Goal: Task Accomplishment & Management: Complete application form

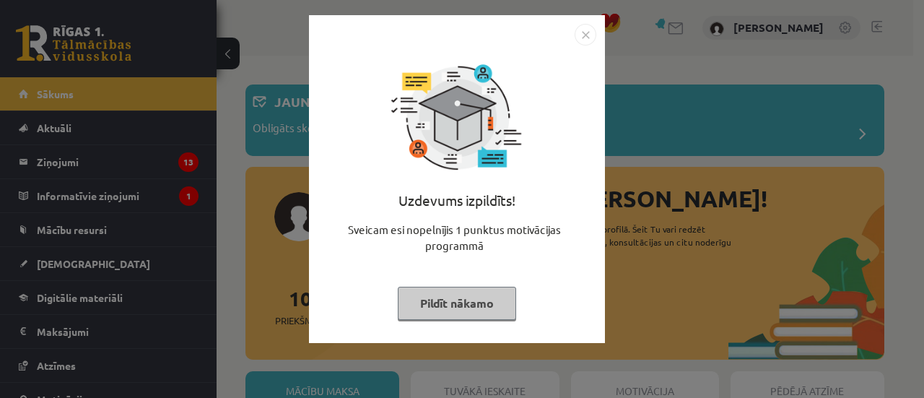
click at [454, 310] on button "Pildīt nākamo" at bounding box center [457, 302] width 118 height 33
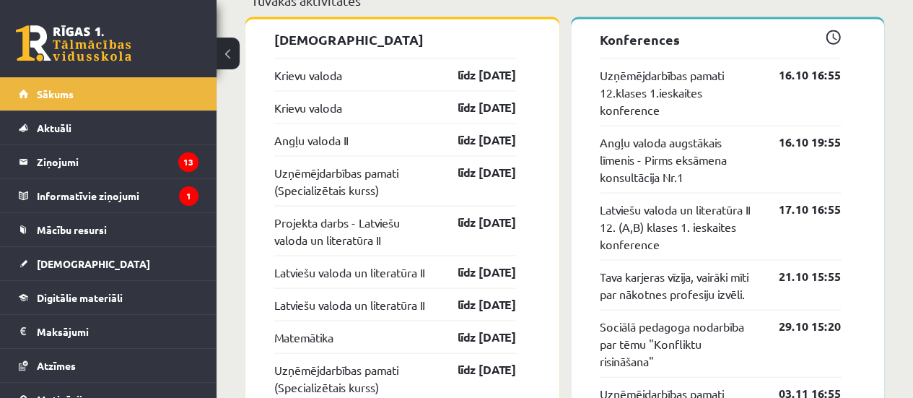
scroll to position [1290, 0]
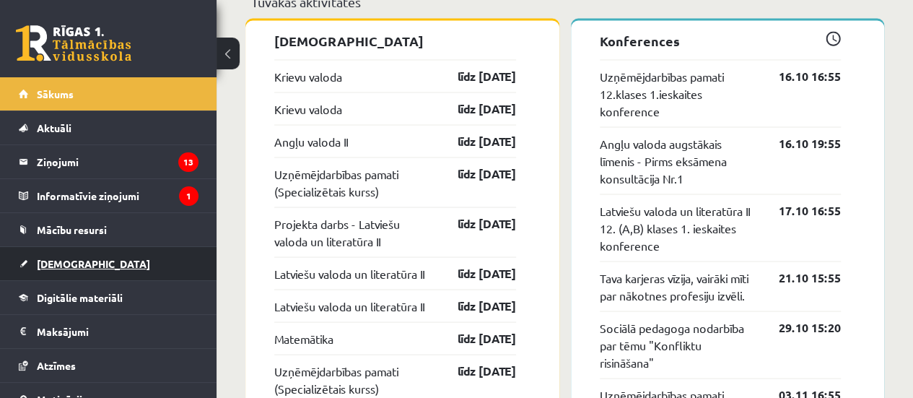
click at [113, 268] on link "[DEMOGRAPHIC_DATA]" at bounding box center [109, 263] width 180 height 33
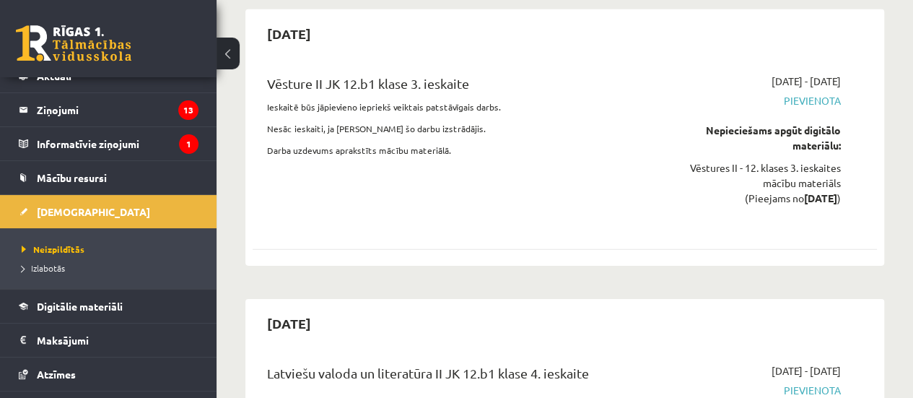
scroll to position [7608, 0]
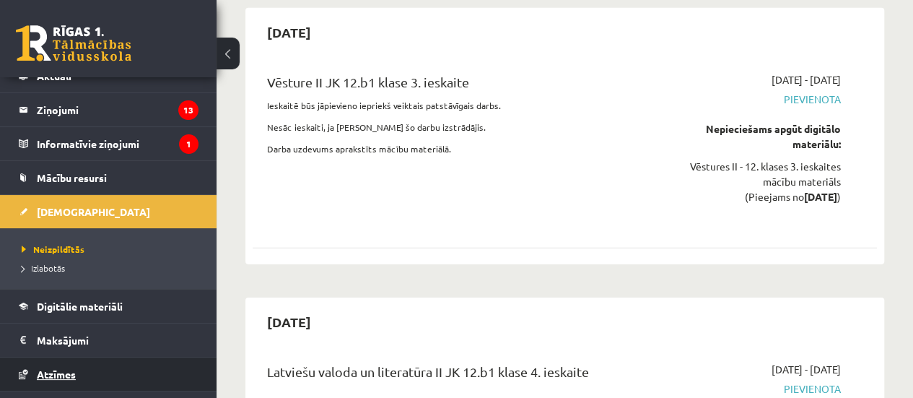
click at [58, 370] on span "Atzīmes" at bounding box center [56, 373] width 39 height 13
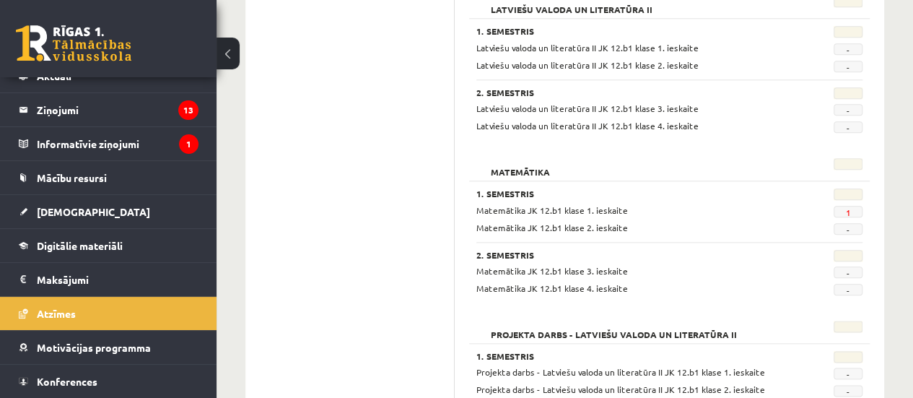
scroll to position [730, 0]
click at [846, 207] on link "1" at bounding box center [847, 211] width 5 height 12
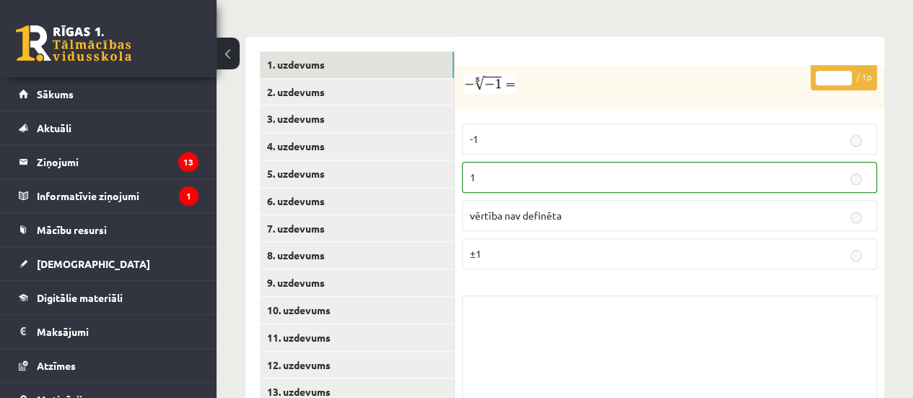
scroll to position [615, 0]
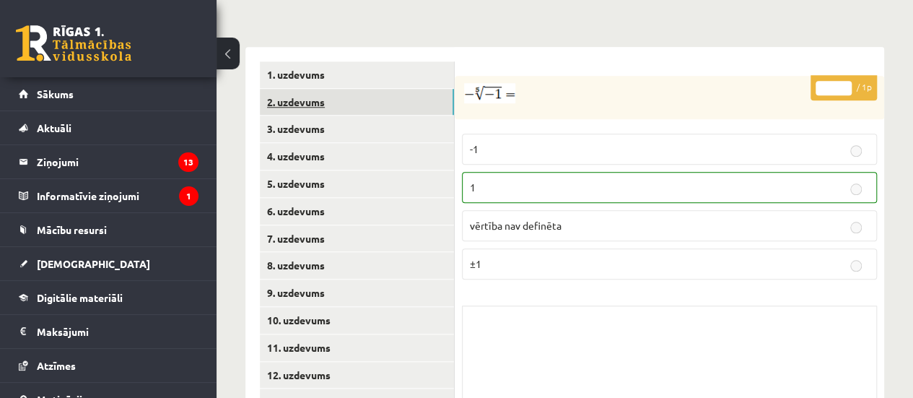
click at [307, 89] on link "2. uzdevums" at bounding box center [357, 102] width 194 height 27
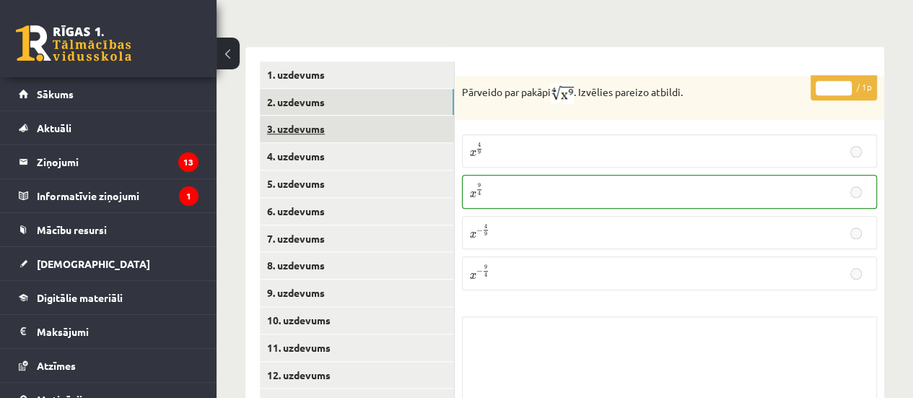
click at [307, 115] on link "3. uzdevums" at bounding box center [357, 128] width 194 height 27
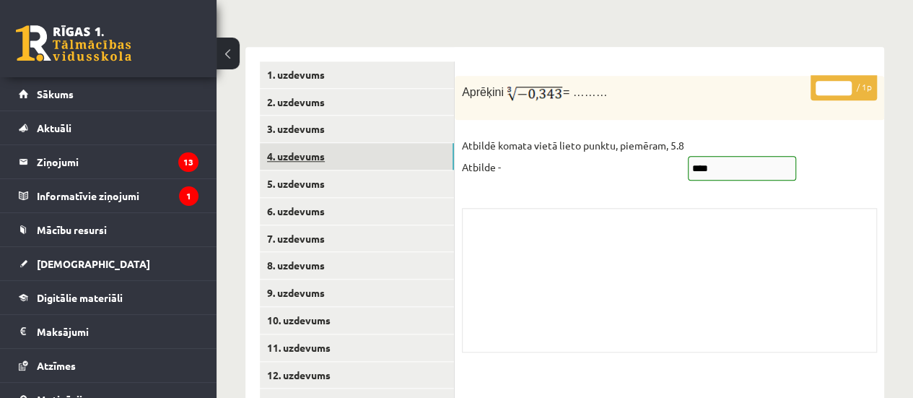
click at [304, 143] on link "4. uzdevums" at bounding box center [357, 156] width 194 height 27
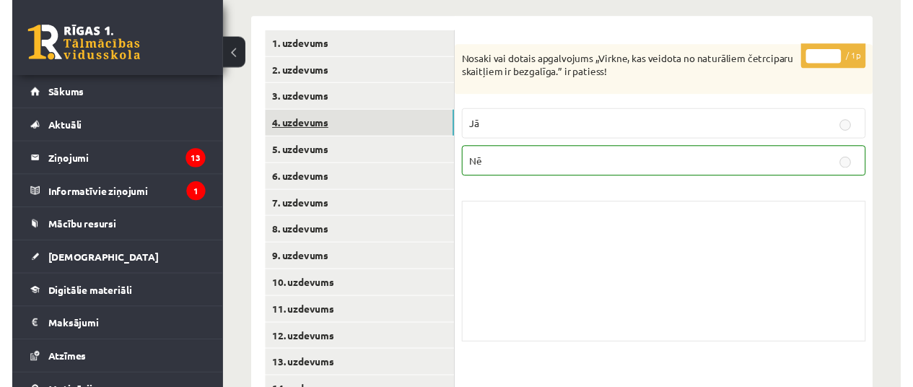
scroll to position [652, 0]
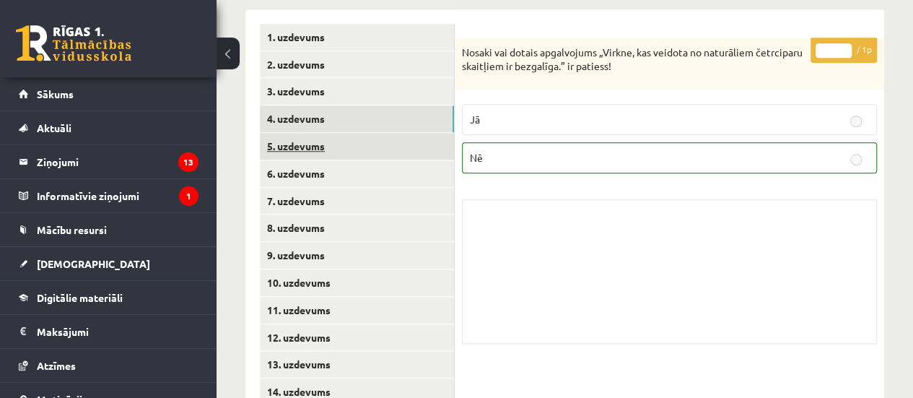
click at [305, 133] on link "5. uzdevums" at bounding box center [357, 146] width 194 height 27
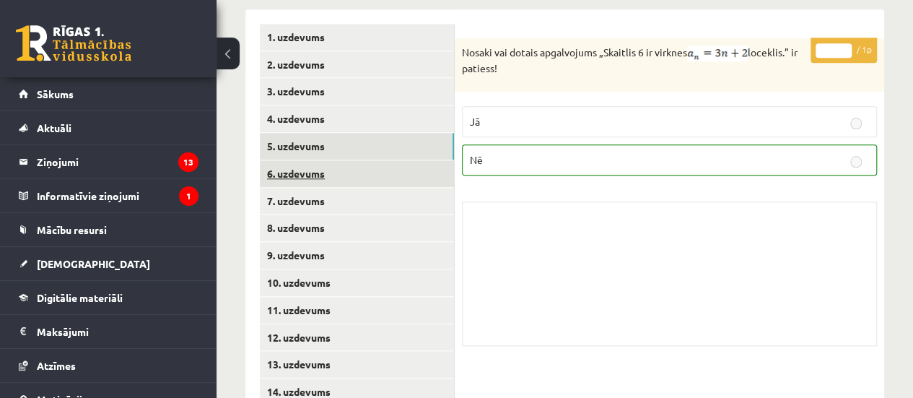
click at [318, 160] on link "6. uzdevums" at bounding box center [357, 173] width 194 height 27
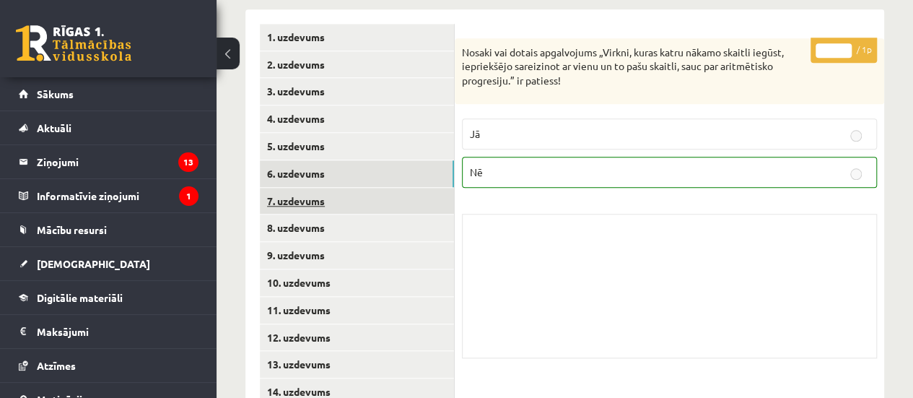
click at [307, 188] on link "7. uzdevums" at bounding box center [357, 201] width 194 height 27
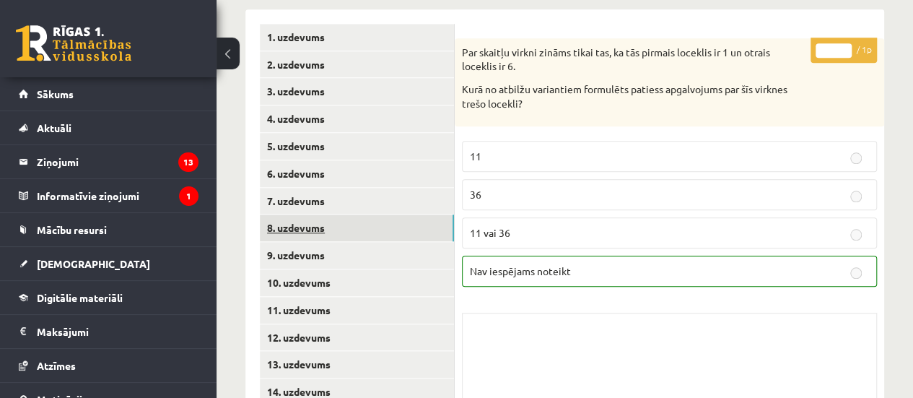
click at [307, 214] on link "8. uzdevums" at bounding box center [357, 227] width 194 height 27
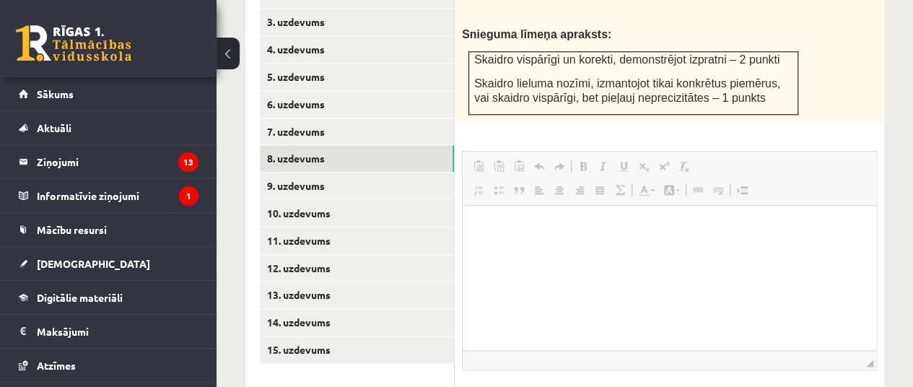
scroll to position [710, 0]
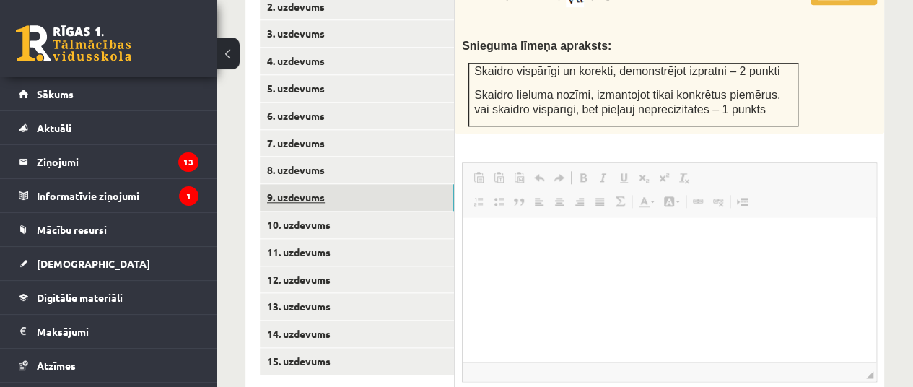
click at [307, 184] on link "9. uzdevums" at bounding box center [357, 197] width 194 height 27
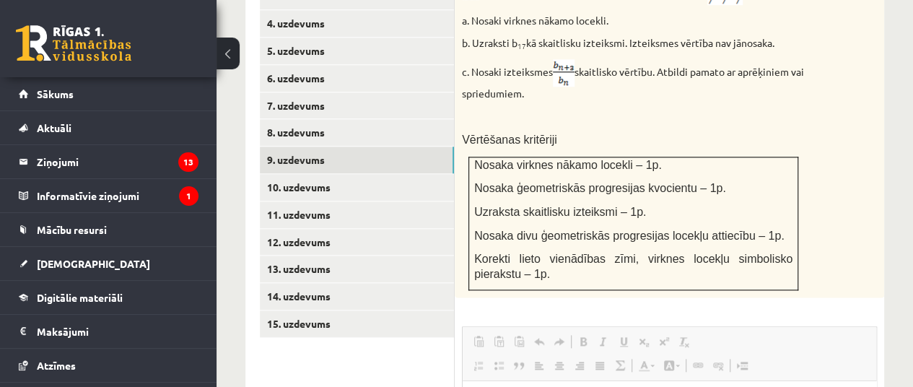
scroll to position [748, 0]
click at [311, 174] on link "10. uzdevums" at bounding box center [357, 187] width 194 height 27
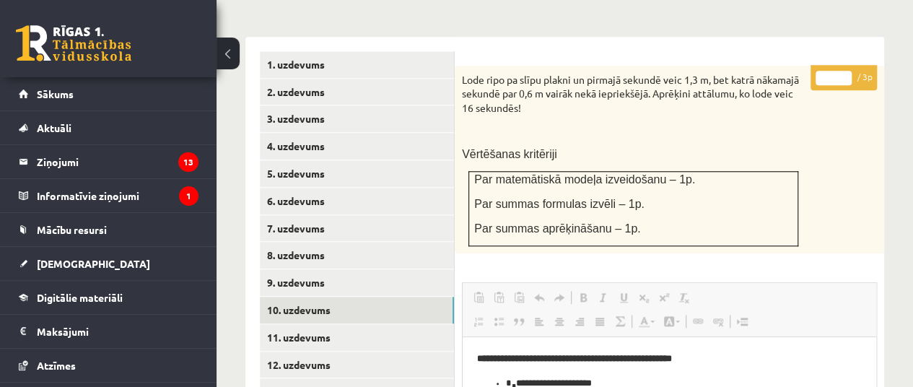
scroll to position [665, 0]
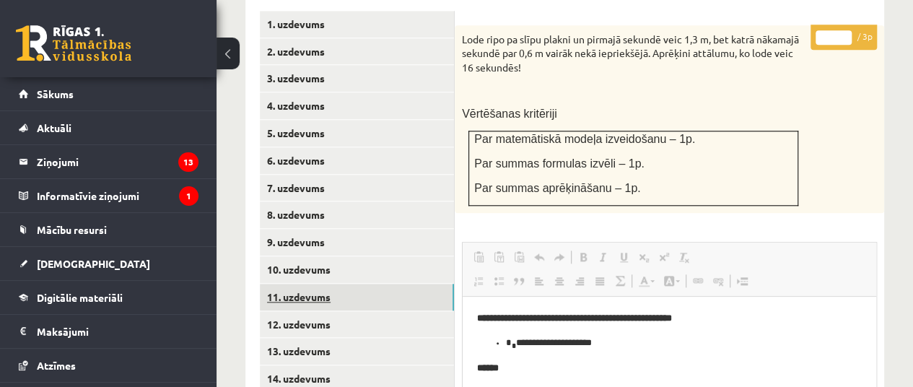
click at [300, 284] on link "11. uzdevums" at bounding box center [357, 297] width 194 height 27
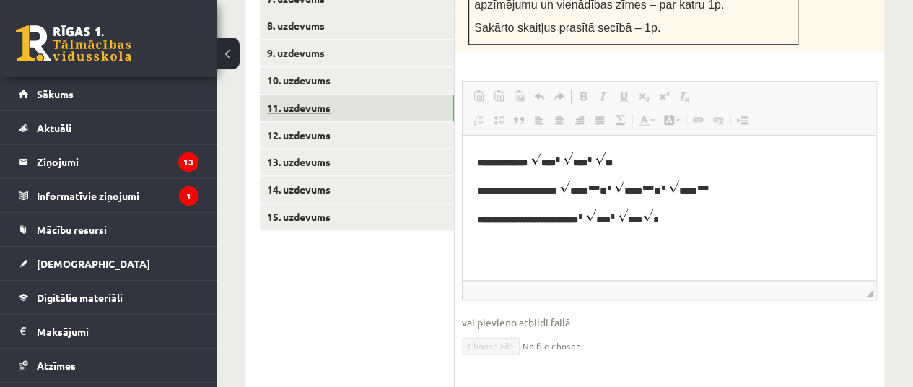
scroll to position [854, 0]
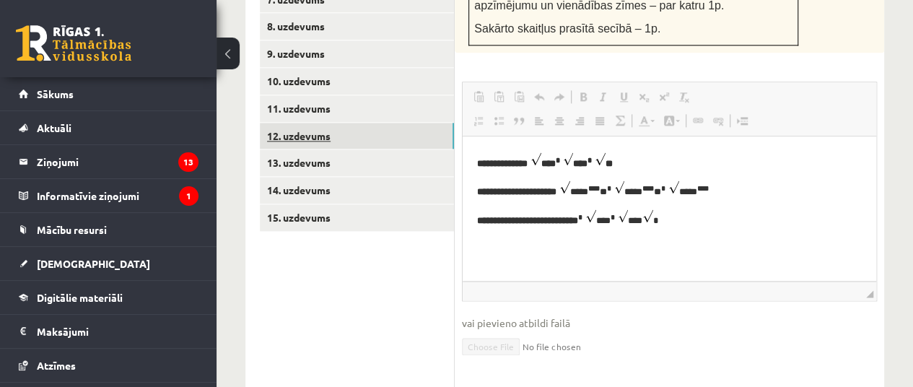
click at [308, 123] on link "12. uzdevums" at bounding box center [357, 136] width 194 height 27
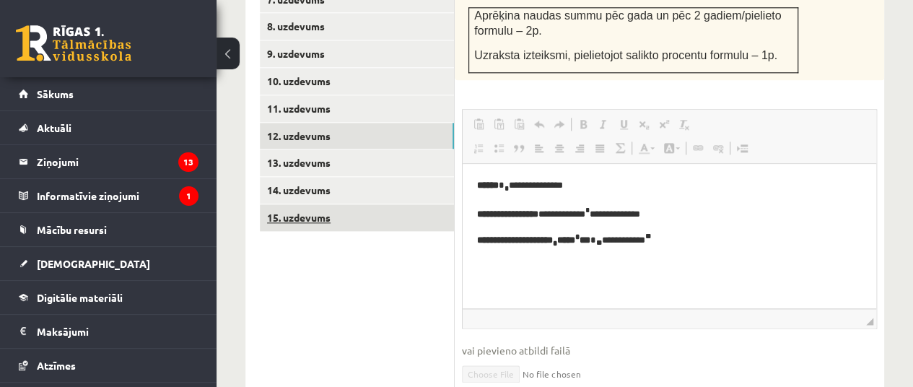
scroll to position [0, 0]
click at [309, 204] on link "15. uzdevums" at bounding box center [357, 217] width 194 height 27
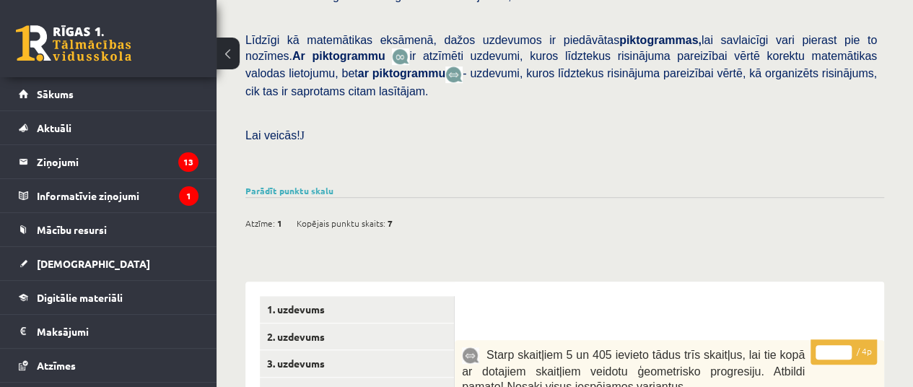
scroll to position [380, 0]
click at [79, 196] on legend "Informatīvie ziņojumi 1" at bounding box center [118, 195] width 162 height 33
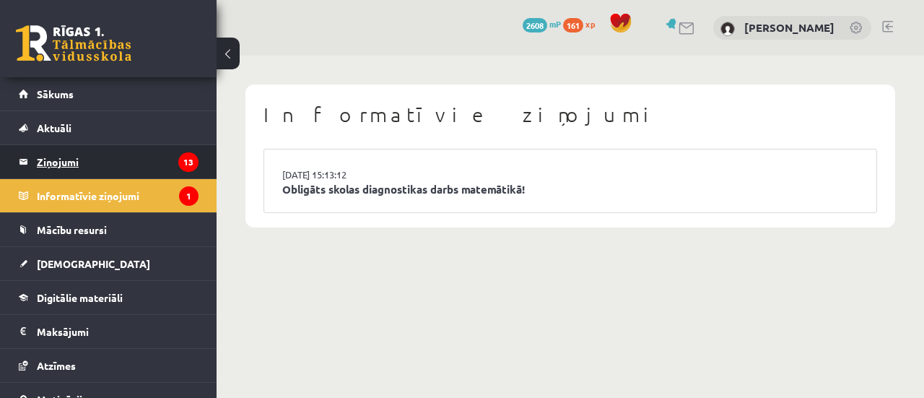
click at [61, 161] on legend "Ziņojumi 13" at bounding box center [118, 161] width 162 height 33
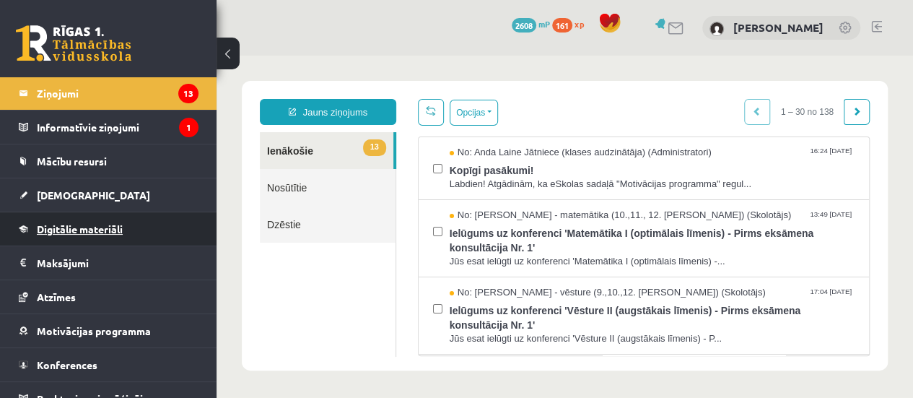
scroll to position [82, 0]
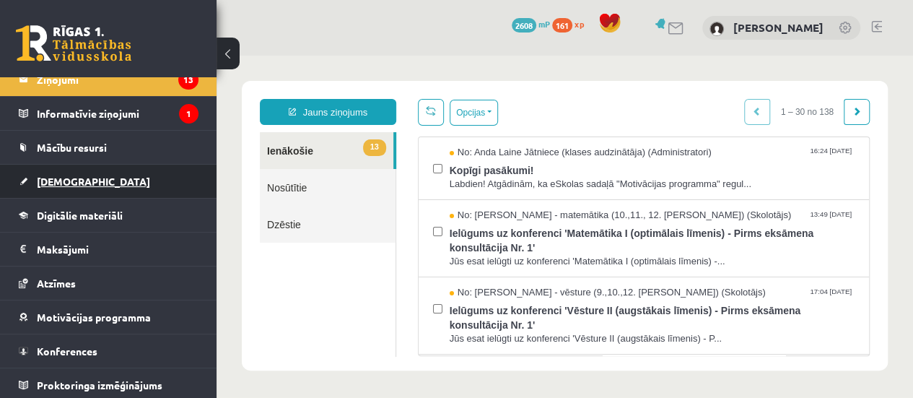
click at [72, 178] on span "[DEMOGRAPHIC_DATA]" at bounding box center [93, 181] width 113 height 13
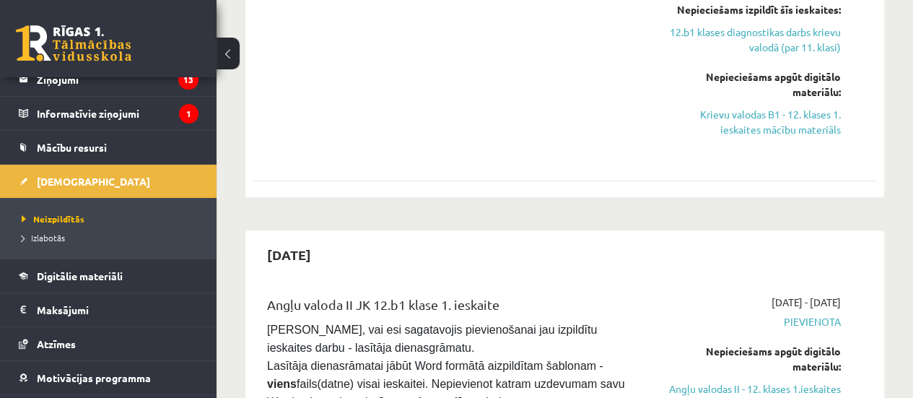
scroll to position [631, 0]
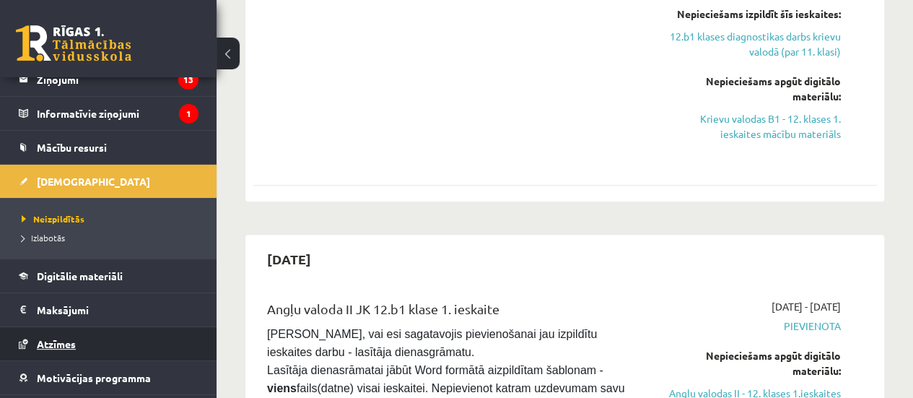
click at [64, 339] on span "Atzīmes" at bounding box center [56, 343] width 39 height 13
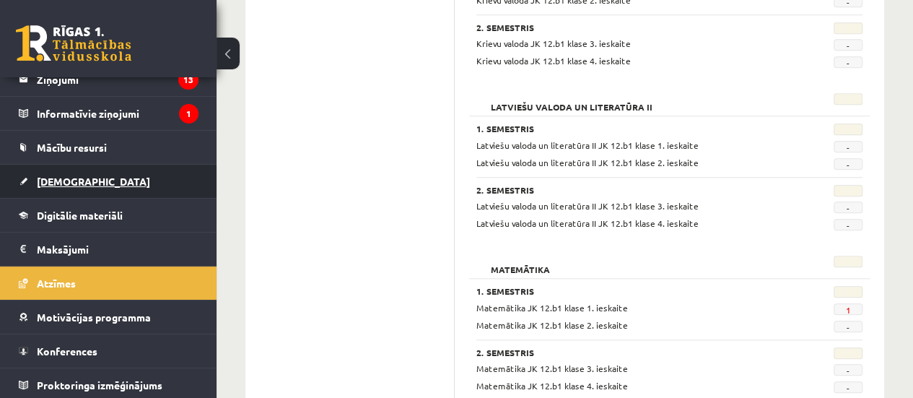
click at [122, 174] on link "[DEMOGRAPHIC_DATA]" at bounding box center [109, 181] width 180 height 33
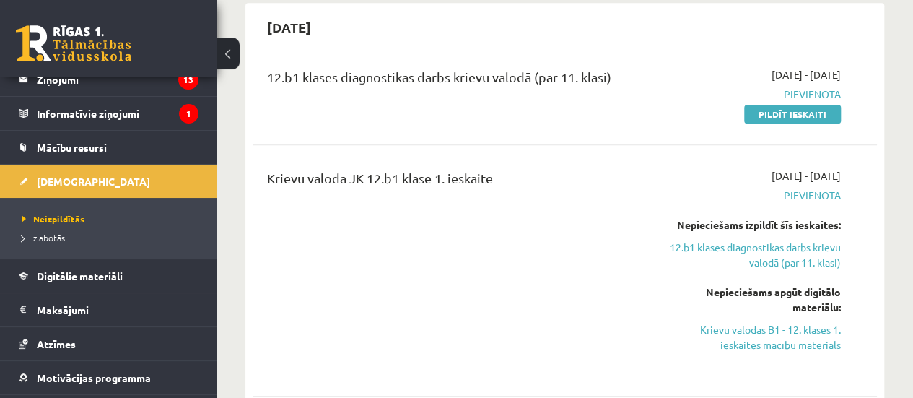
scroll to position [421, 0]
click at [795, 113] on link "Pildīt ieskaiti" at bounding box center [792, 113] width 97 height 19
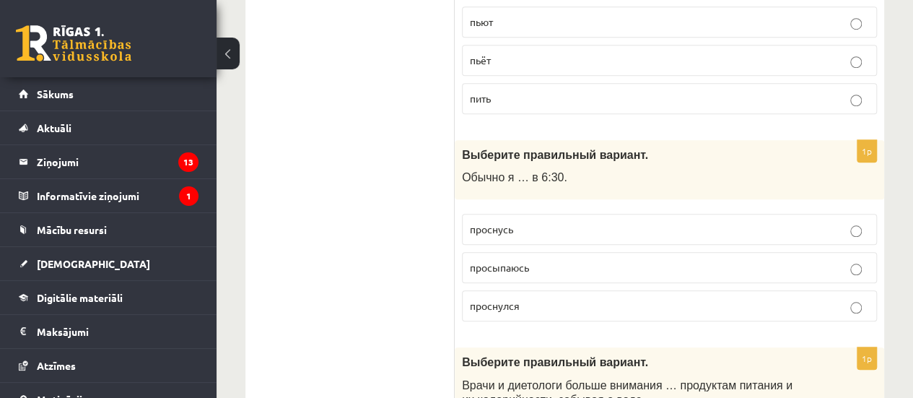
scroll to position [550, 0]
click at [551, 258] on p "просыпаюсь" at bounding box center [669, 265] width 399 height 15
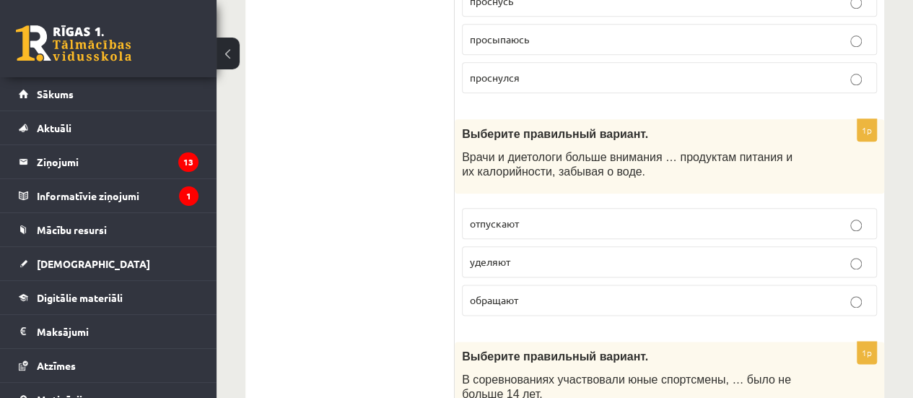
scroll to position [777, 0]
click at [560, 258] on p "уделяют" at bounding box center [669, 260] width 399 height 15
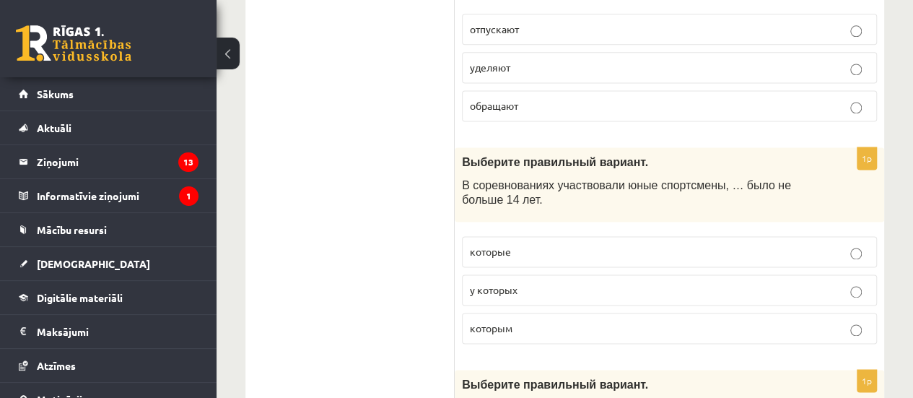
scroll to position [970, 0]
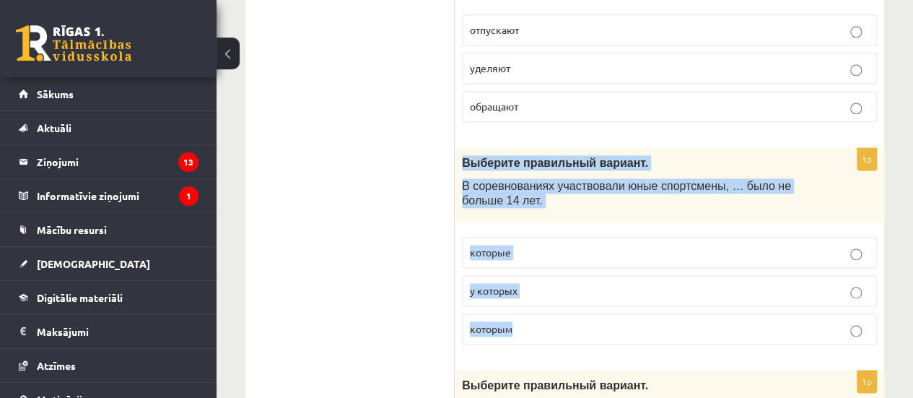
drag, startPoint x: 460, startPoint y: 155, endPoint x: 587, endPoint y: 337, distance: 222.2
click at [587, 337] on div "1p Выберите правильный вариант. В соревнованиях участвовали юные спортсмены, … …" at bounding box center [669, 252] width 429 height 208
copy div "Выберите правильный вариант. В соревнованиях участвовали юные спортсмены, … был…"
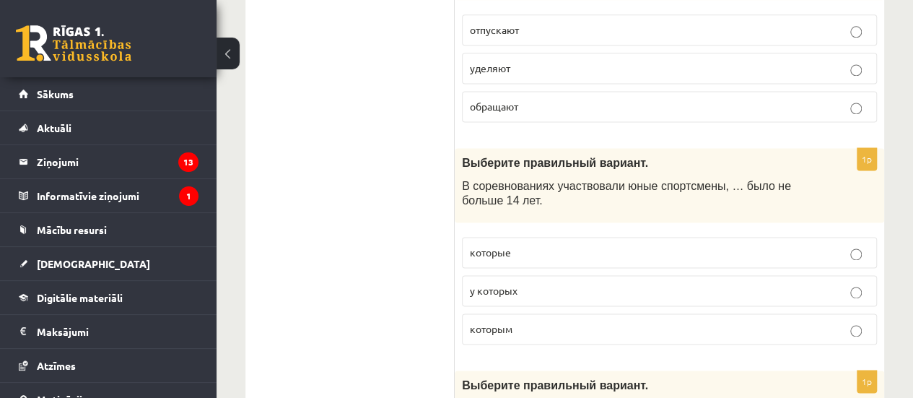
click at [579, 333] on label "которым" at bounding box center [669, 328] width 415 height 31
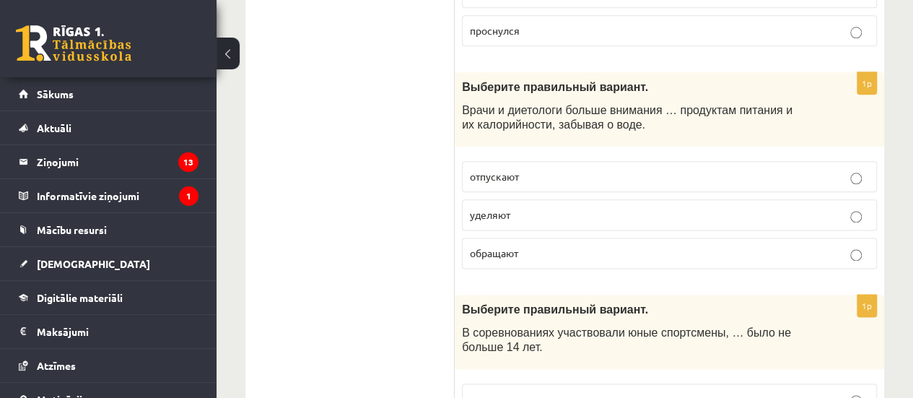
scroll to position [823, 0]
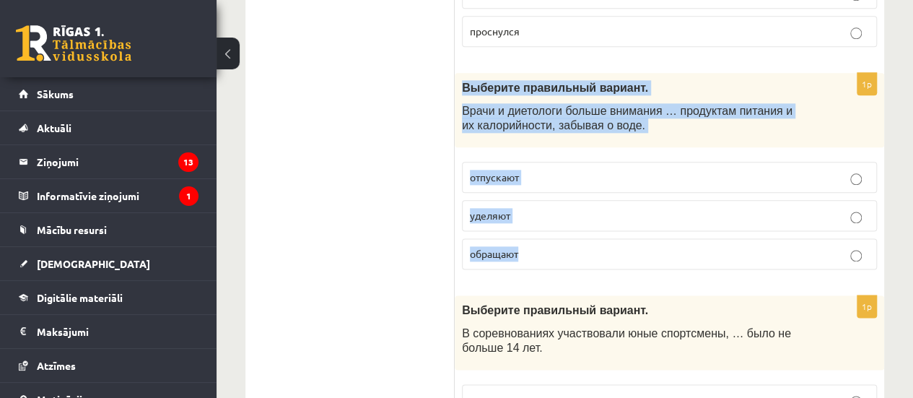
drag, startPoint x: 463, startPoint y: 79, endPoint x: 572, endPoint y: 227, distance: 184.3
click at [572, 227] on div "1p Выберите правильный вариант. Врачи и диетологи больше внимания … продуктам п…" at bounding box center [669, 177] width 429 height 208
copy div "Выберите правильный вариант. Врачи и диетологи больше внимания … продуктам пита…"
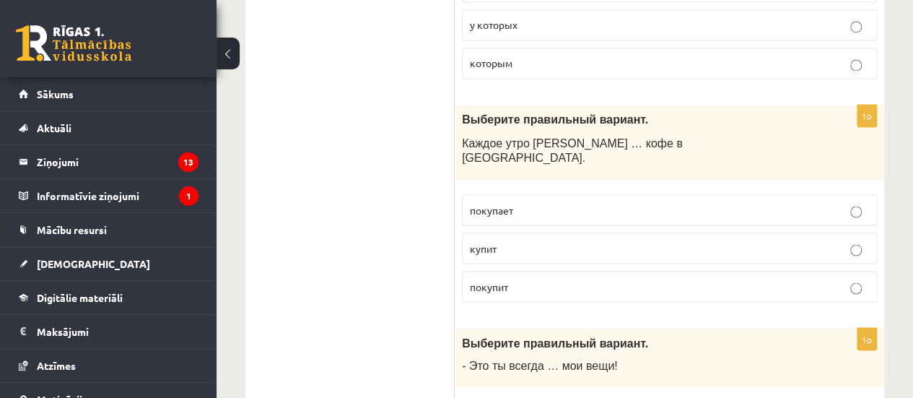
scroll to position [1240, 0]
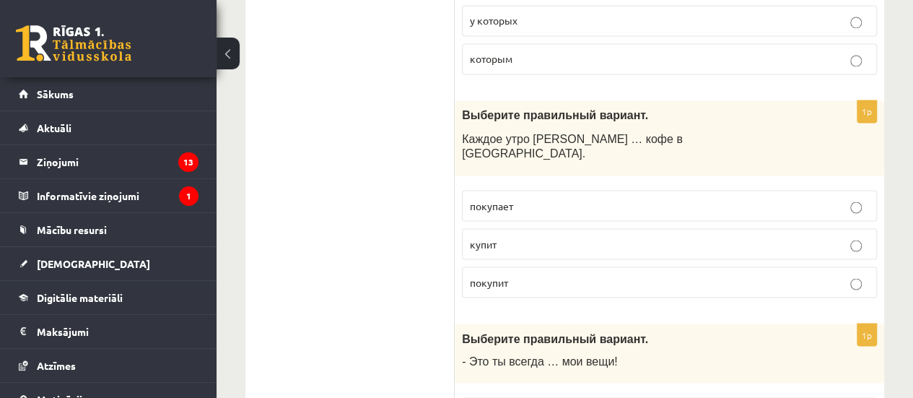
click at [560, 190] on label "покупает" at bounding box center [669, 205] width 415 height 31
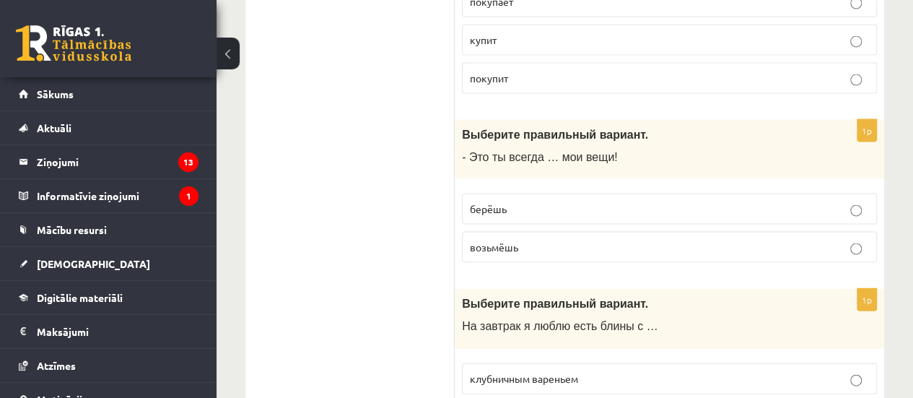
scroll to position [1446, 0]
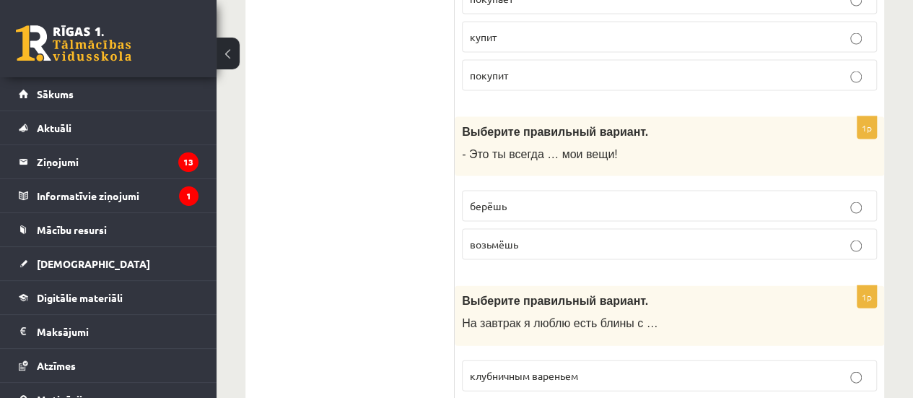
click at [547, 198] on p "берёшь" at bounding box center [669, 205] width 399 height 15
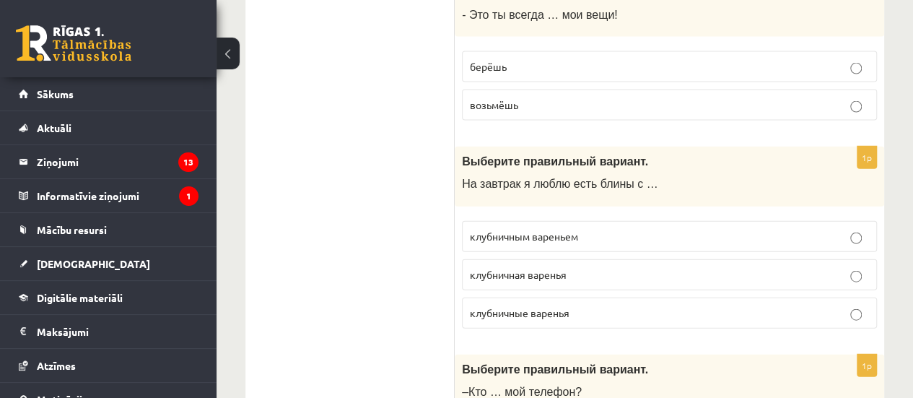
scroll to position [1589, 0]
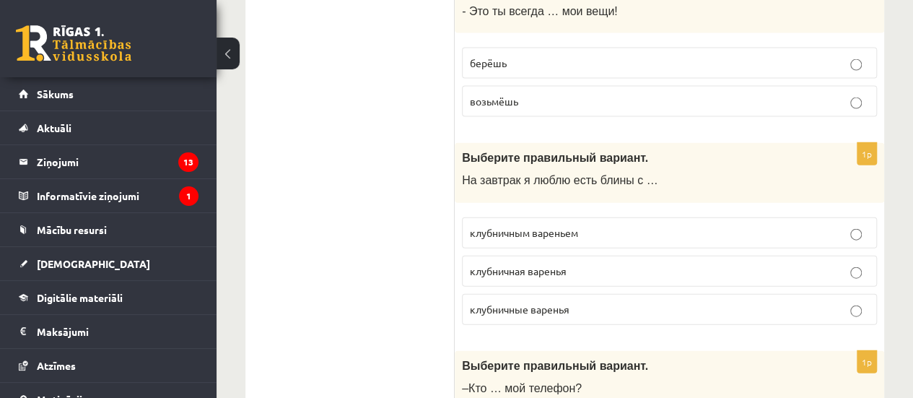
click at [598, 225] on p "клубничным вареньем" at bounding box center [669, 232] width 399 height 15
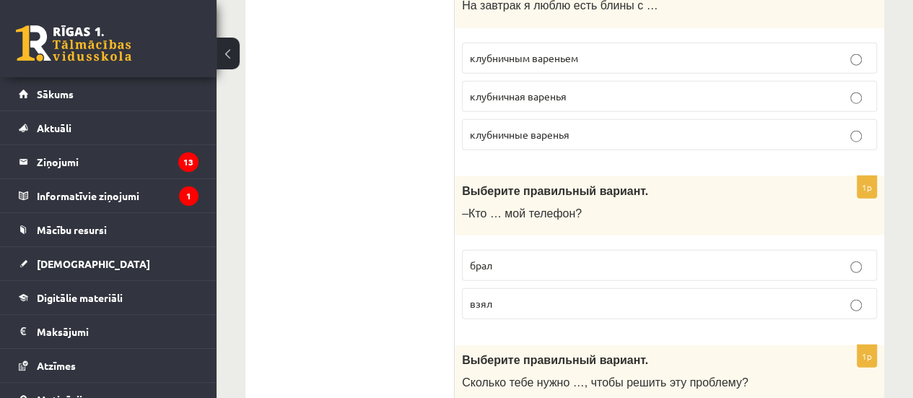
scroll to position [1764, 0]
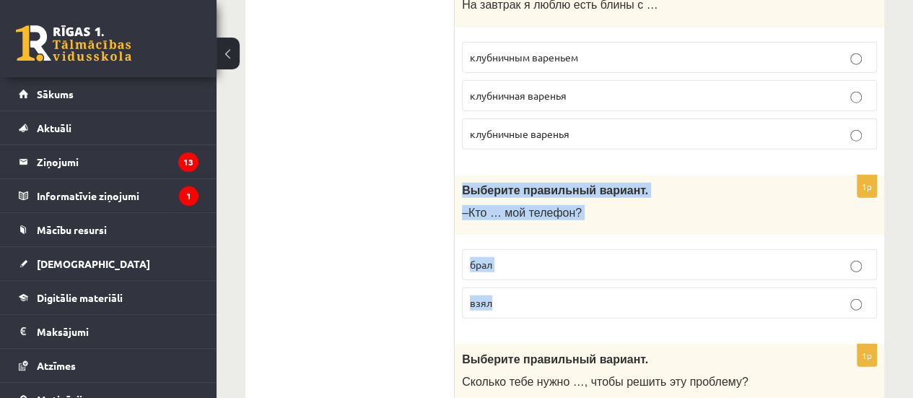
drag, startPoint x: 460, startPoint y: 163, endPoint x: 524, endPoint y: 267, distance: 121.8
click at [524, 267] on div "1p Выберите правильный вариант. –Кто … мой телефон? брал взял" at bounding box center [669, 252] width 429 height 155
copy div "Выберите правильный вариант. –Кто … мой телефон? брал взял"
click at [564, 295] on p "взял" at bounding box center [669, 302] width 399 height 15
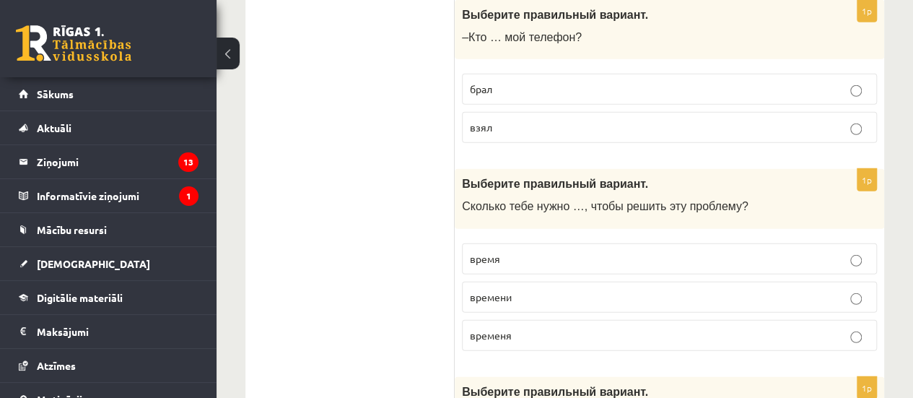
scroll to position [1948, 0]
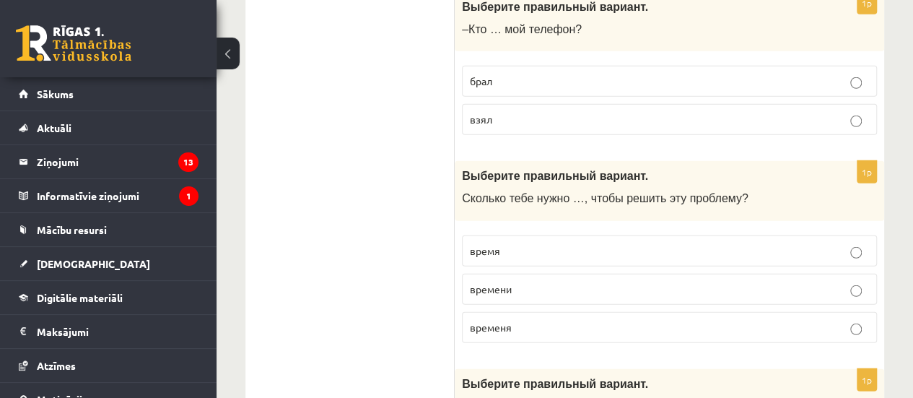
click at [543, 281] on p "времени" at bounding box center [669, 288] width 399 height 15
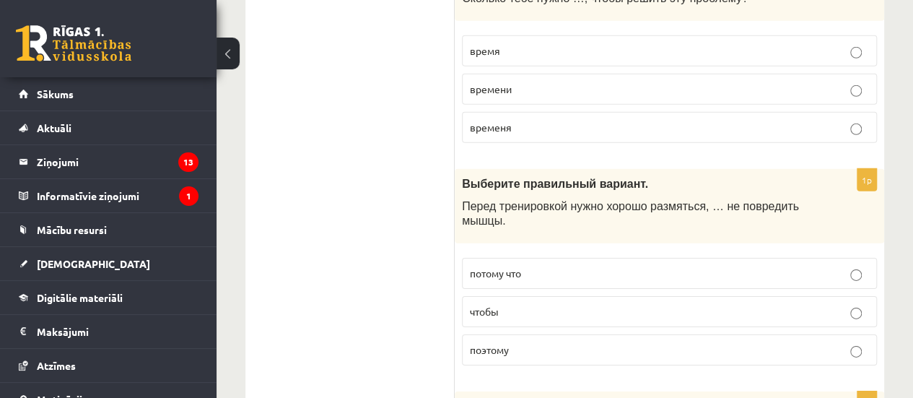
scroll to position [2158, 0]
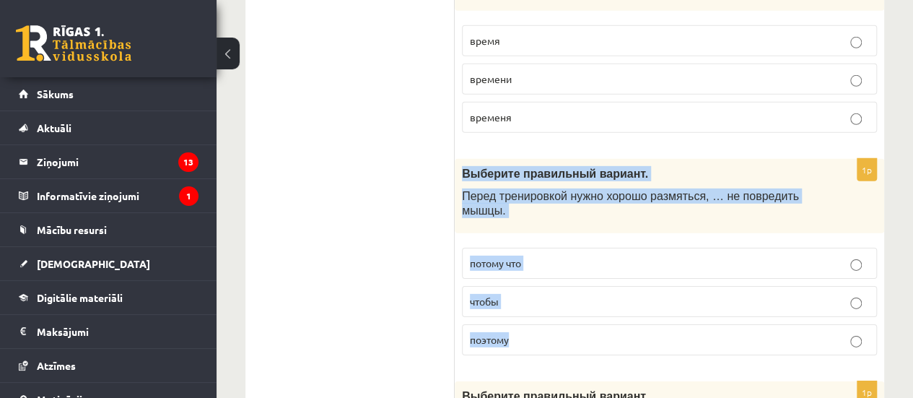
drag, startPoint x: 463, startPoint y: 139, endPoint x: 539, endPoint y: 297, distance: 175.6
click at [539, 297] on div "1p Выберите правильный вариант. Перед тренировкой нужно хорошо размяться, … не …" at bounding box center [669, 263] width 429 height 208
copy div "Выберите правильный вариант. Перед тренировкой нужно хорошо размяться, … не пов…"
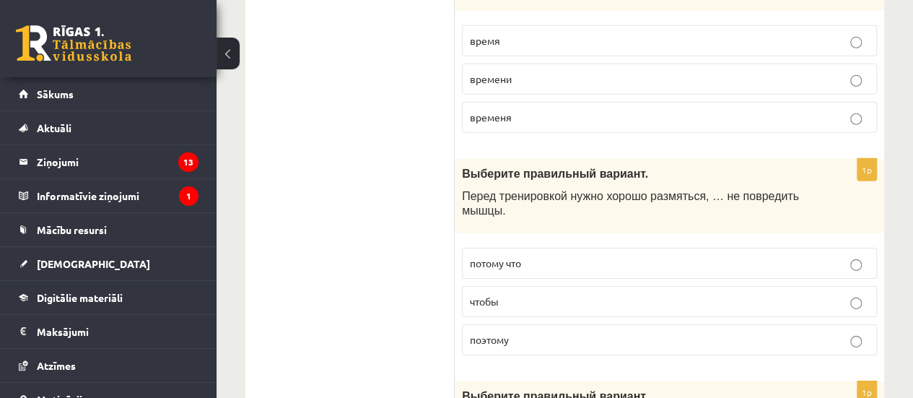
click at [527, 294] on p "чтобы" at bounding box center [669, 301] width 399 height 15
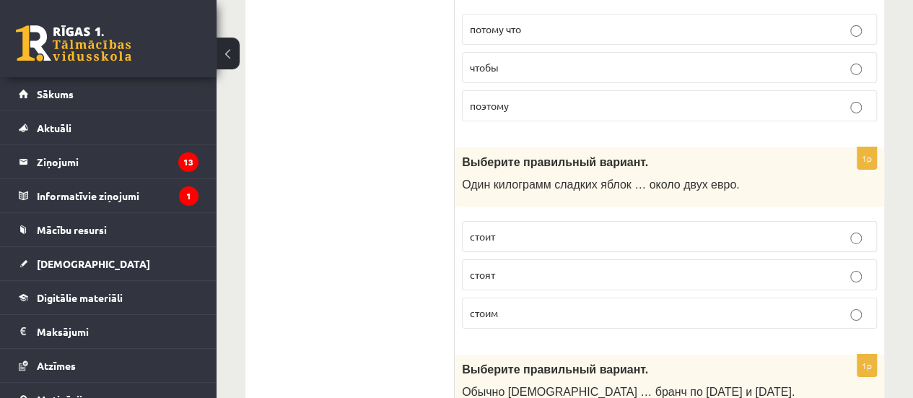
scroll to position [2392, 0]
click at [538, 228] on p "стоит" at bounding box center [669, 235] width 399 height 15
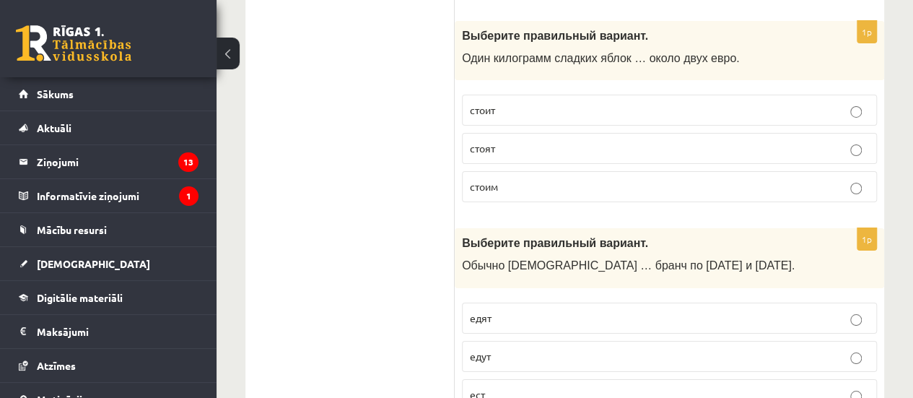
scroll to position [2581, 0]
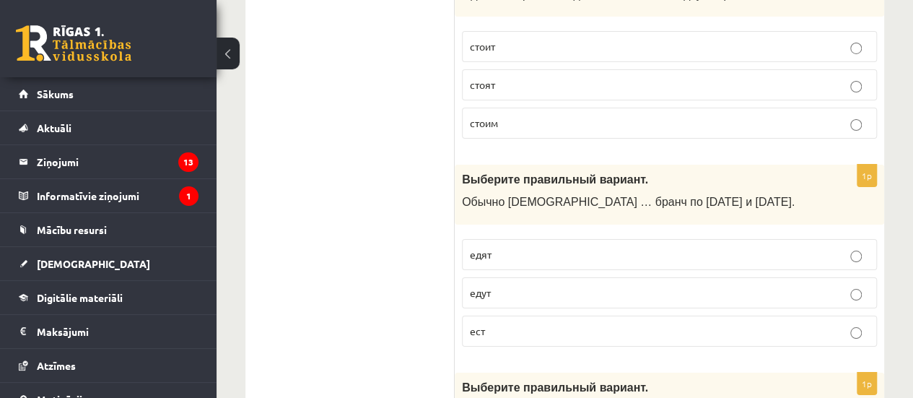
click at [509, 247] on p "едят" at bounding box center [669, 254] width 399 height 15
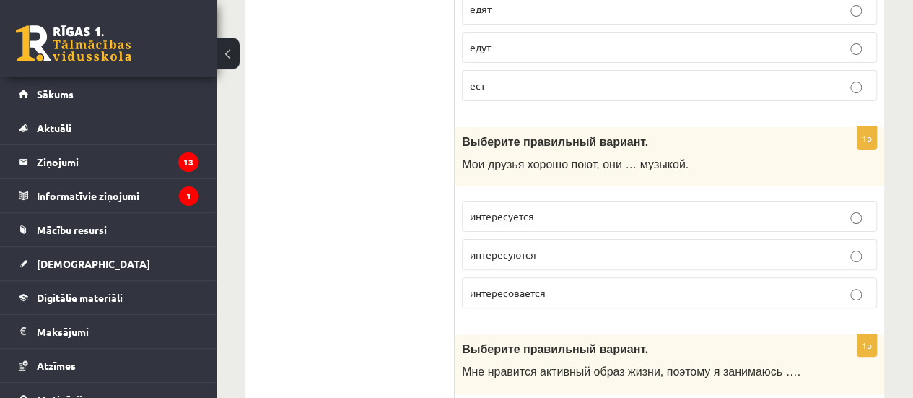
scroll to position [2830, 0]
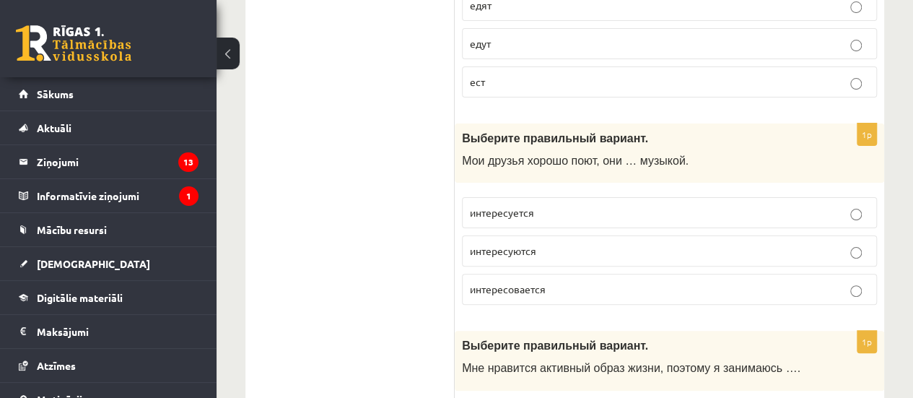
click at [553, 243] on p "интересуются" at bounding box center [669, 250] width 399 height 15
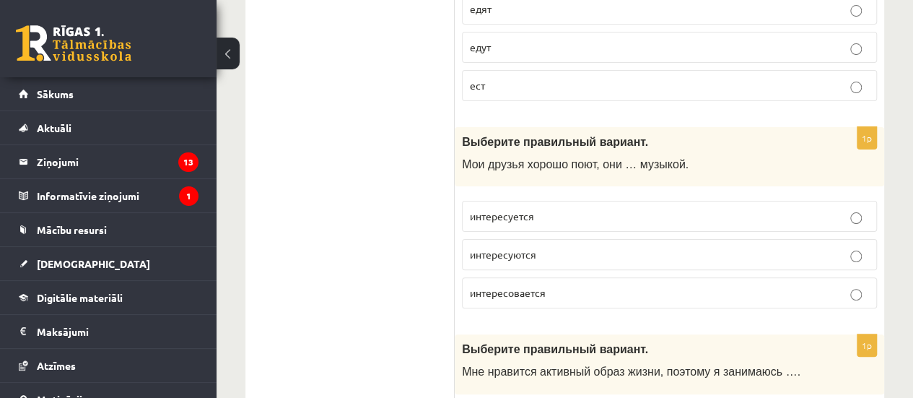
scroll to position [2823, 0]
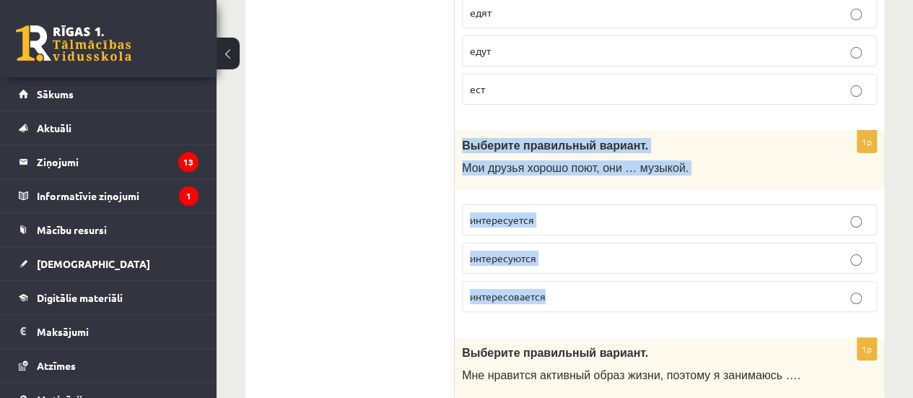
drag, startPoint x: 464, startPoint y: 108, endPoint x: 563, endPoint y: 249, distance: 172.6
click at [563, 249] on div "1p Выберите правильный вариант. Мои друзья хорошо поют, они … музыкой. интересу…" at bounding box center [669, 227] width 429 height 193
copy div "Выберите правильный вариант. Мои друзья хорошо поют, они … музыкой. интересуетс…"
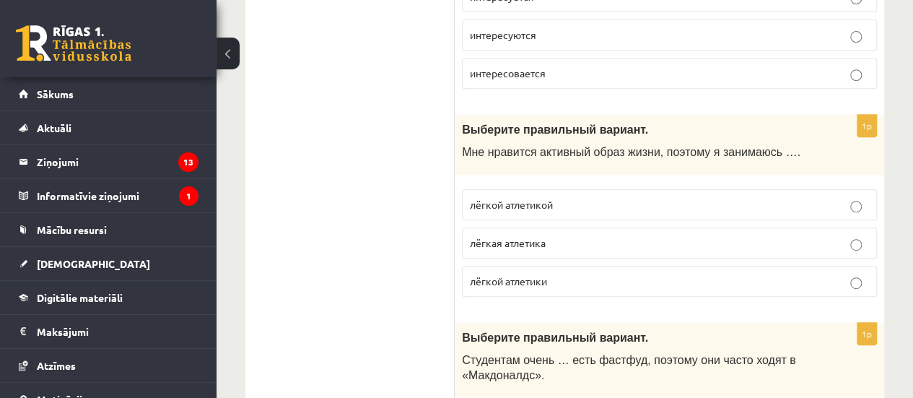
scroll to position [3047, 0]
click at [569, 196] on p "лёгкой атлетикой" at bounding box center [669, 203] width 399 height 15
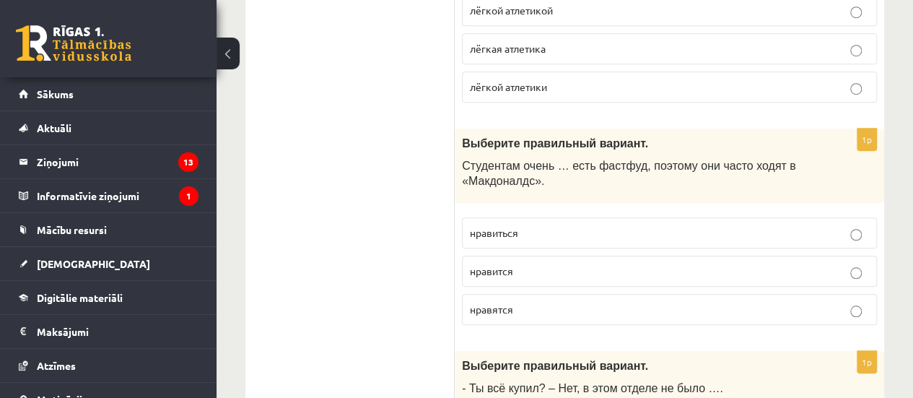
scroll to position [3243, 0]
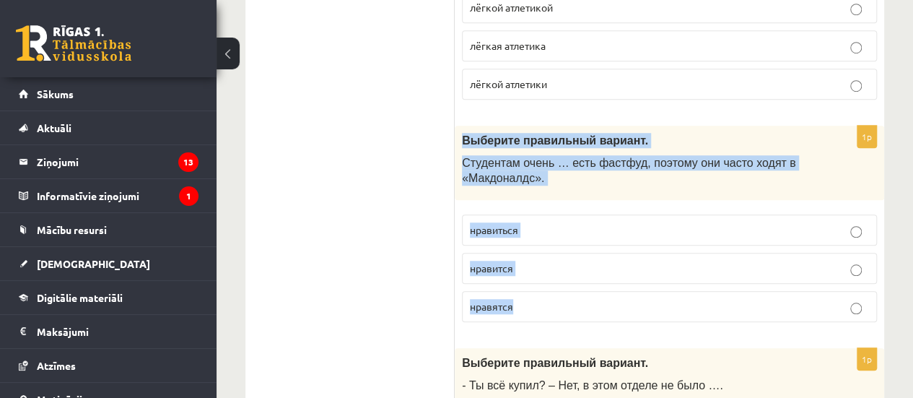
drag, startPoint x: 462, startPoint y: 99, endPoint x: 532, endPoint y: 268, distance: 183.5
click at [532, 268] on div "1p Выберите правильный вариант. Студентам очень … есть фастфуд, поэтому они час…" at bounding box center [669, 230] width 429 height 208
copy div "Выберите правильный вариант. Студентам очень … есть фастфуд, поэтому они часто …"
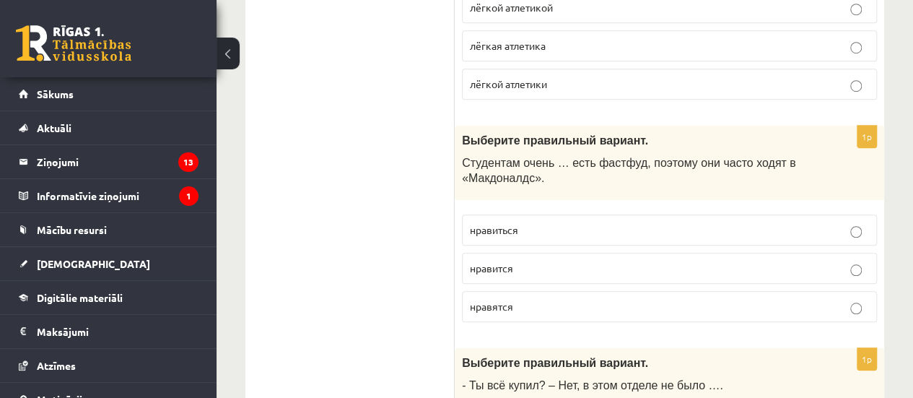
click at [394, 188] on ul "Tests Izvērtējums!" at bounding box center [357, 41] width 195 height 6050
click at [557, 261] on p "нравится" at bounding box center [669, 268] width 399 height 15
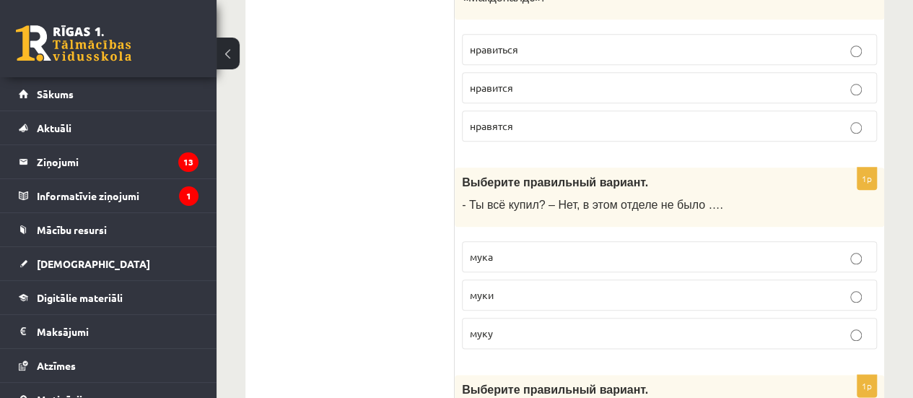
scroll to position [3448, 0]
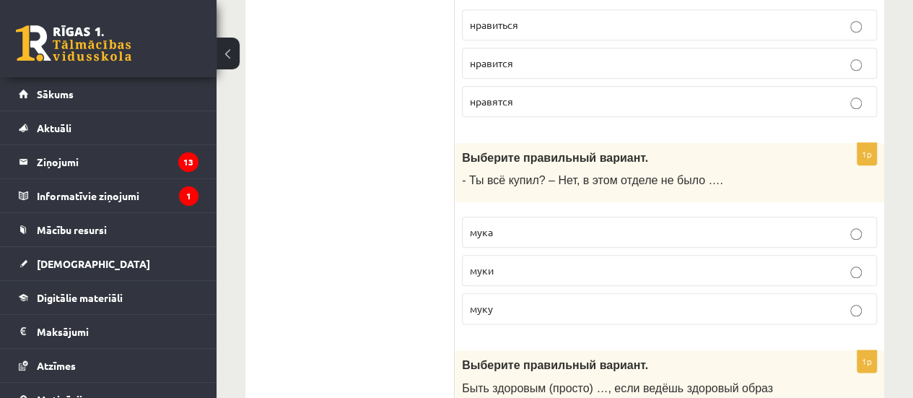
click at [540, 263] on p "муки" at bounding box center [669, 270] width 399 height 15
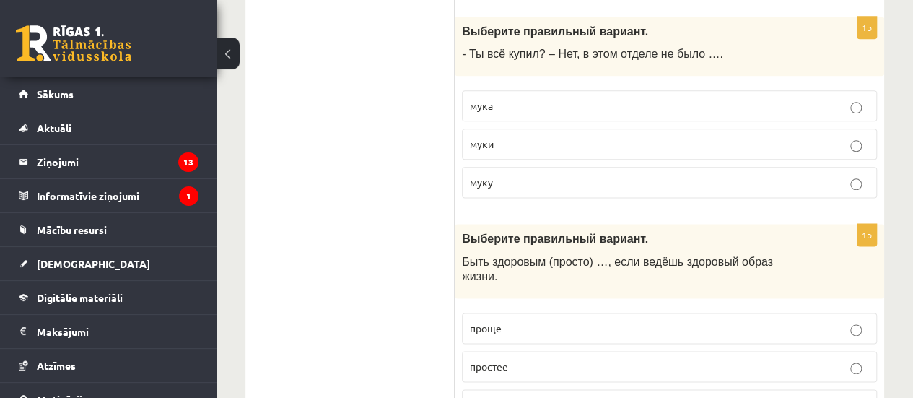
scroll to position [3649, 0]
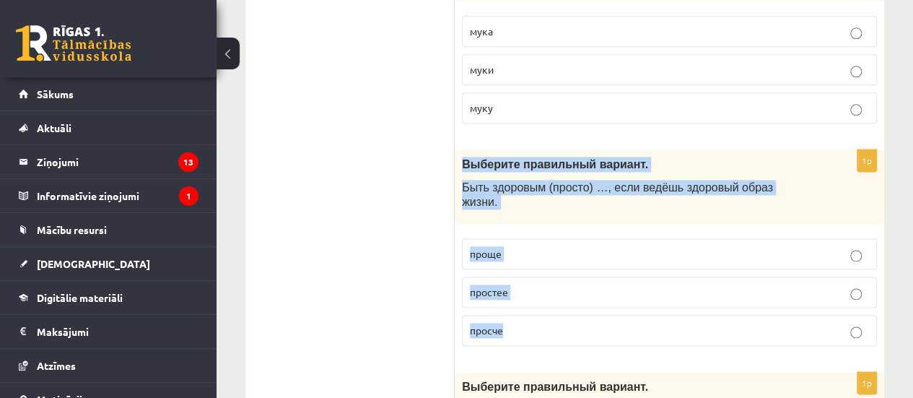
drag, startPoint x: 463, startPoint y: 123, endPoint x: 528, endPoint y: 263, distance: 155.3
click at [528, 263] on div "1p Выберите правильный вариант. Быть здоровым (просто) …, если ведёшь здоровый …" at bounding box center [669, 253] width 429 height 208
copy div "Выберите правильный вариант. Быть здоровым (просто) …, если ведёшь здоровый обр…"
click at [559, 246] on p "проще" at bounding box center [669, 253] width 399 height 15
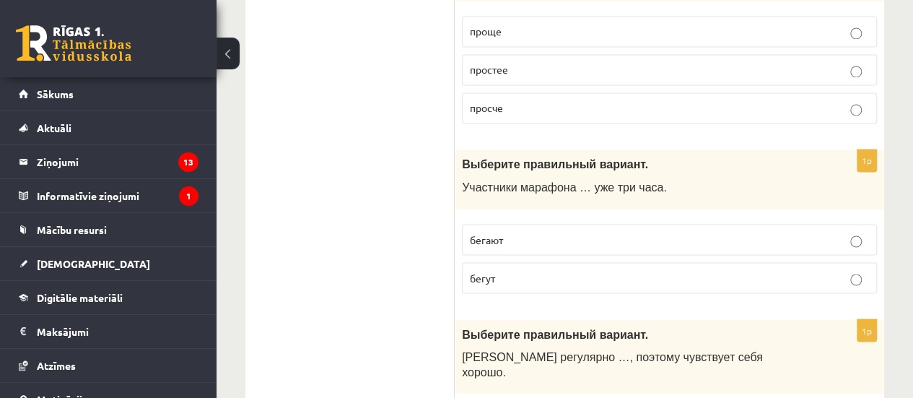
scroll to position [3874, 0]
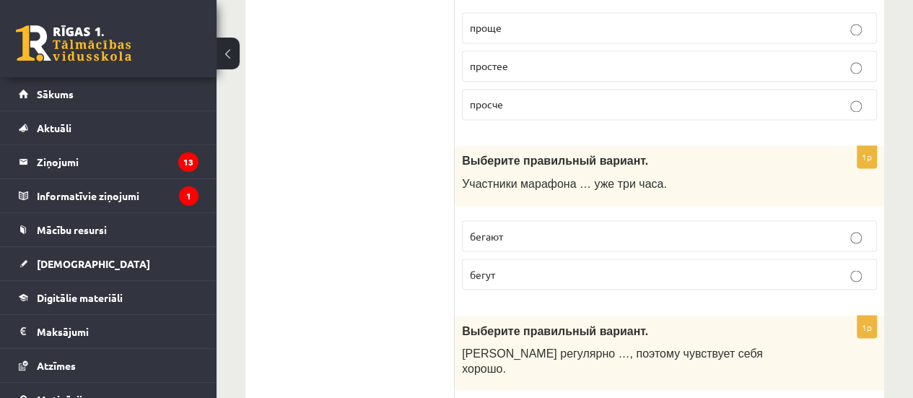
click at [551, 228] on p "бегают" at bounding box center [669, 235] width 399 height 15
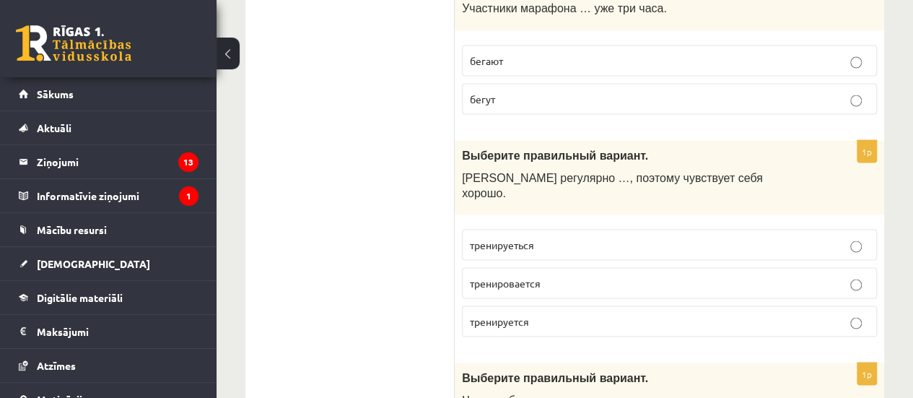
scroll to position [4051, 0]
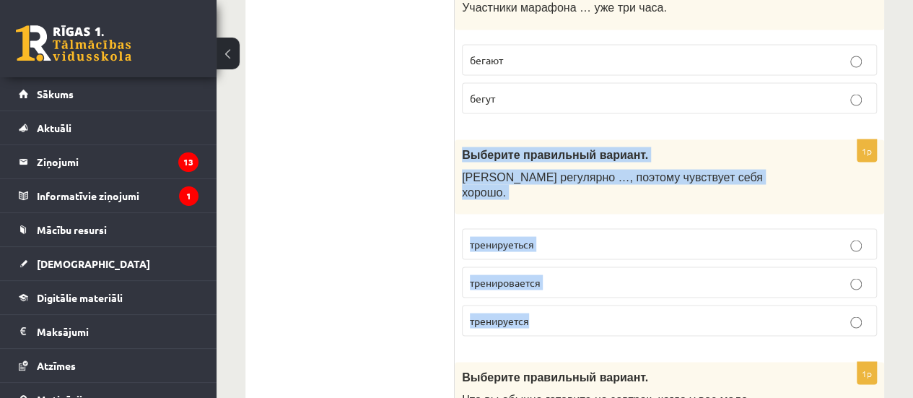
drag, startPoint x: 463, startPoint y: 95, endPoint x: 540, endPoint y: 242, distance: 166.5
click at [540, 242] on div "1p Выберите правильный вариант. Марис регулярно …, поэтому чувствует себя хорош…" at bounding box center [669, 243] width 429 height 208
copy div "Выберите правильный вариант. Марис регулярно …, поэтому чувствует себя хорошо. …"
click at [585, 305] on label "тренируется" at bounding box center [669, 320] width 415 height 31
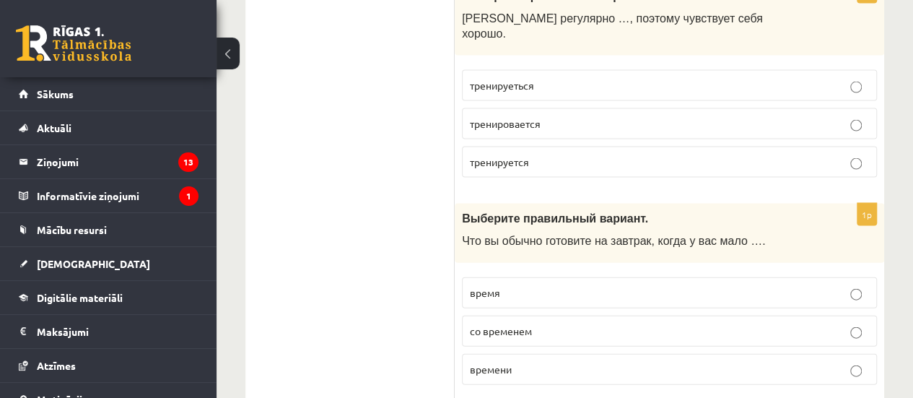
scroll to position [4209, 0]
click at [532, 361] on p "времени" at bounding box center [669, 368] width 399 height 15
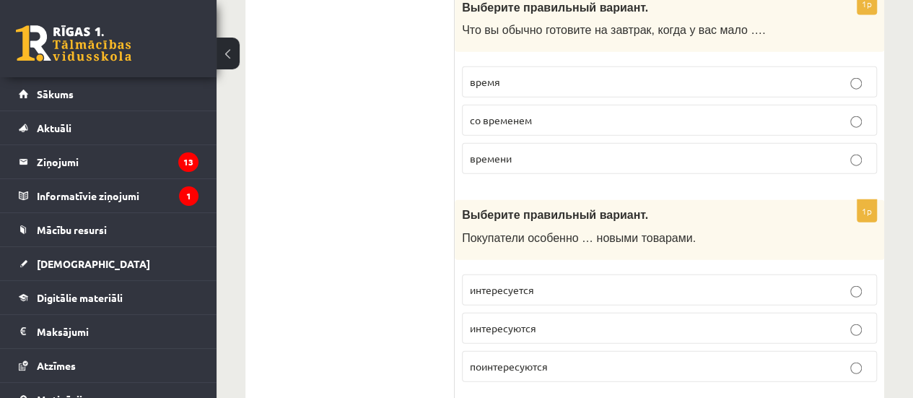
scroll to position [4420, 0]
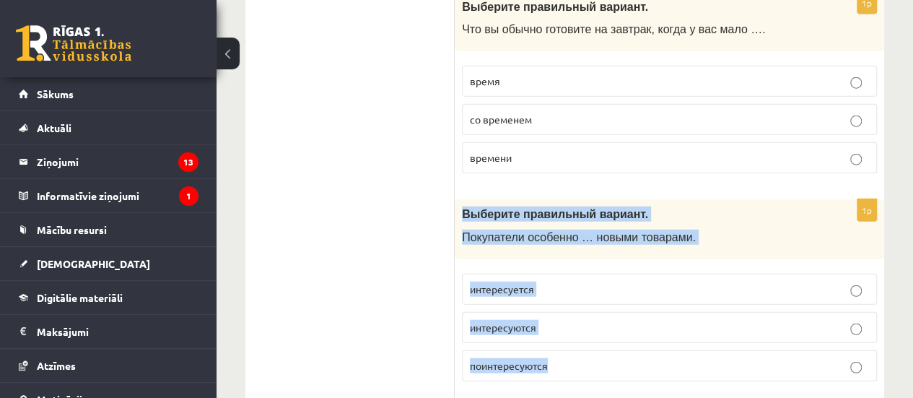
drag, startPoint x: 463, startPoint y: 136, endPoint x: 558, endPoint y: 288, distance: 179.2
click at [558, 288] on div "1p Выберите правильный вариант. Покупатели особенно … новыми товарами. интересу…" at bounding box center [669, 295] width 429 height 193
copy div "Выберите правильный вариант. Покупатели особенно … новыми товарами. интересуетс…"
click at [559, 320] on p "интересуются" at bounding box center [669, 327] width 399 height 15
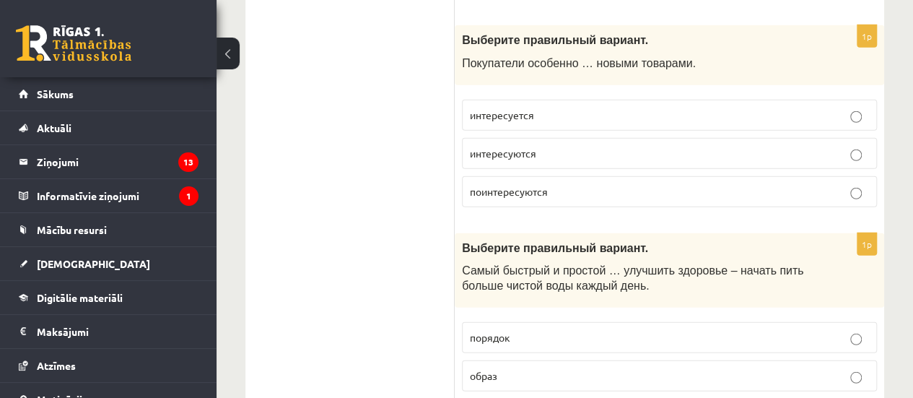
scroll to position [4595, 0]
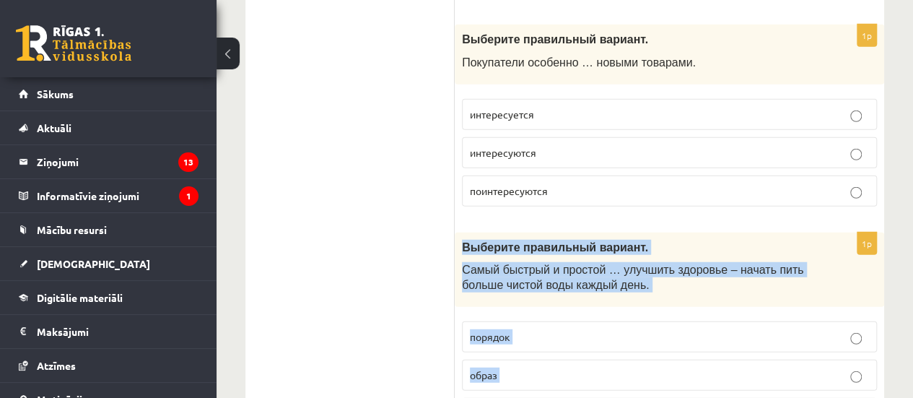
drag, startPoint x: 462, startPoint y: 168, endPoint x: 517, endPoint y: 319, distance: 160.5
click at [517, 319] on div "1p Выберите правильный вариант. Самый быстрый и простой … улучшить здоровье – н…" at bounding box center [669, 336] width 429 height 208
copy div "Выберите правильный вариант. Самый быстрый и простой … улучшить здоровье – нача…"
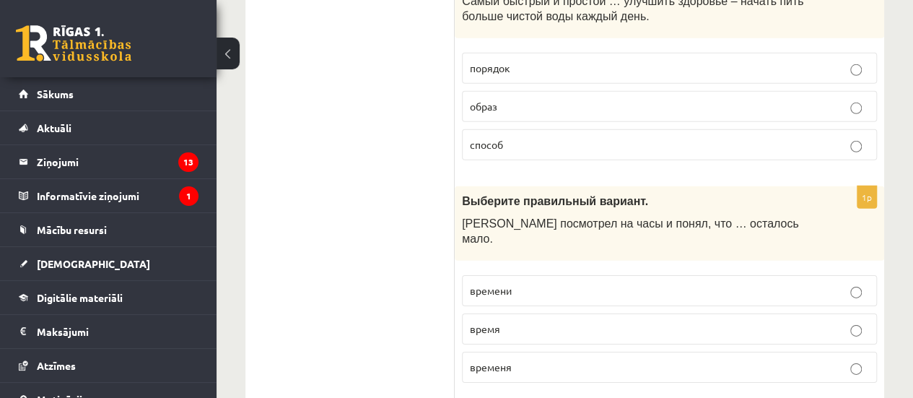
scroll to position [4865, 0]
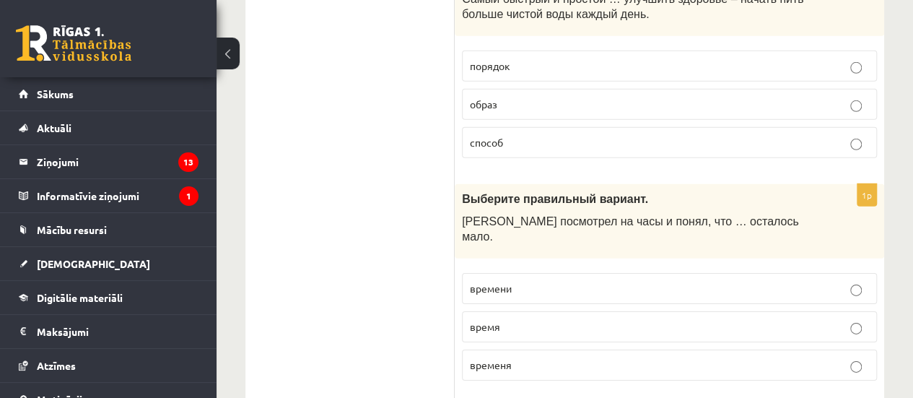
click at [566, 281] on p "времени" at bounding box center [669, 288] width 399 height 15
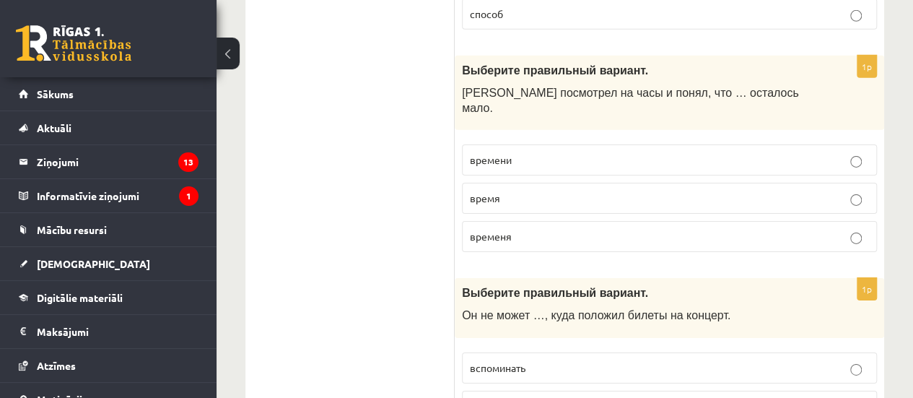
scroll to position [5046, 0]
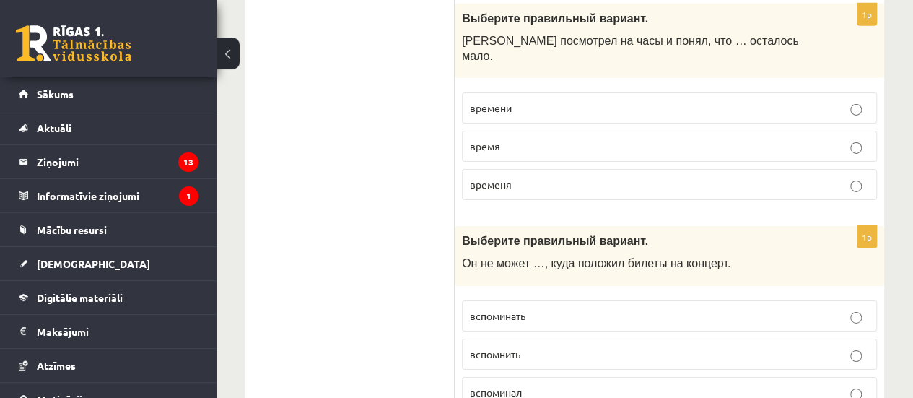
click at [546, 346] on p "вспомнить" at bounding box center [669, 353] width 399 height 15
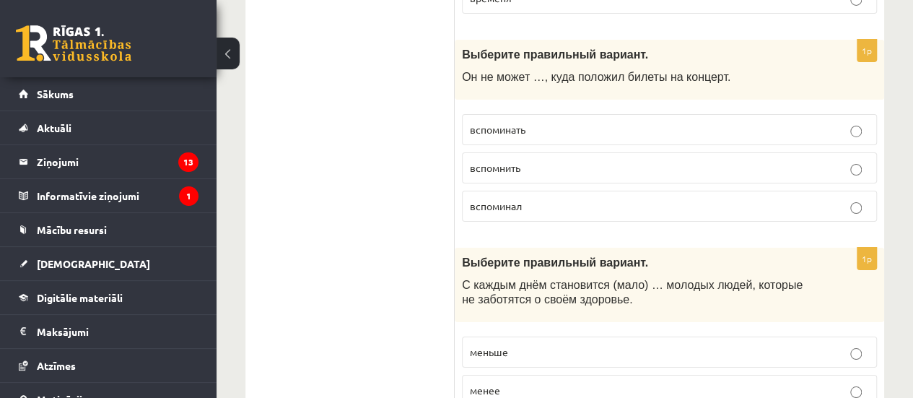
scroll to position [5242, 0]
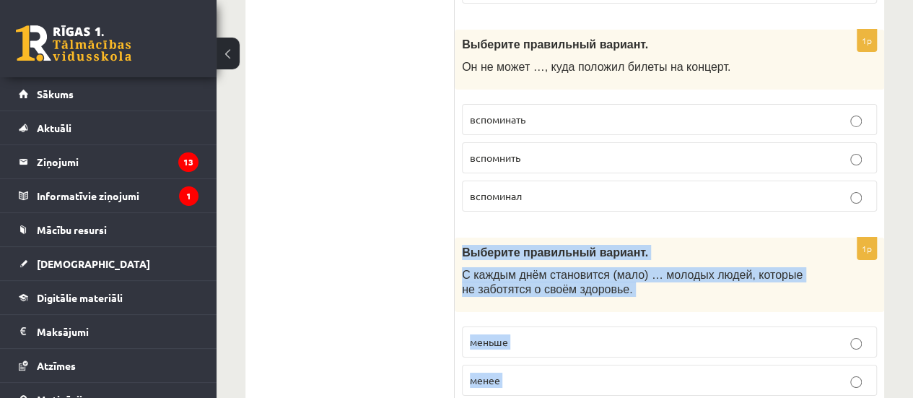
drag, startPoint x: 462, startPoint y: 156, endPoint x: 525, endPoint y: 312, distance: 168.3
click at [525, 312] on div "1p Выберите правильный вариант. С каждым днём становится (мало) … молодых людей…" at bounding box center [669, 341] width 429 height 208
click at [541, 334] on p "меньше" at bounding box center [669, 341] width 399 height 15
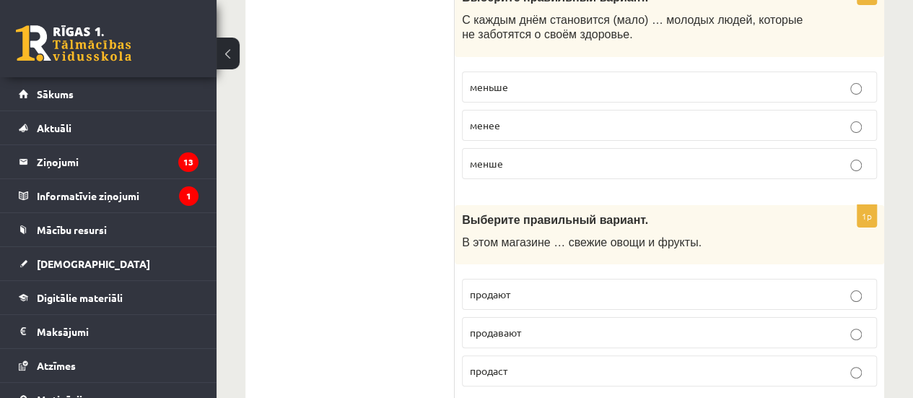
scroll to position [5499, 0]
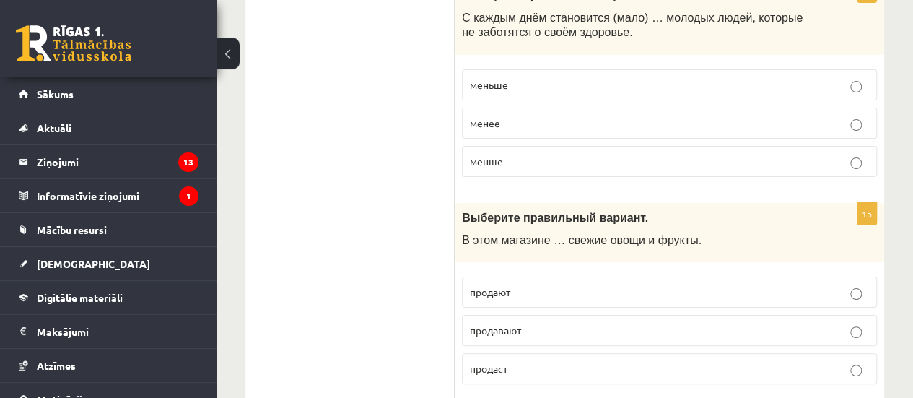
click at [546, 284] on p "продают" at bounding box center [669, 291] width 399 height 15
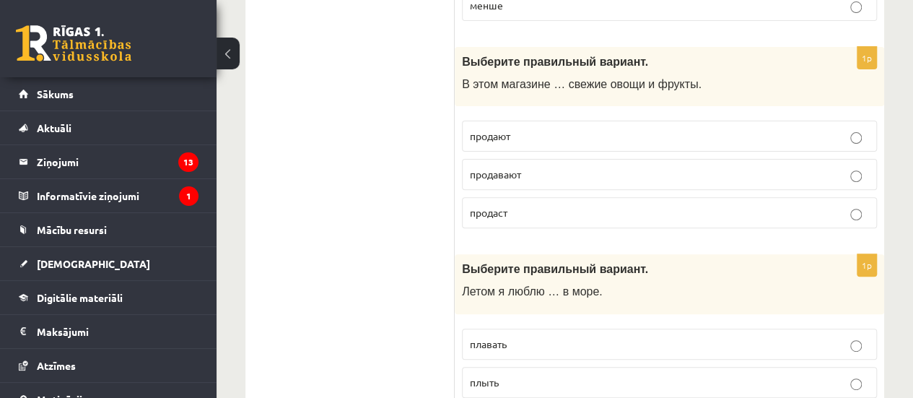
scroll to position [5670, 0]
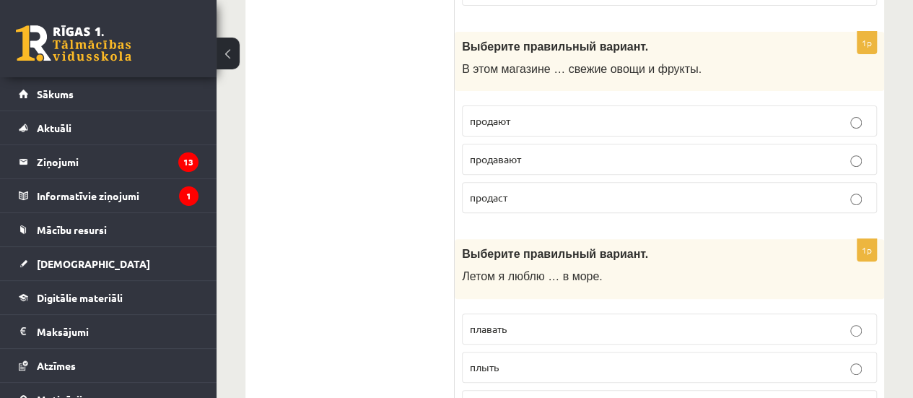
click at [543, 321] on p "плавать" at bounding box center [669, 328] width 399 height 15
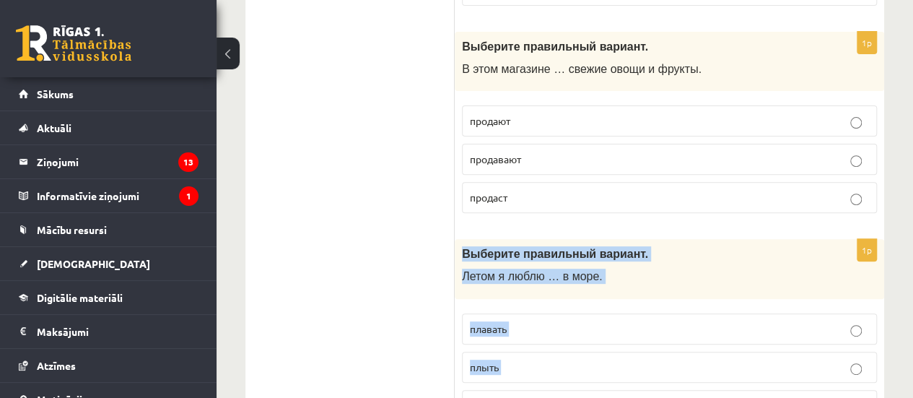
drag, startPoint x: 465, startPoint y: 151, endPoint x: 506, endPoint y: 304, distance: 158.4
click at [506, 304] on div "1p Выберите правильный вариант. Летом я люблю … в море. плавать плыть плыву" at bounding box center [669, 335] width 429 height 193
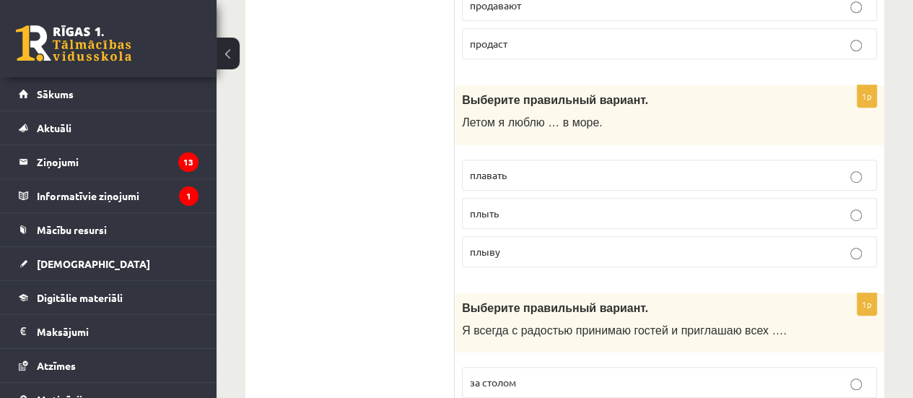
scroll to position [5852, 0]
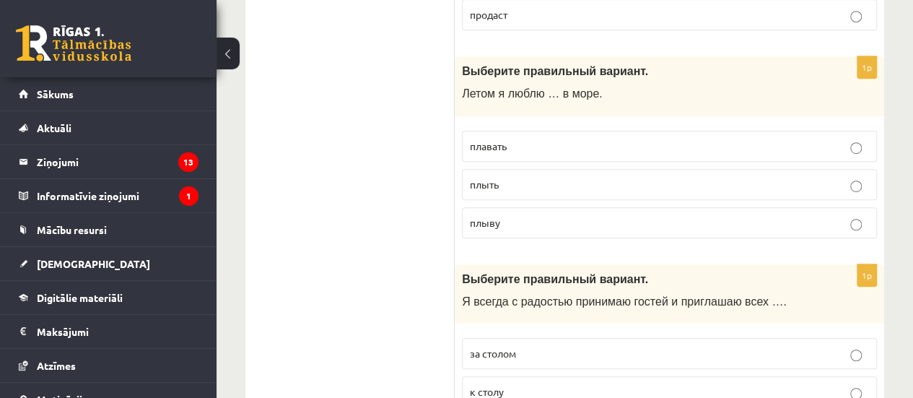
click at [535, 384] on p "к столу" at bounding box center [669, 391] width 399 height 15
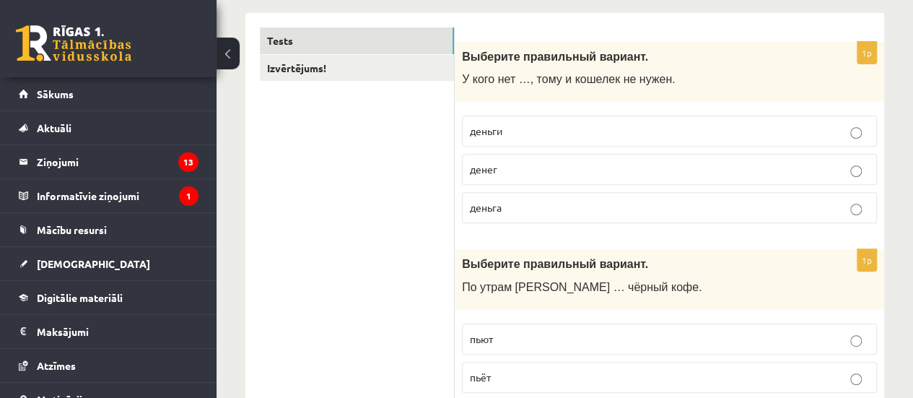
scroll to position [0, 0]
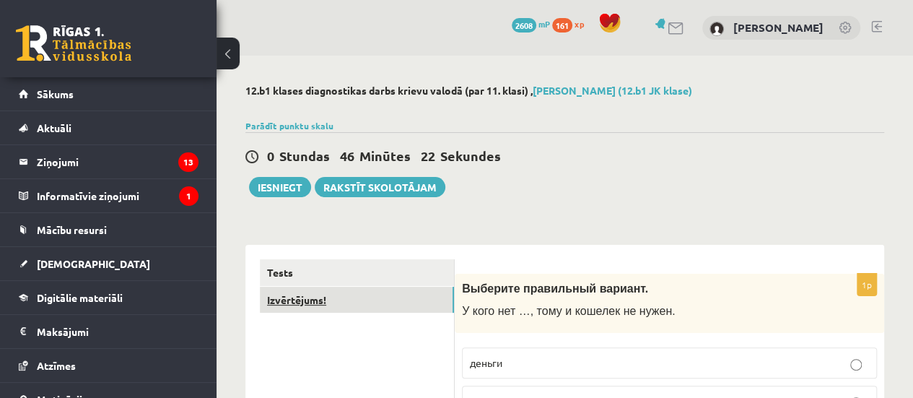
click at [297, 301] on link "Izvērtējums!" at bounding box center [357, 299] width 194 height 27
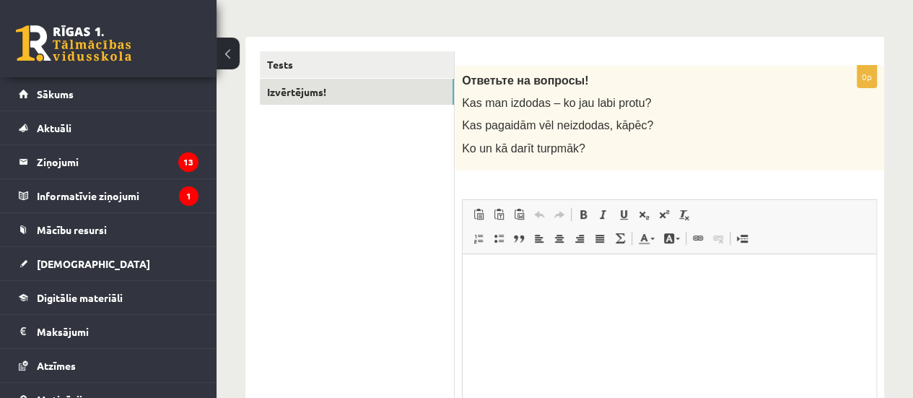
scroll to position [209, 0]
click at [487, 276] on p "Editor, wiswyg-editor-user-answer-47433981890200" at bounding box center [669, 273] width 385 height 15
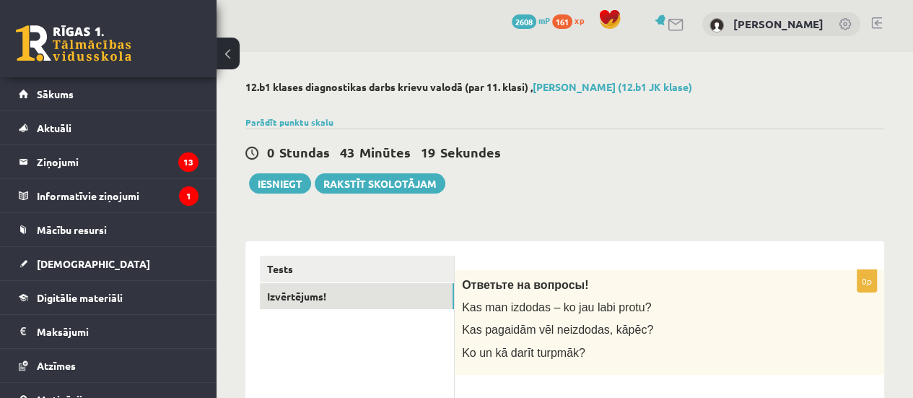
scroll to position [3, 0]
click at [289, 188] on button "Iesniegt" at bounding box center [280, 184] width 62 height 20
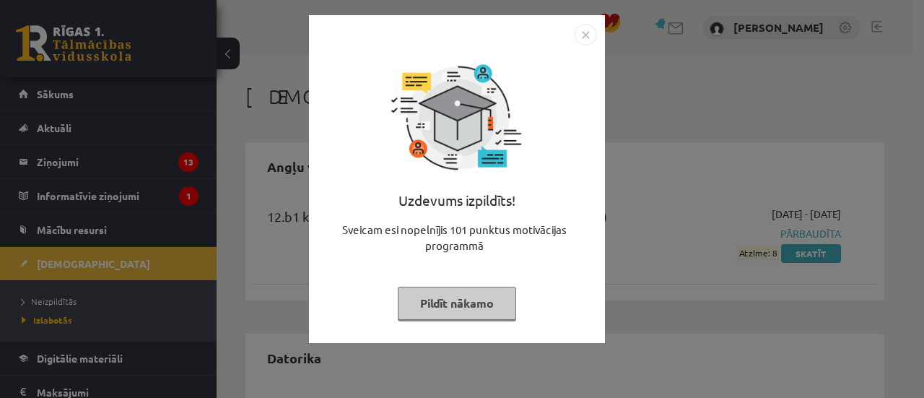
click at [472, 298] on button "Pildīt nākamo" at bounding box center [457, 302] width 118 height 33
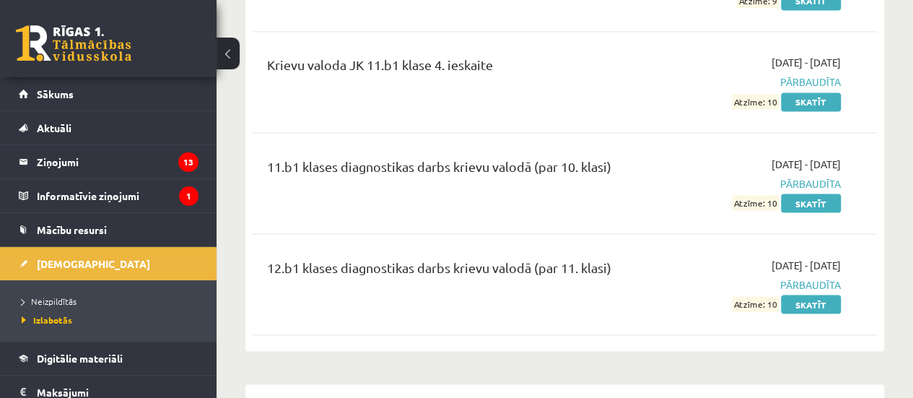
scroll to position [1242, 0]
click at [69, 298] on span "Neizpildītās" at bounding box center [49, 301] width 55 height 12
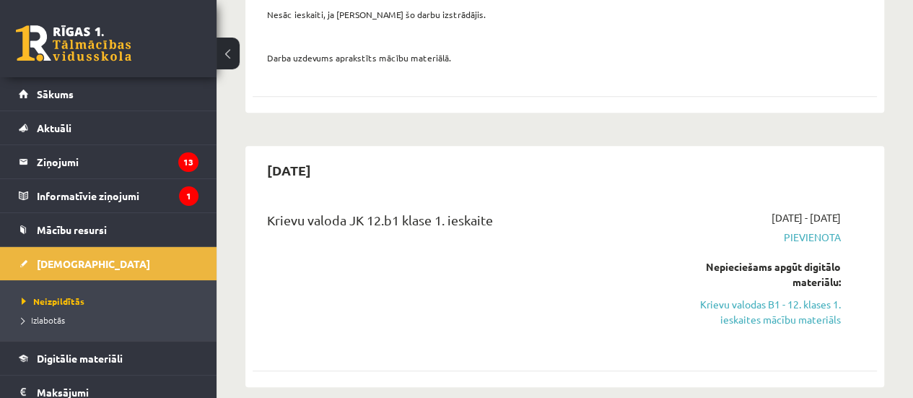
scroll to position [276, 0]
click at [763, 314] on link "Krievu valodas B1 - 12. klases 1. ieskaites mācību materiāls" at bounding box center [752, 312] width 177 height 30
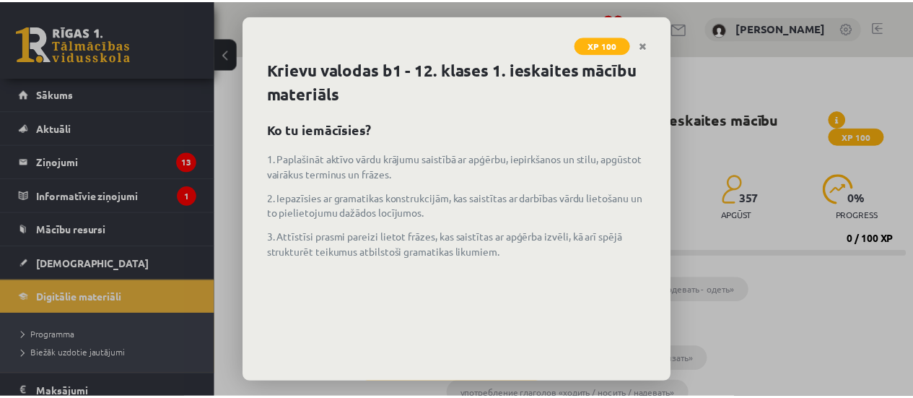
scroll to position [69, 0]
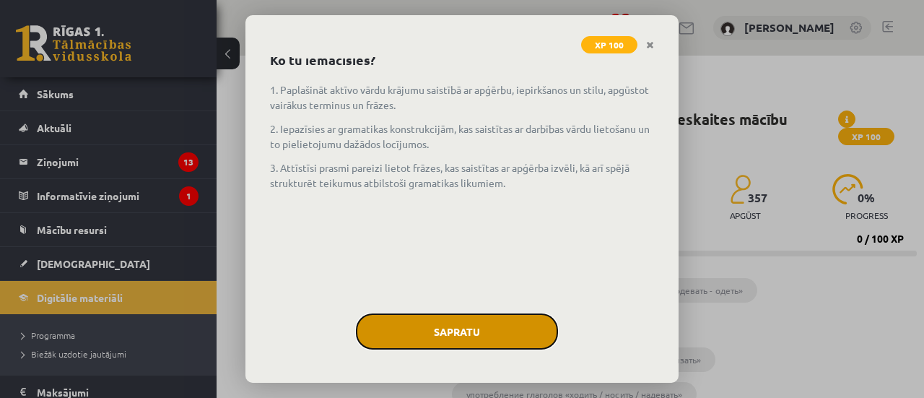
click at [471, 325] on button "Sapratu" at bounding box center [457, 331] width 202 height 36
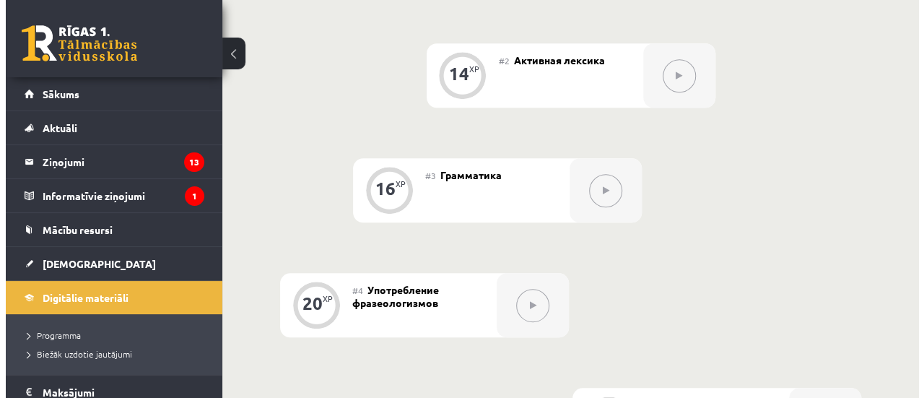
scroll to position [469, 0]
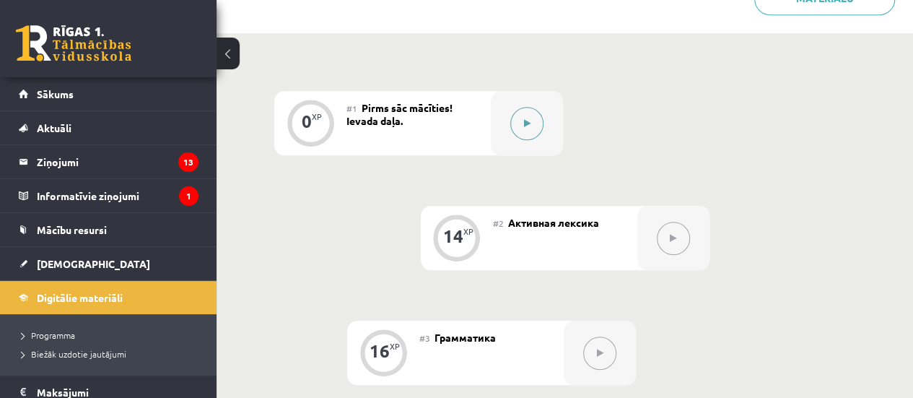
click at [512, 110] on div at bounding box center [527, 123] width 72 height 64
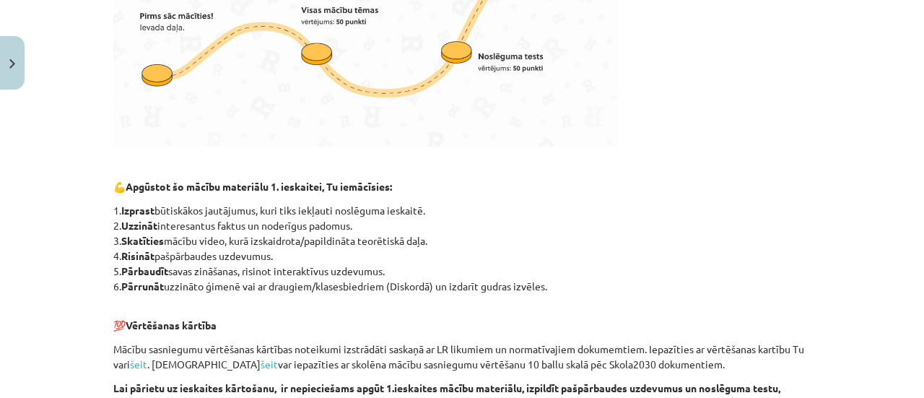
scroll to position [979, 0]
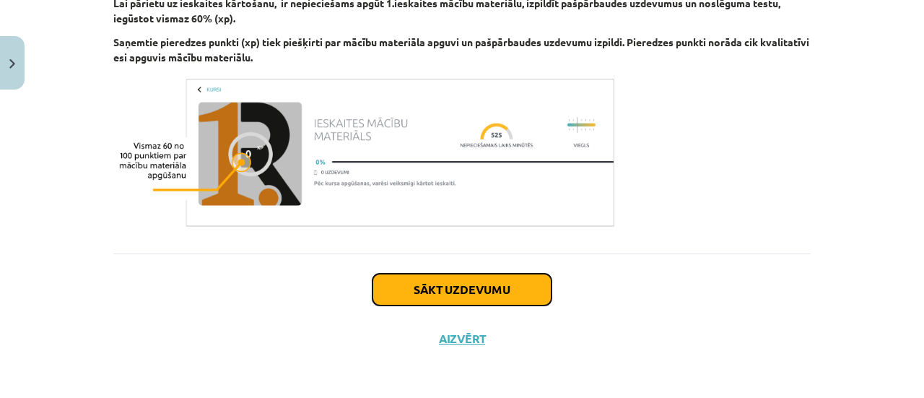
click at [489, 282] on button "Sākt uzdevumu" at bounding box center [461, 289] width 179 height 32
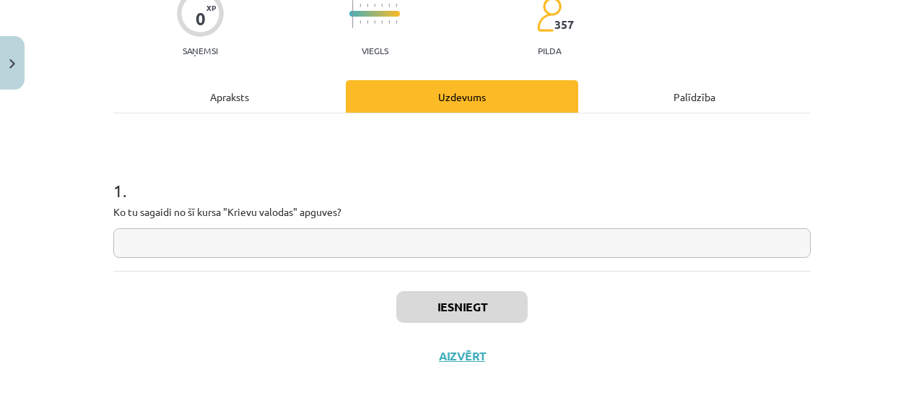
scroll to position [133, 0]
click at [294, 243] on input "text" at bounding box center [461, 242] width 697 height 30
type input "*"
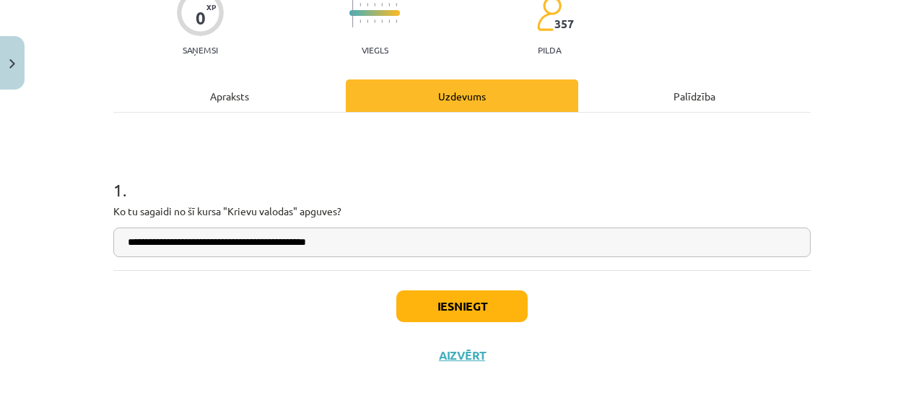
type input "**********"
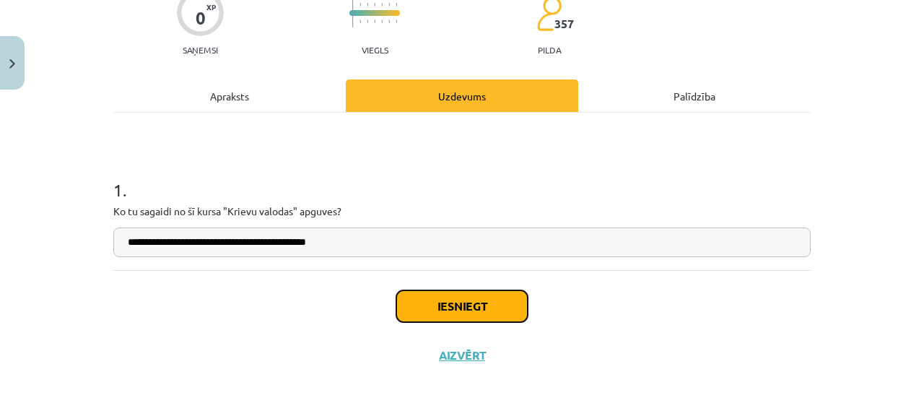
click at [454, 305] on button "Iesniegt" at bounding box center [461, 306] width 131 height 32
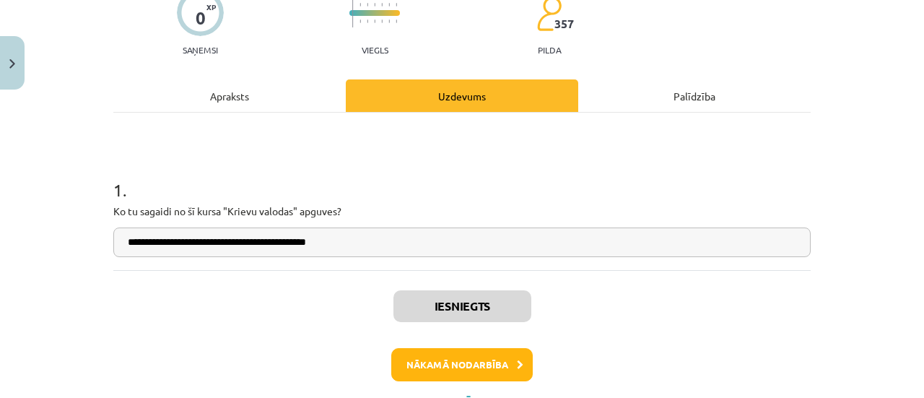
scroll to position [195, 0]
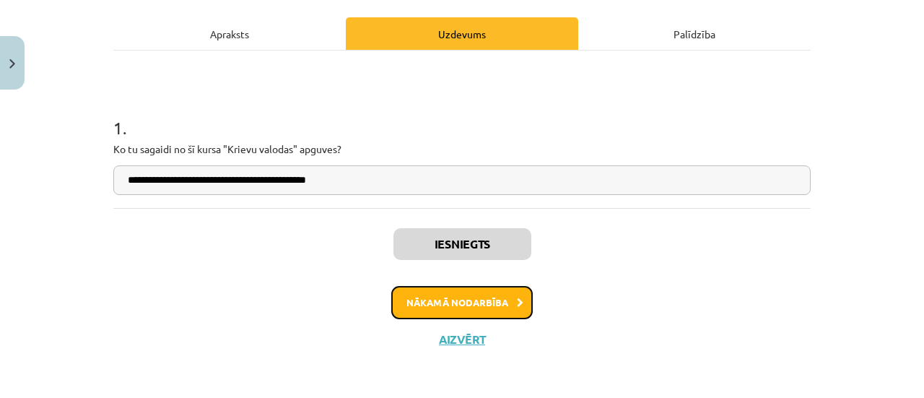
click at [446, 301] on button "Nākamā nodarbība" at bounding box center [461, 302] width 141 height 33
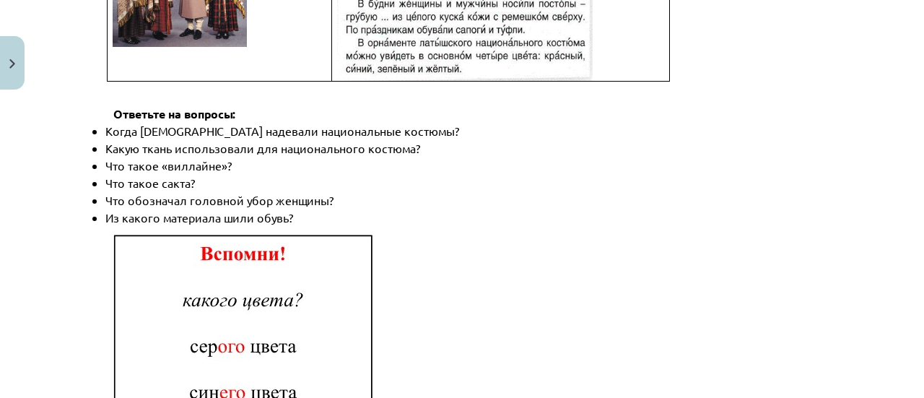
scroll to position [2239, 0]
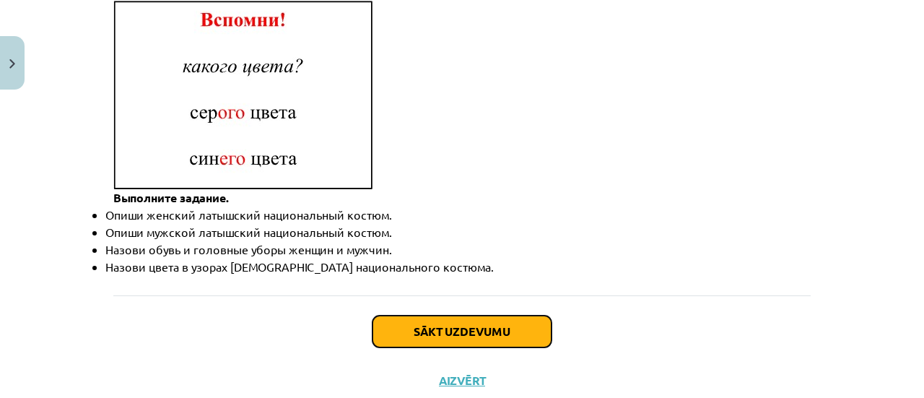
click at [449, 315] on button "Sākt uzdevumu" at bounding box center [461, 331] width 179 height 32
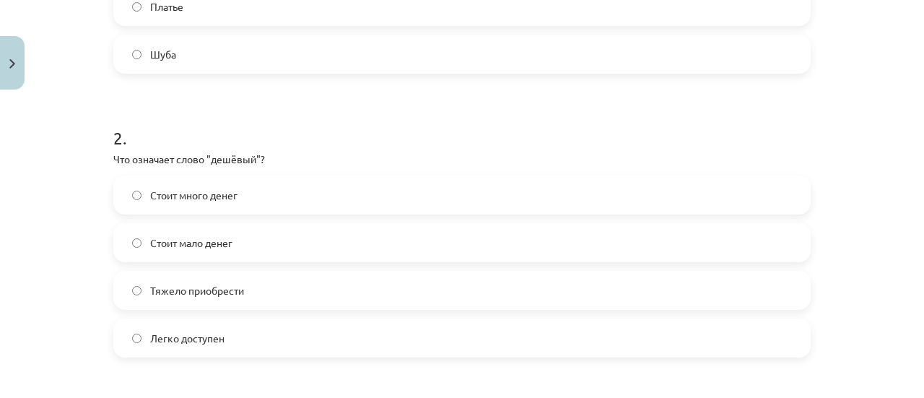
scroll to position [469, 0]
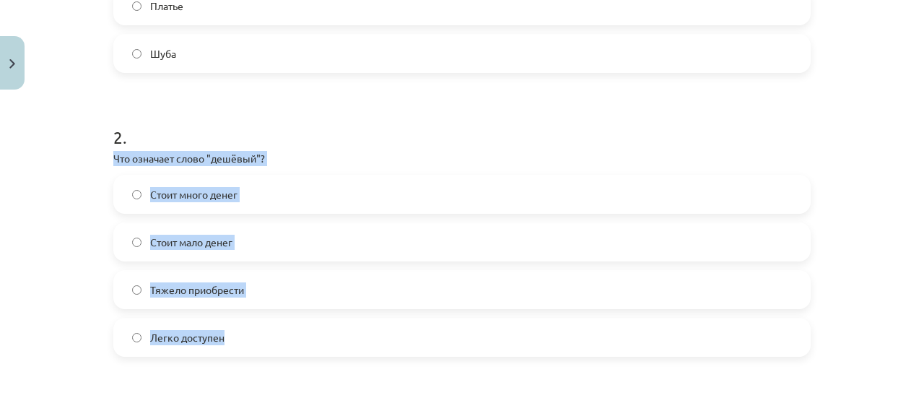
drag, startPoint x: 108, startPoint y: 152, endPoint x: 250, endPoint y: 338, distance: 233.8
click at [250, 338] on div "2 . Что означает слово "дешёвый"? Стоит много денег Стоит мало денег Тяжело при…" at bounding box center [461, 229] width 697 height 255
copy div "Что означает слово "дешёвый"? Стоит много денег Стоит мало денег Тяжело приобре…"
click at [263, 191] on label "Стоит много денег" at bounding box center [462, 194] width 694 height 36
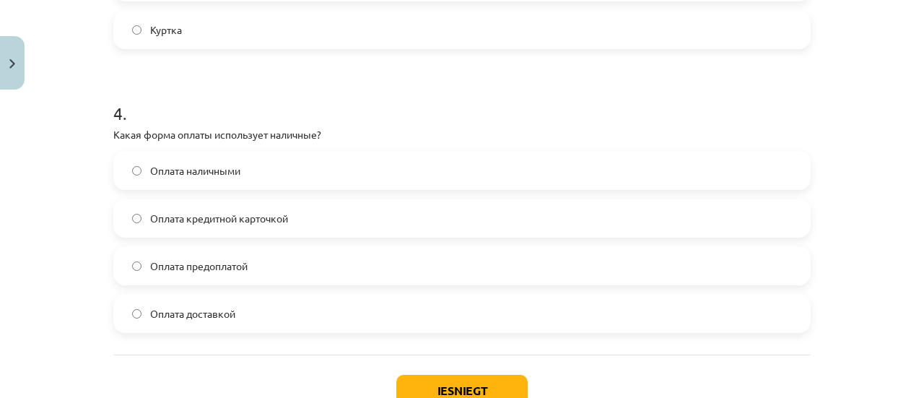
scroll to position [1062, 0]
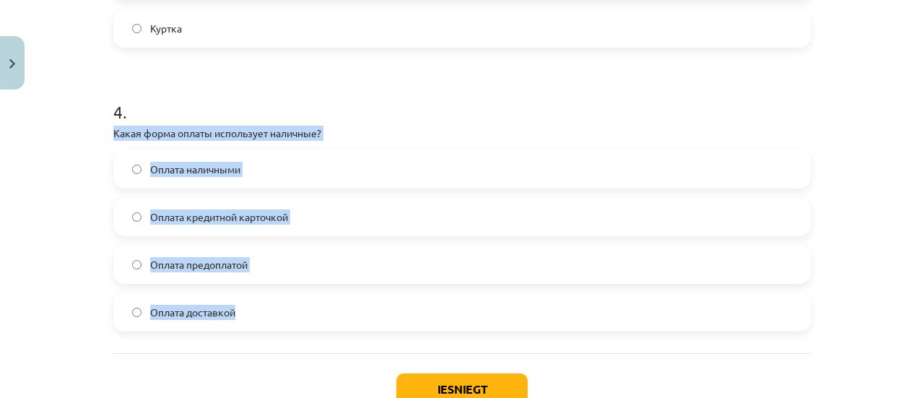
drag, startPoint x: 110, startPoint y: 130, endPoint x: 253, endPoint y: 318, distance: 236.4
click at [253, 318] on div "4 . Какая форма оплаты использует наличные? Оплата наличными Оплата кредитной к…" at bounding box center [461, 203] width 697 height 255
copy div "Какая форма оплаты использует наличные? Оплата наличными Оплата кредитной карто…"
click at [326, 175] on label "Оплата наличными" at bounding box center [462, 169] width 694 height 36
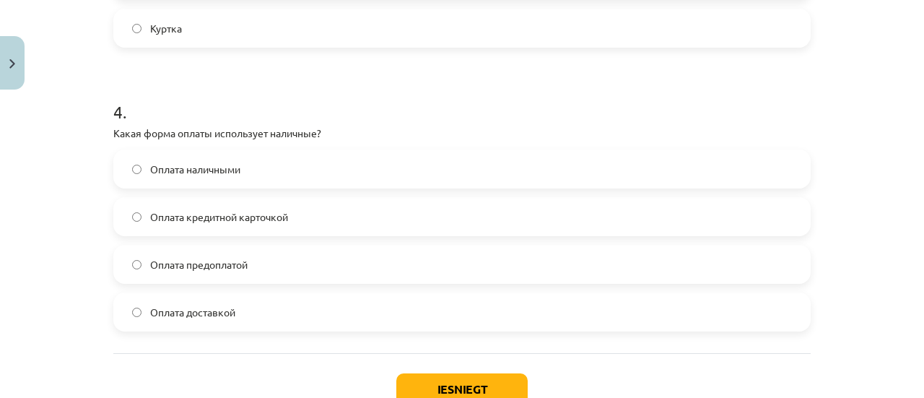
scroll to position [1162, 0]
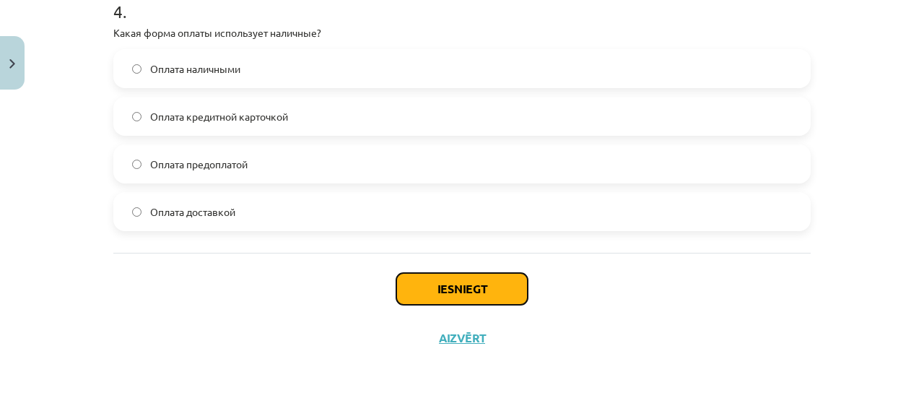
click at [452, 284] on button "Iesniegt" at bounding box center [461, 289] width 131 height 32
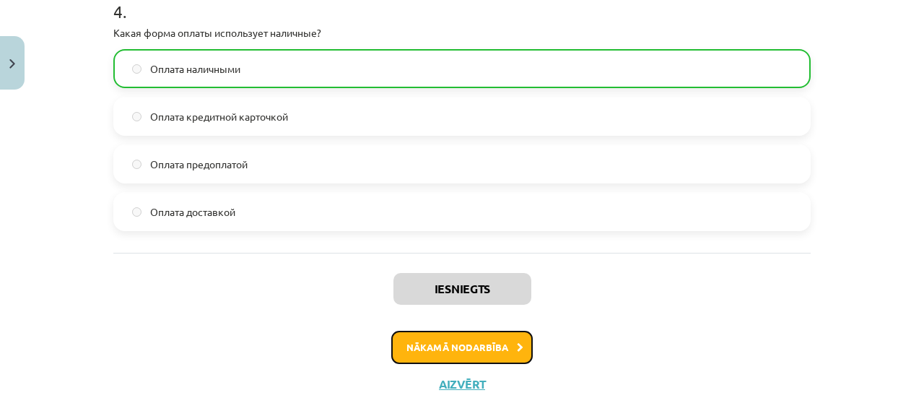
click at [451, 350] on button "Nākamā nodarbība" at bounding box center [461, 347] width 141 height 33
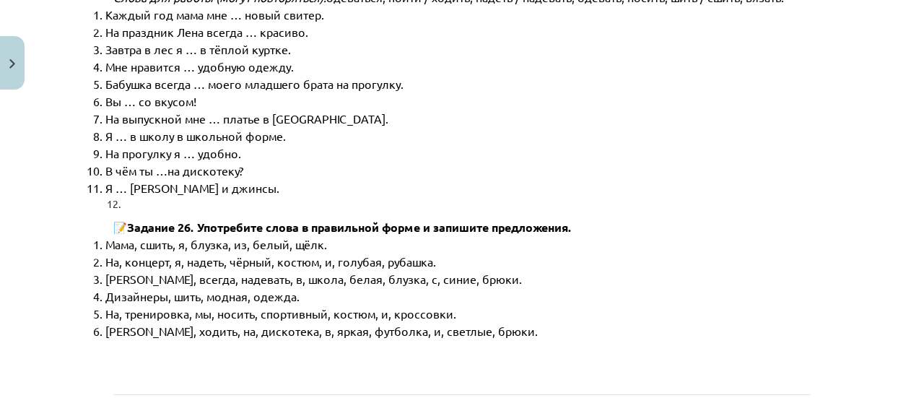
scroll to position [7437, 0]
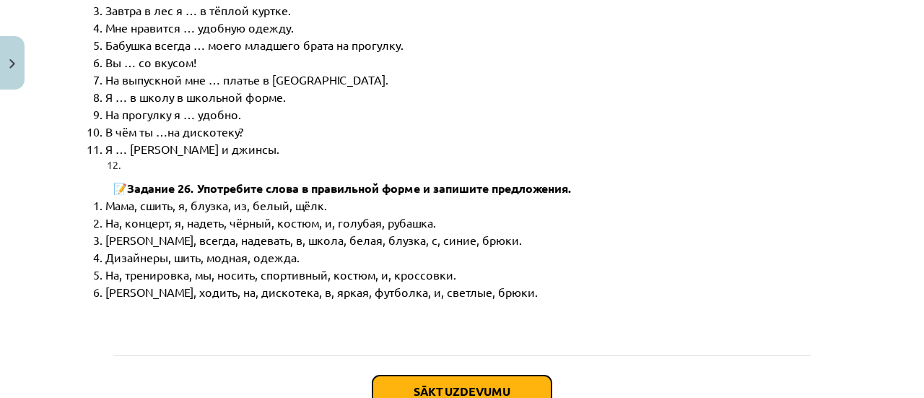
click at [451, 375] on button "Sākt uzdevumu" at bounding box center [461, 391] width 179 height 32
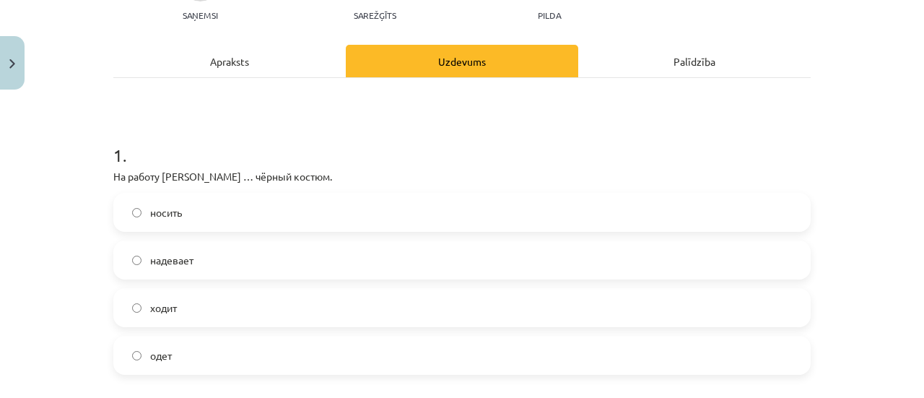
scroll to position [218, 0]
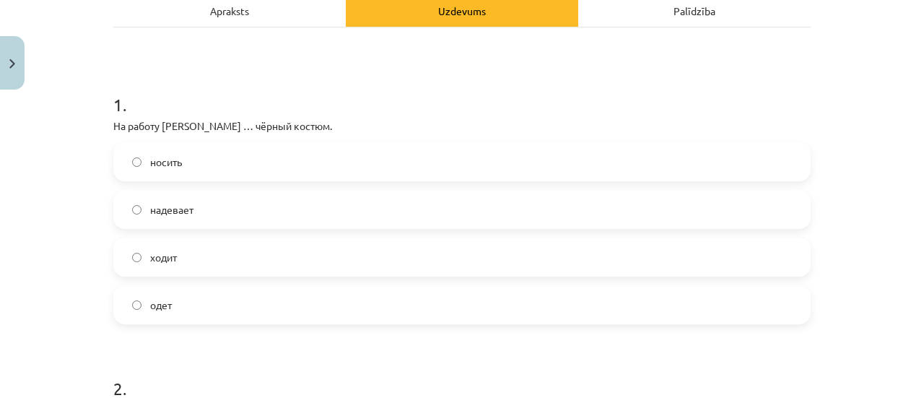
click at [158, 206] on span "надевает" at bounding box center [171, 209] width 43 height 15
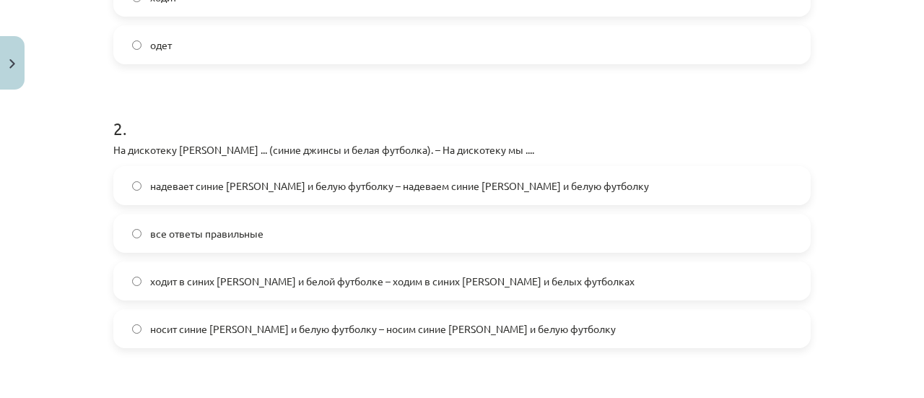
scroll to position [483, 0]
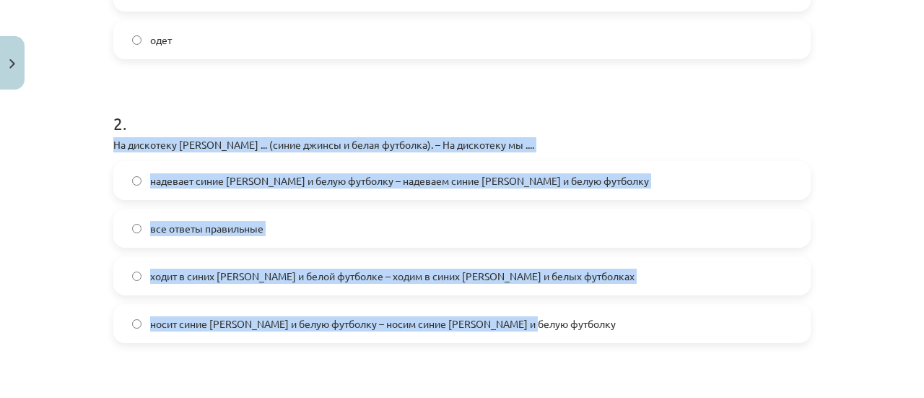
drag, startPoint x: 109, startPoint y: 142, endPoint x: 577, endPoint y: 328, distance: 503.7
click at [577, 328] on div "2 . На дискотеку Янис ... (синие джинсы и белая футболка). – На дискотеку мы ..…" at bounding box center [461, 215] width 697 height 255
copy div "На дискотеку Янис ... (синие джинсы и белая футболка). – На дискотеку мы .... н…"
click at [302, 325] on span "носит синие джинсы и белую футболку – носим синие джинсы и белую футболку" at bounding box center [382, 323] width 465 height 15
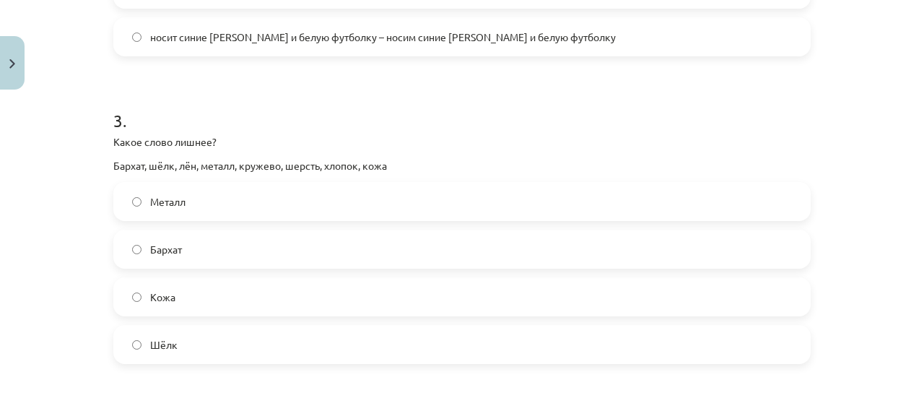
scroll to position [772, 0]
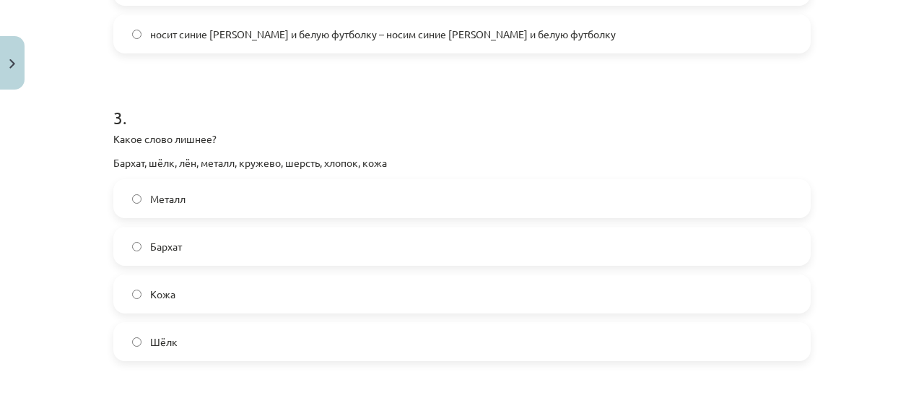
click at [150, 201] on span "Металл" at bounding box center [167, 198] width 35 height 15
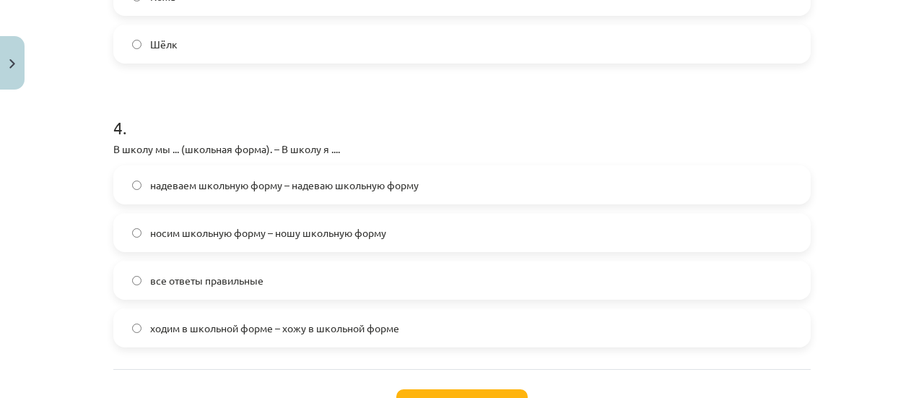
scroll to position [1074, 0]
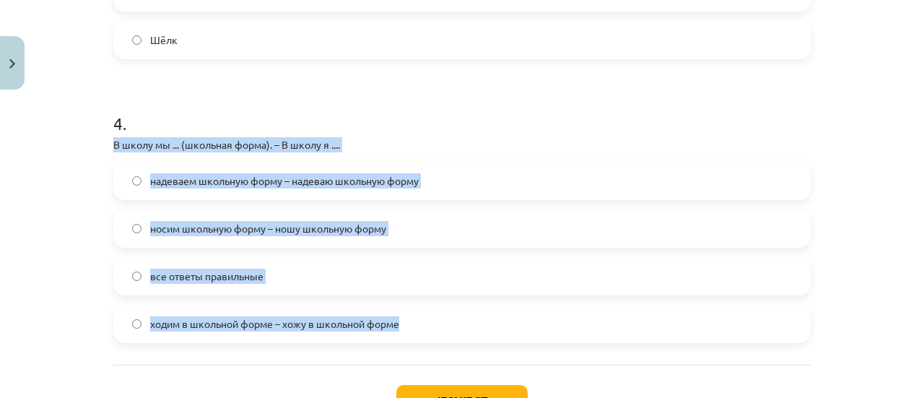
drag, startPoint x: 110, startPoint y: 142, endPoint x: 427, endPoint y: 337, distance: 372.5
click at [427, 337] on div "4 . В школу мы ... (школьная форма). – В школу я .... надеваем школьную форму –…" at bounding box center [461, 215] width 697 height 255
copy div "В школу мы ... (школьная форма). – В школу я .... надеваем школьную форму – над…"
click at [271, 266] on label "все ответы правильные" at bounding box center [462, 276] width 694 height 36
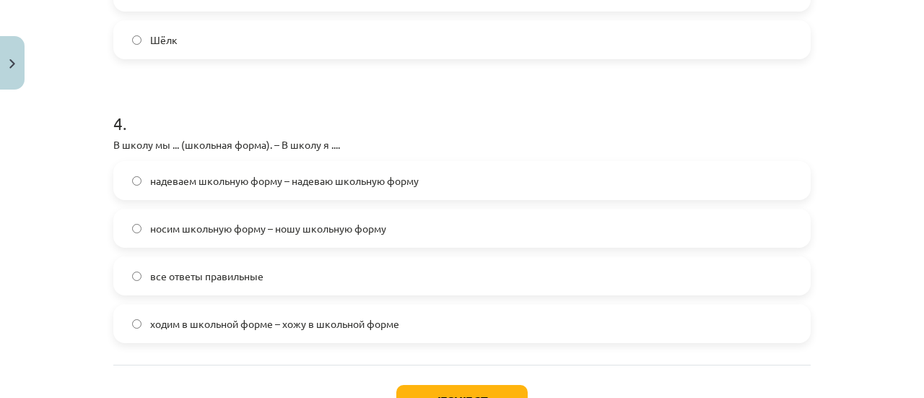
scroll to position [1185, 0]
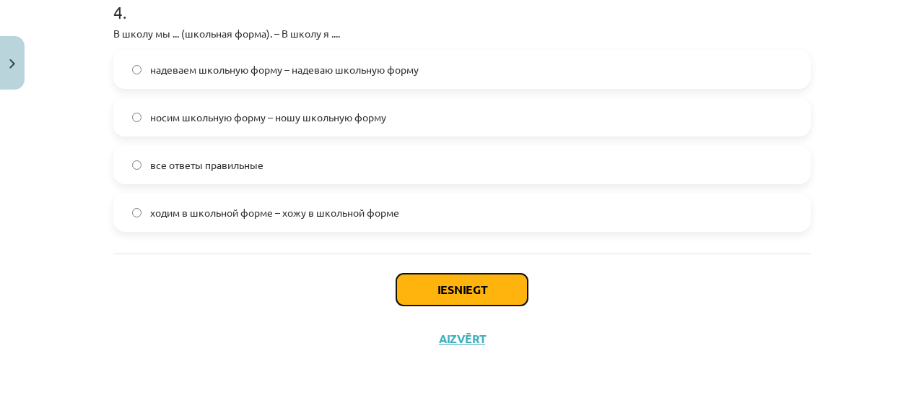
click at [446, 288] on button "Iesniegt" at bounding box center [461, 289] width 131 height 32
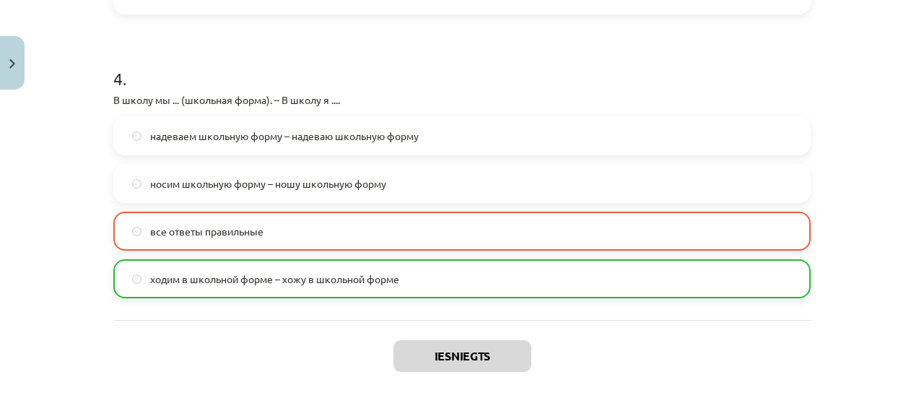
scroll to position [1230, 0]
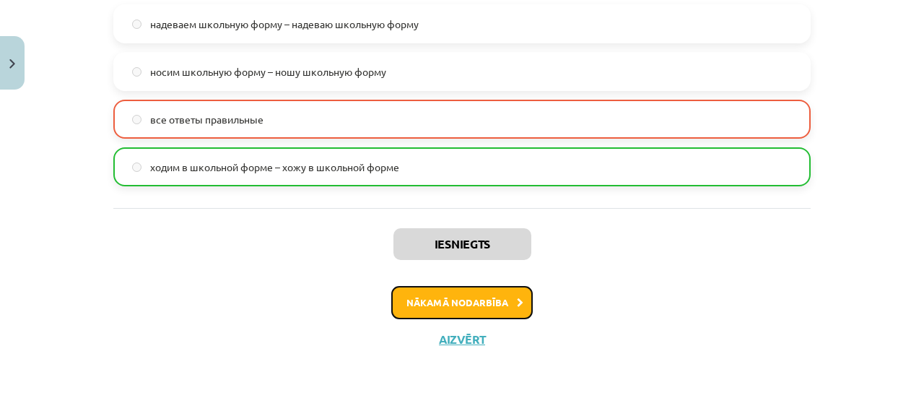
click at [465, 297] on button "Nākamā nodarbība" at bounding box center [461, 302] width 141 height 33
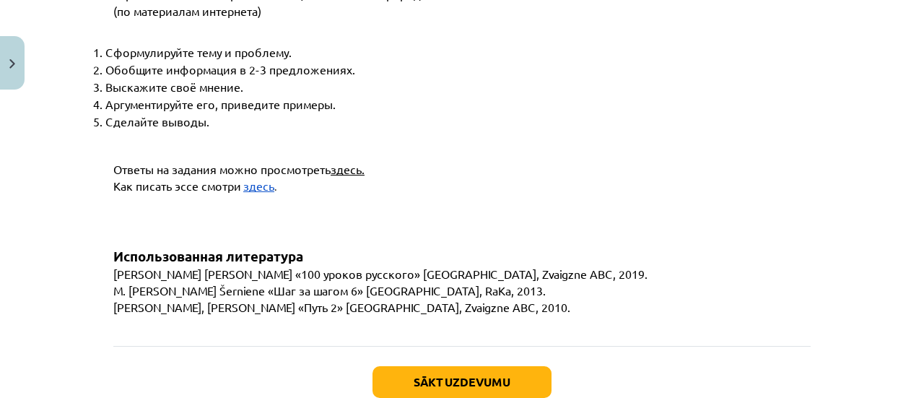
scroll to position [5641, 0]
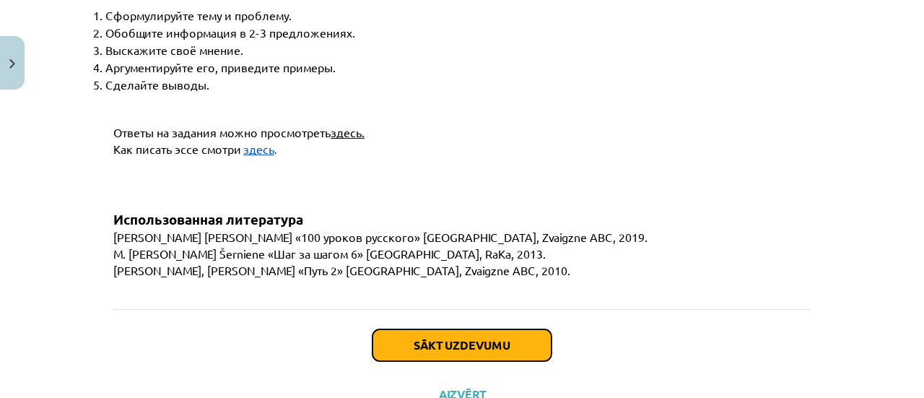
click at [440, 329] on button "Sākt uzdevumu" at bounding box center [461, 345] width 179 height 32
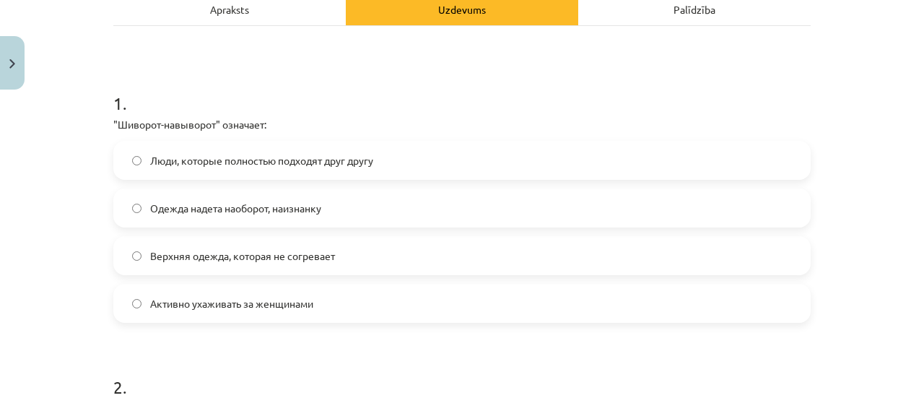
scroll to position [220, 0]
click at [224, 6] on div "Apraksts" at bounding box center [229, 8] width 232 height 32
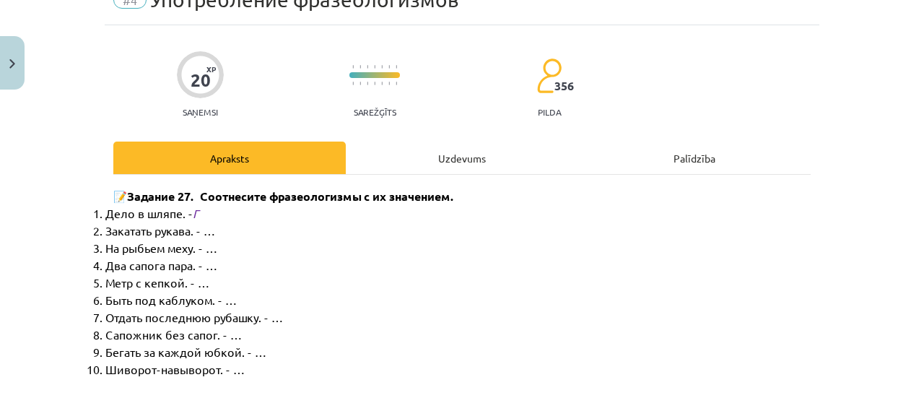
scroll to position [70, 0]
click at [457, 162] on div "Uzdevums" at bounding box center [462, 158] width 232 height 32
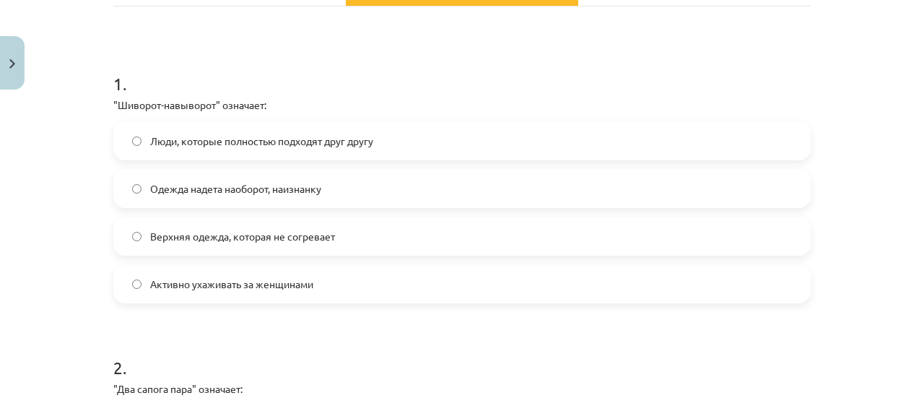
scroll to position [240, 0]
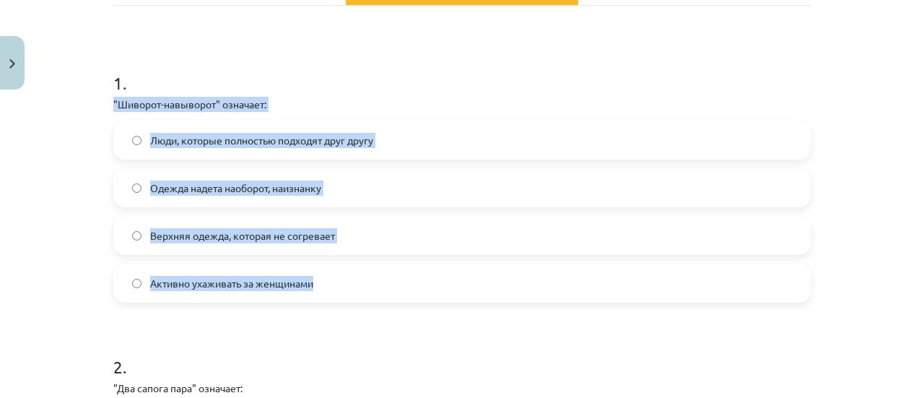
drag, startPoint x: 110, startPoint y: 101, endPoint x: 346, endPoint y: 267, distance: 289.1
click at [346, 267] on div "1 . "Шиворот-навыворот" означает: Люди, которые полностью подходят друг другу О…" at bounding box center [461, 175] width 697 height 255
copy div ""Шиворот-навыворот" означает: Люди, которые полностью подходят друг другу Одежд…"
drag, startPoint x: 413, startPoint y: 134, endPoint x: 352, endPoint y: 170, distance: 70.5
click at [352, 170] on div "Одежда надета наоборот, наизнанку" at bounding box center [461, 187] width 697 height 39
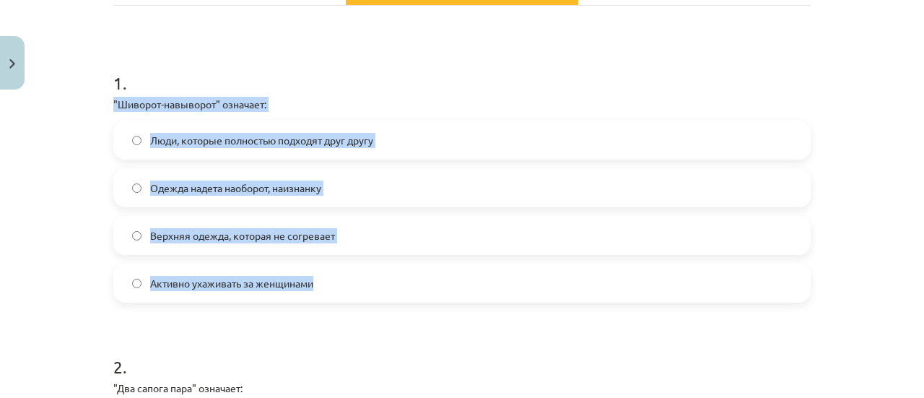
click at [253, 138] on span "Люди, которые полностью подходят друг другу" at bounding box center [261, 140] width 223 height 15
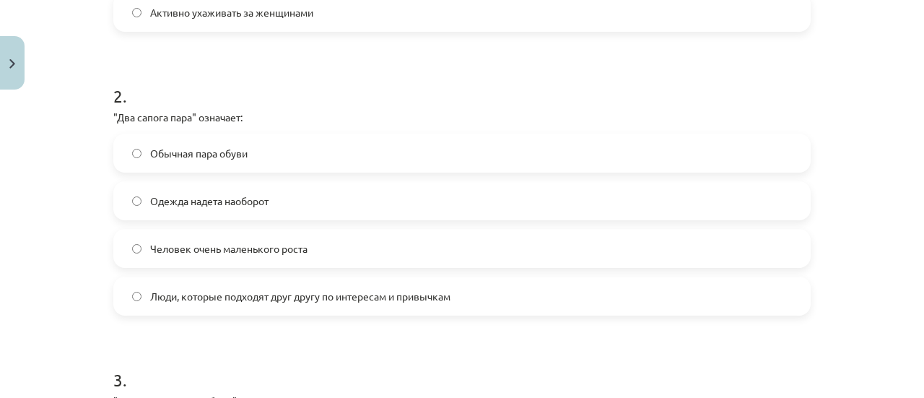
scroll to position [532, 0]
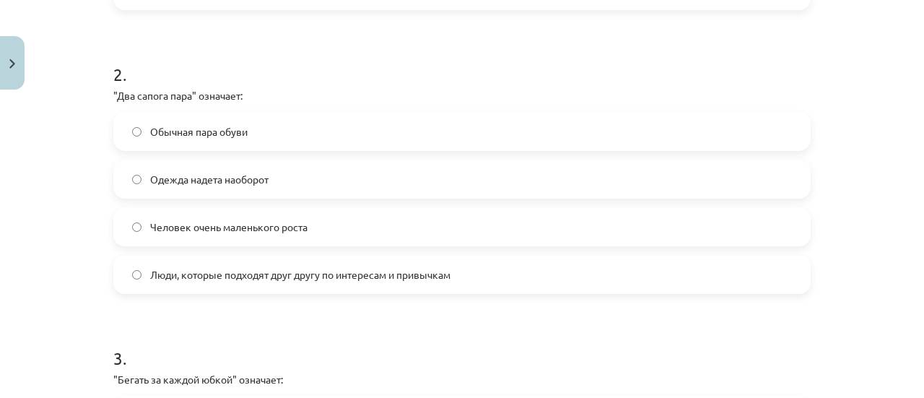
click at [209, 268] on span "Люди, которые подходят друг другу по интересам и привычкам" at bounding box center [300, 274] width 300 height 15
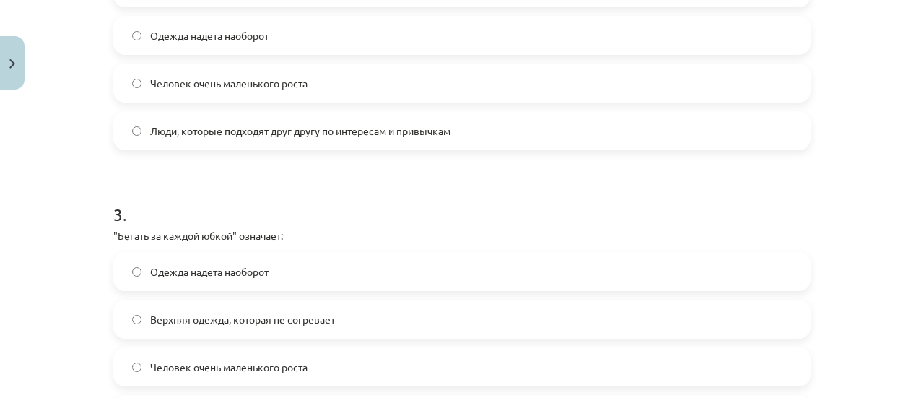
scroll to position [719, 0]
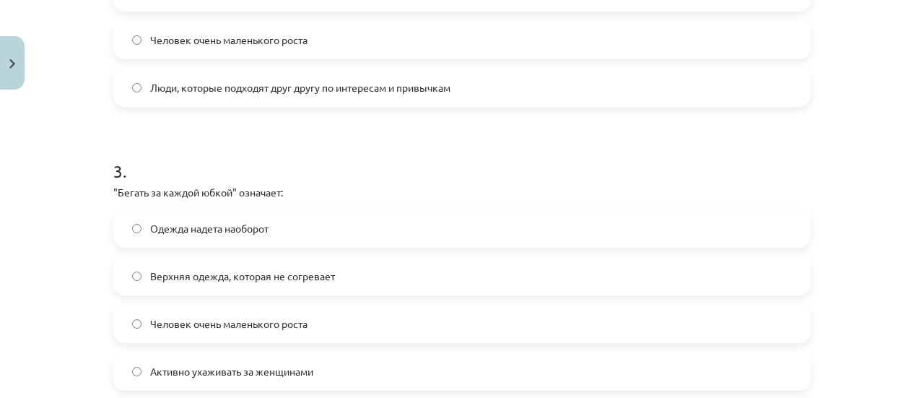
click at [267, 370] on span "Активно ухаживать за женщинами" at bounding box center [231, 371] width 163 height 15
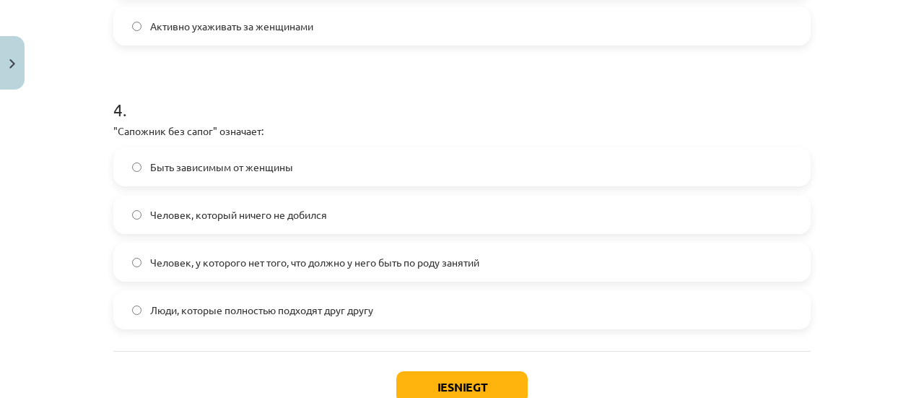
scroll to position [1079, 0]
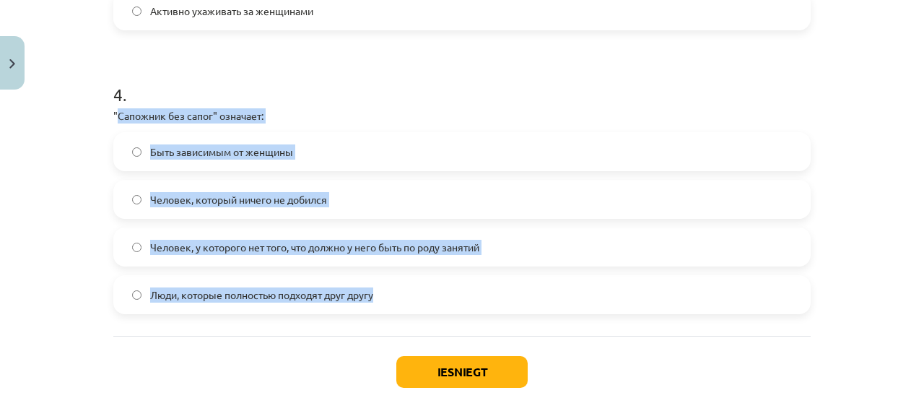
drag, startPoint x: 111, startPoint y: 112, endPoint x: 419, endPoint y: 311, distance: 366.3
click at [419, 311] on div "4 . "Сапожник без сапог" означает: Быть зависимым от женщины Человек, который н…" at bounding box center [461, 186] width 697 height 255
copy div "Сапожник без сапог" означает: Быть зависимым от женщины Человек, который ничего…"
click at [446, 244] on span "Человек, у которого нет того, что должно у него быть по роду занятий" at bounding box center [314, 247] width 329 height 15
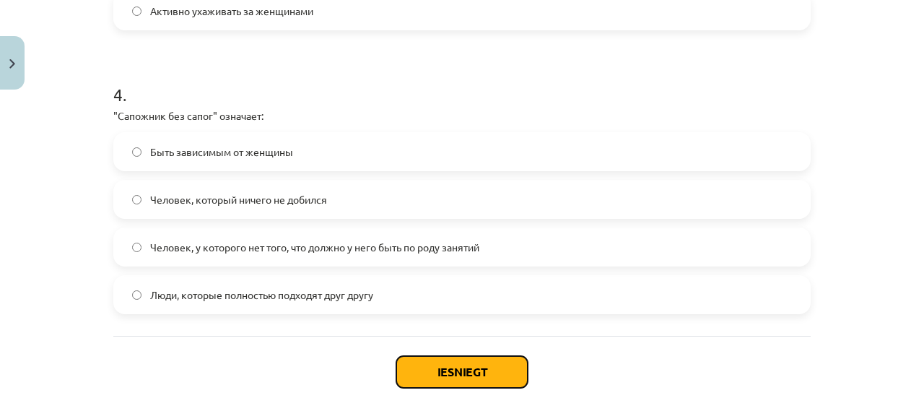
click at [456, 368] on button "Iesniegt" at bounding box center [461, 372] width 131 height 32
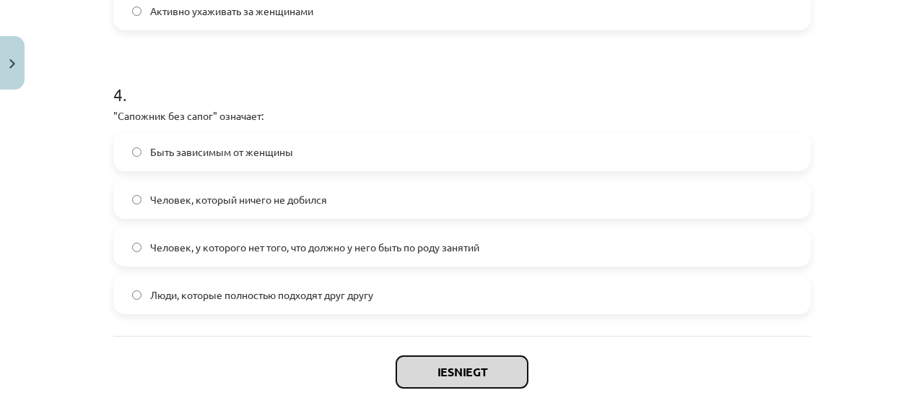
click at [456, 368] on button "Iesniegt" at bounding box center [461, 372] width 131 height 32
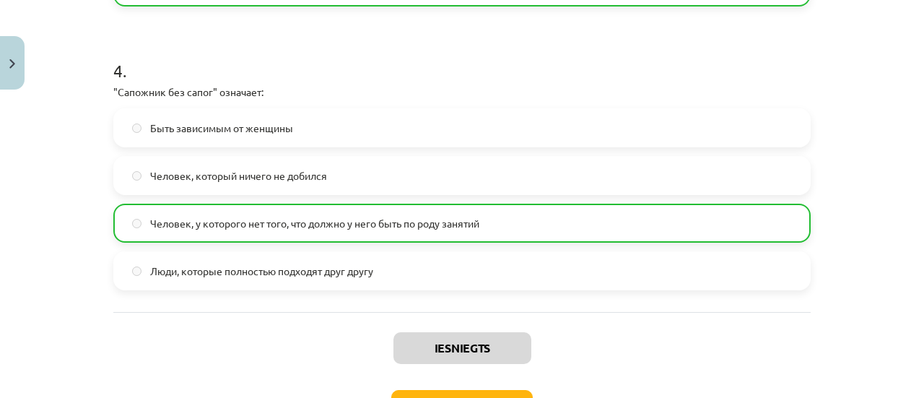
scroll to position [1207, 0]
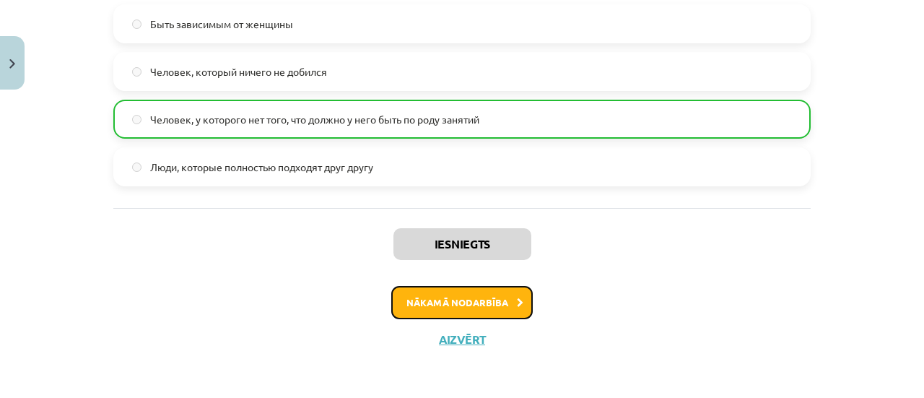
click at [460, 295] on button "Nākamā nodarbība" at bounding box center [461, 302] width 141 height 33
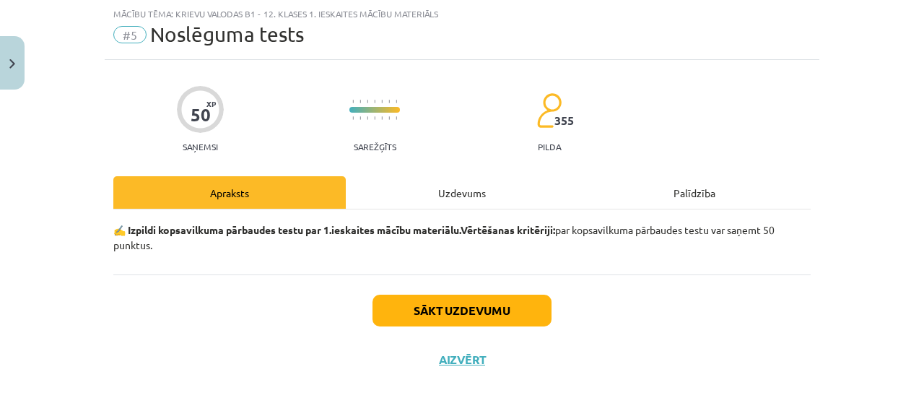
scroll to position [36, 0]
click at [452, 311] on button "Sākt uzdevumu" at bounding box center [461, 310] width 179 height 32
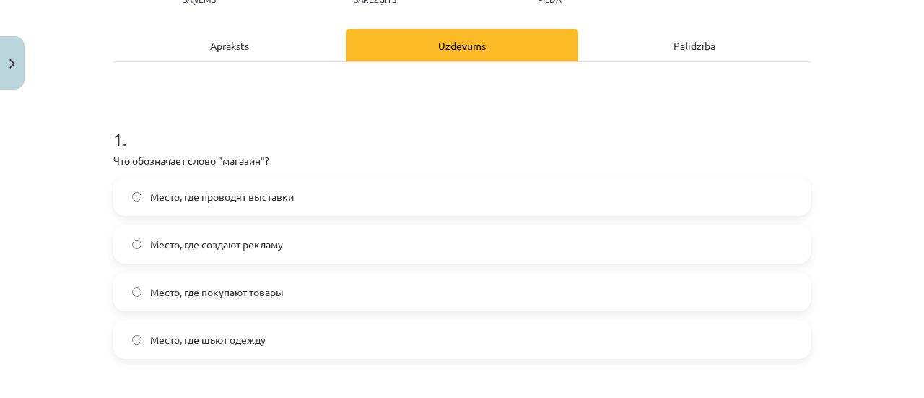
scroll to position [191, 0]
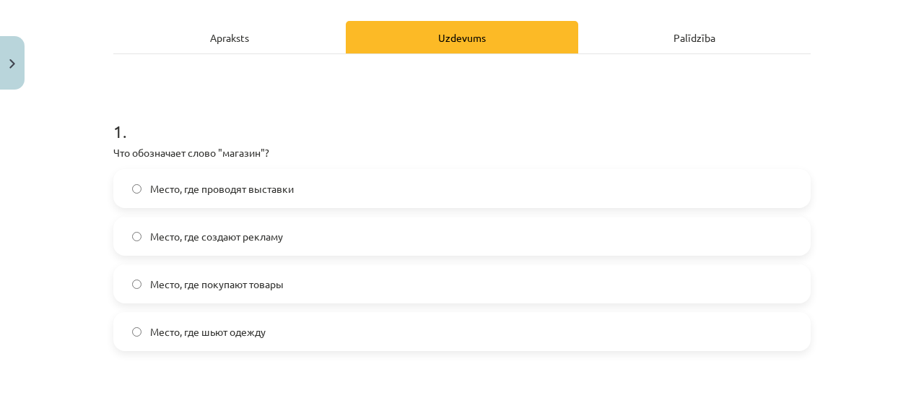
click at [233, 288] on span "Место, где покупают товары" at bounding box center [217, 283] width 134 height 15
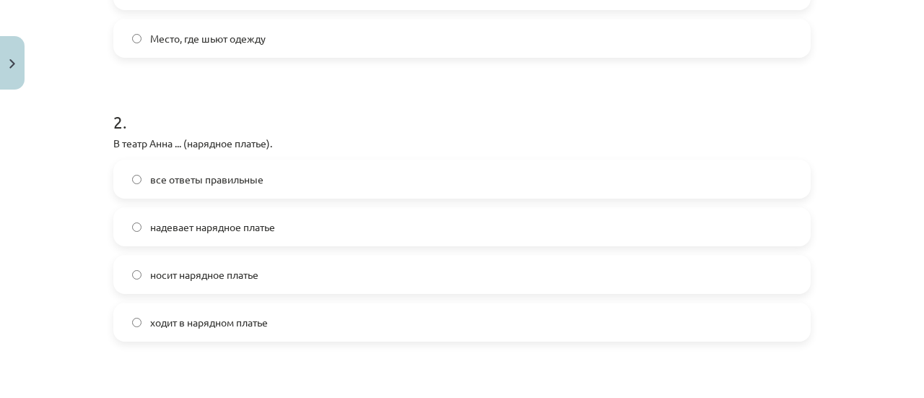
scroll to position [494, 0]
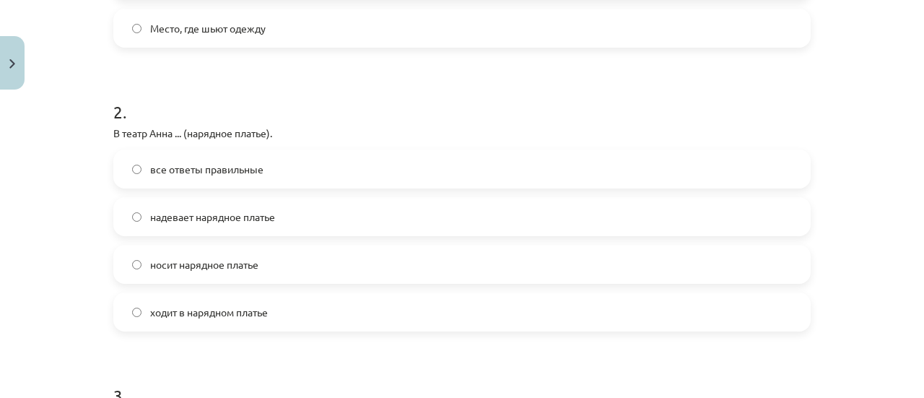
click at [236, 215] on span "надевает нарядное платье" at bounding box center [212, 216] width 125 height 15
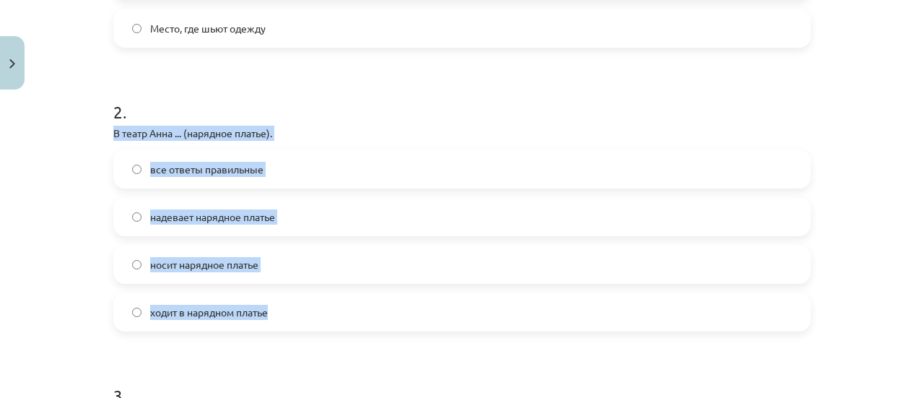
drag, startPoint x: 108, startPoint y: 130, endPoint x: 299, endPoint y: 310, distance: 262.9
click at [299, 310] on div "2 . В театр Анна ... (нарядное платье). все ответы правильные надевает нарядное…" at bounding box center [461, 203] width 697 height 255
copy div "В театр Анна ... (нарядное платье). все ответы правильные надевает нарядное пла…"
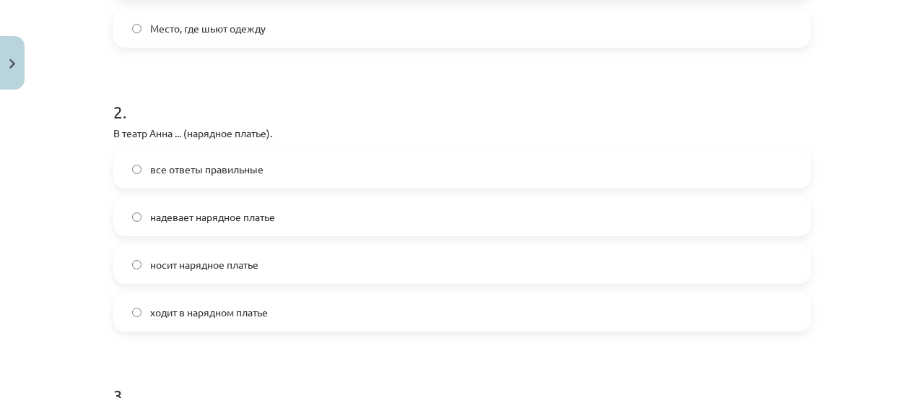
drag, startPoint x: 353, startPoint y: 119, endPoint x: 305, endPoint y: 136, distance: 50.4
click at [305, 136] on p "В театр Анна ... (нарядное платье)." at bounding box center [461, 133] width 697 height 15
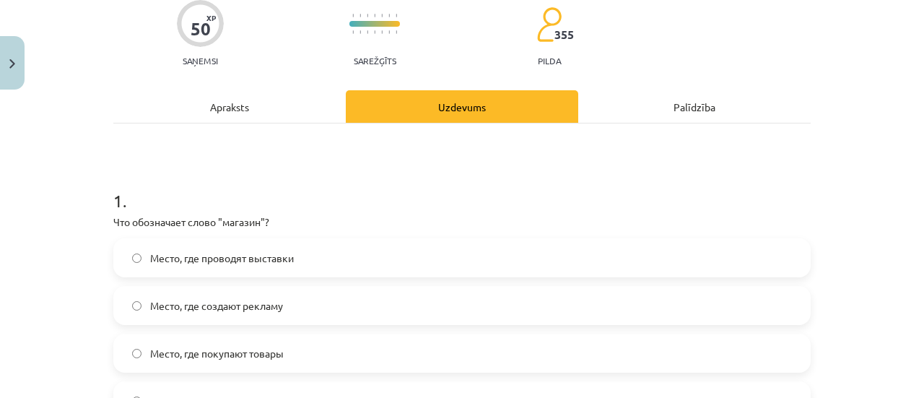
scroll to position [0, 0]
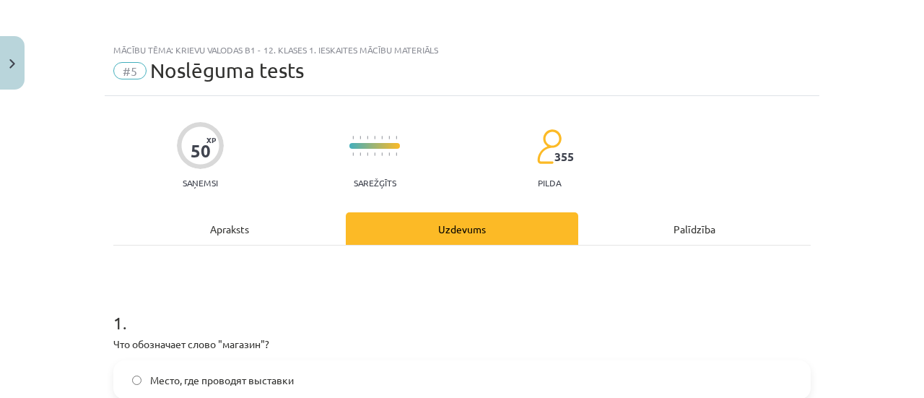
click at [227, 228] on div "Apraksts" at bounding box center [229, 228] width 232 height 32
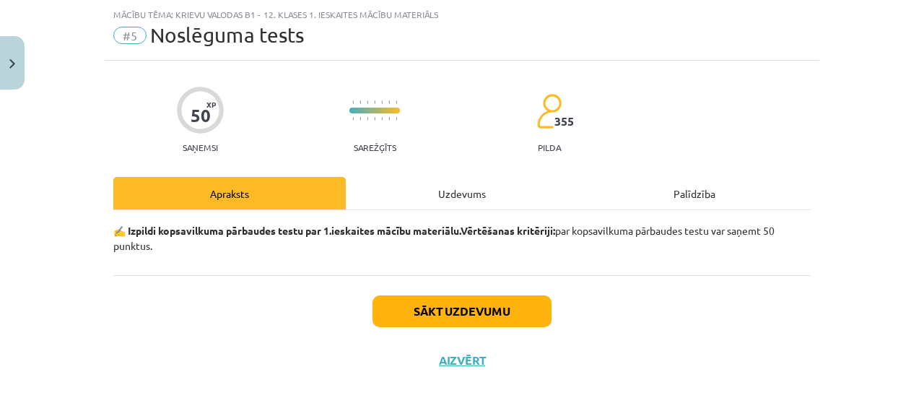
scroll to position [36, 0]
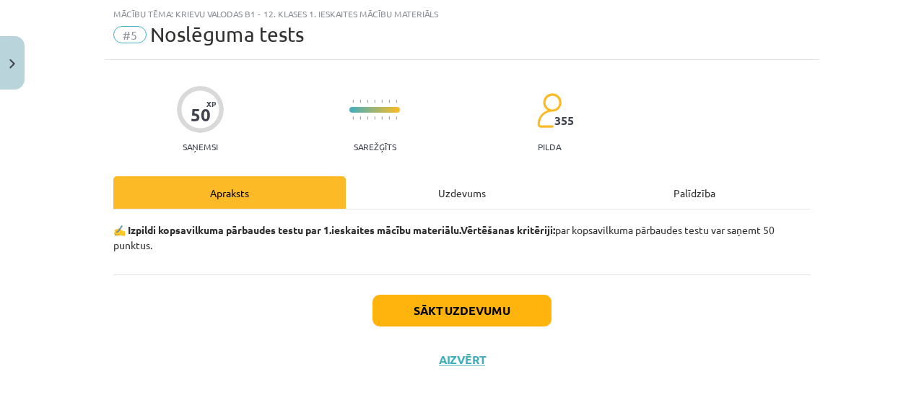
click at [460, 188] on div "Uzdevums" at bounding box center [462, 192] width 232 height 32
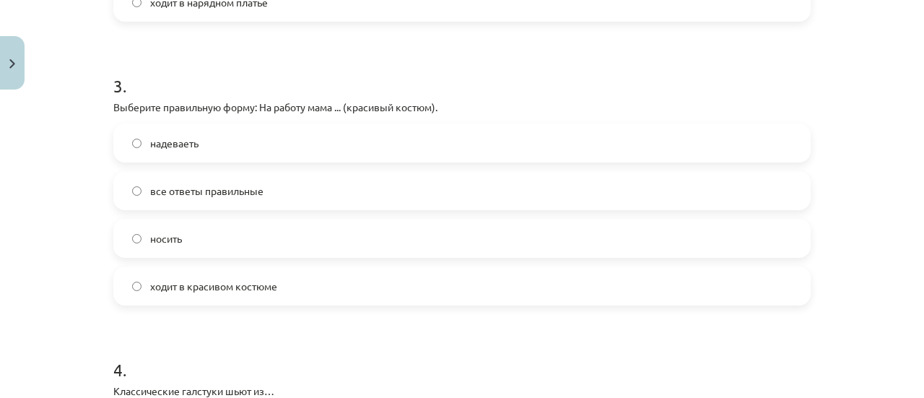
scroll to position [805, 0]
click at [219, 291] on span "ходит в красивом костюме" at bounding box center [213, 285] width 127 height 15
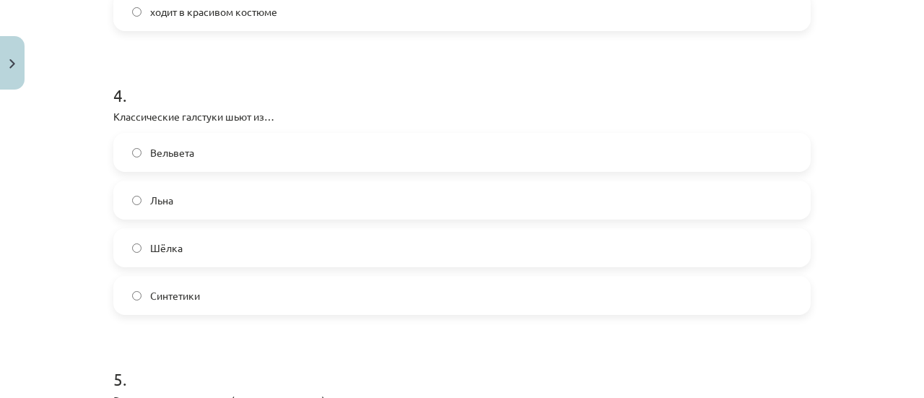
scroll to position [1080, 0]
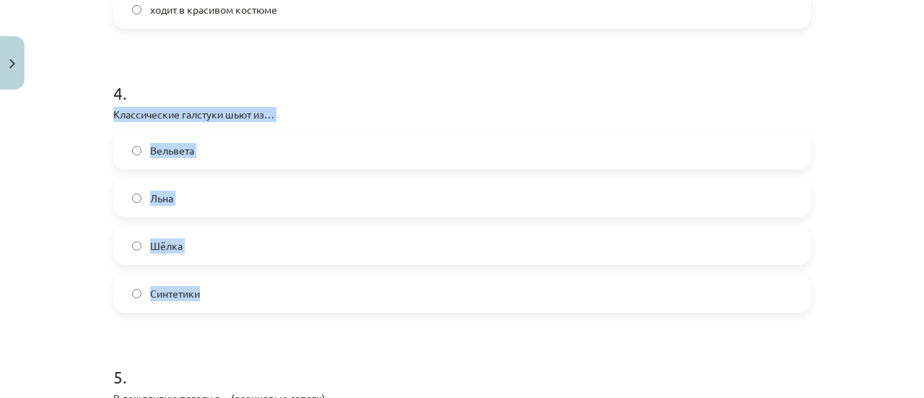
drag, startPoint x: 108, startPoint y: 109, endPoint x: 237, endPoint y: 281, distance: 215.0
click at [237, 281] on div "4 . Классические галстуки шьют из… Вельвета Льна Шёлка Синтетики" at bounding box center [461, 185] width 697 height 255
copy div "Классические галстуки шьют из… Вельвета Льна Шёлка Синтетики"
click at [233, 233] on label "Шёлка" at bounding box center [462, 245] width 694 height 36
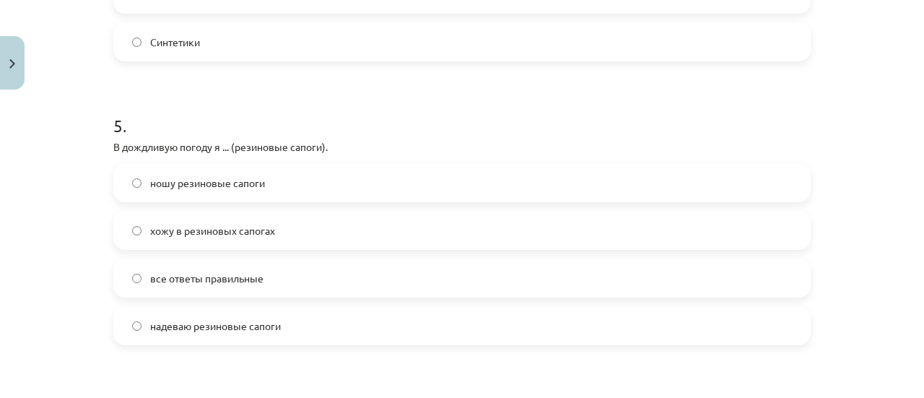
scroll to position [1334, 0]
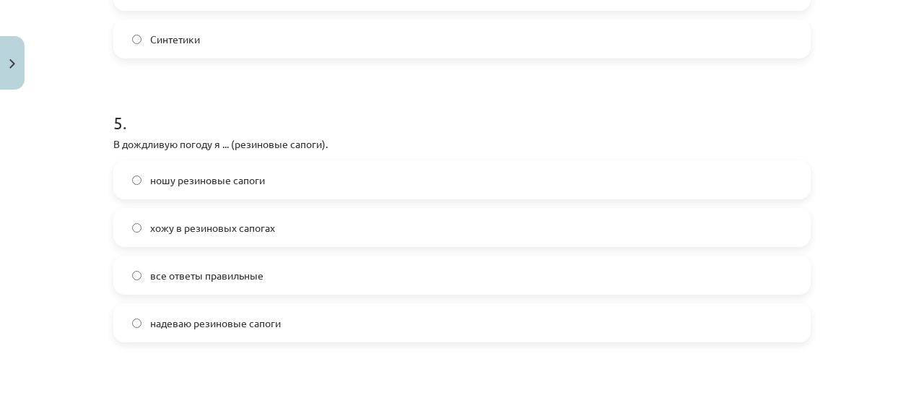
click at [180, 285] on label "все ответы правильные" at bounding box center [462, 275] width 694 height 36
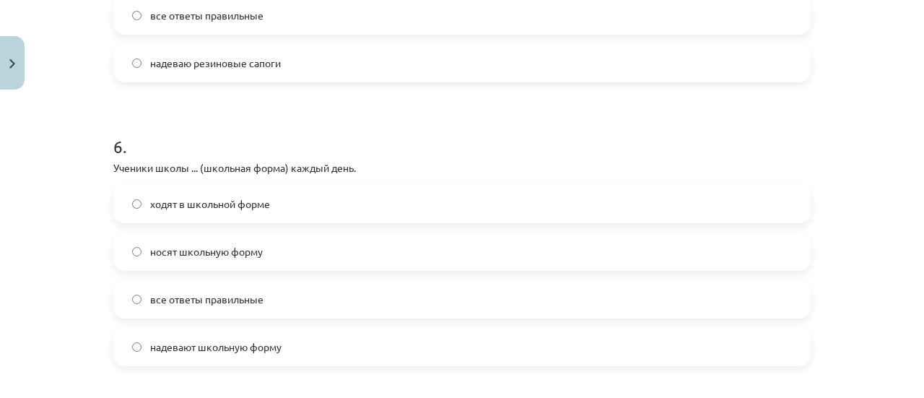
scroll to position [1596, 0]
click at [219, 295] on span "все ответы правильные" at bounding box center [206, 296] width 113 height 15
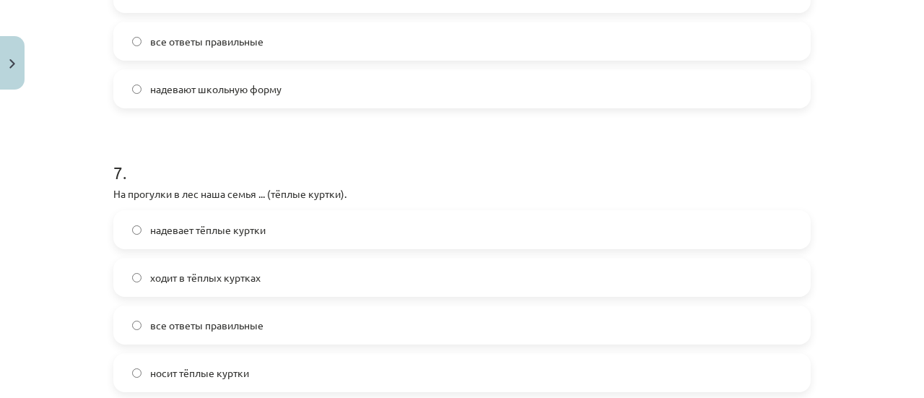
scroll to position [1855, 0]
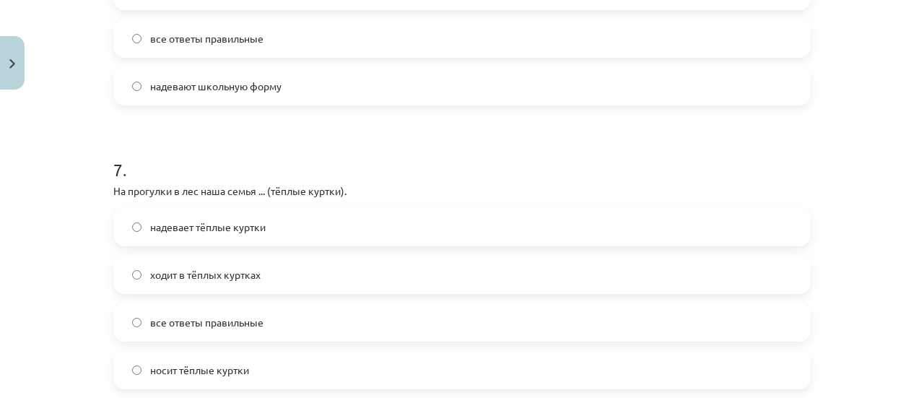
click at [216, 232] on span "надевает тёплые куртки" at bounding box center [207, 226] width 115 height 15
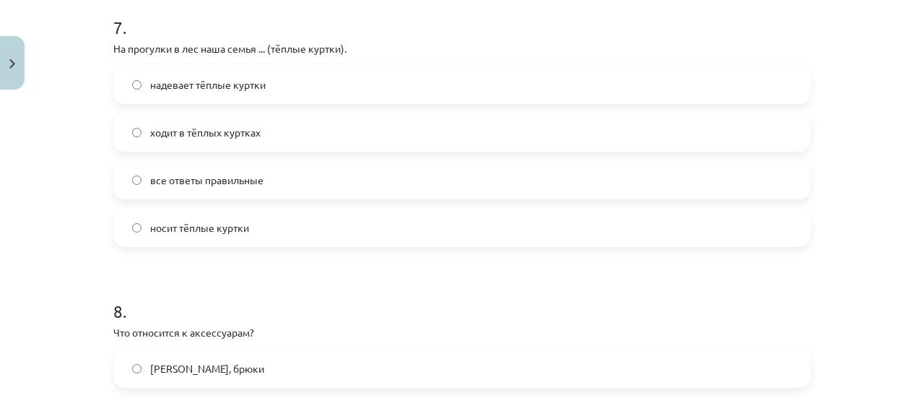
scroll to position [1996, 0]
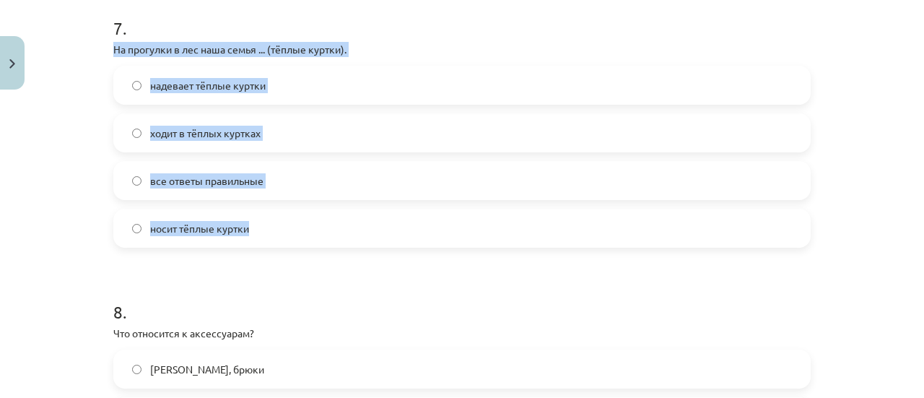
drag, startPoint x: 108, startPoint y: 45, endPoint x: 273, endPoint y: 234, distance: 251.0
click at [273, 234] on div "7 . На прогулки в лес наша семья ... (тёплые куртки). надевает тёплые куртки хо…" at bounding box center [461, 120] width 697 height 255
copy div "На прогулки в лес наша семья ... (тёплые куртки). надевает тёплые куртки ходит …"
click at [296, 182] on label "все ответы правильные" at bounding box center [462, 180] width 694 height 36
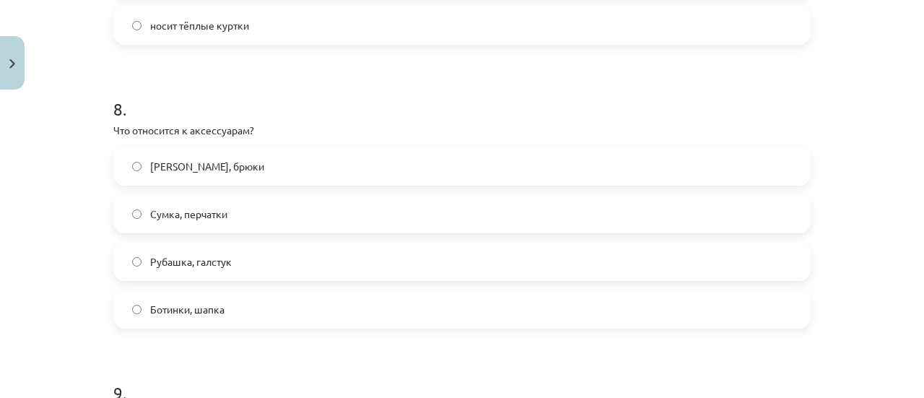
scroll to position [2207, 0]
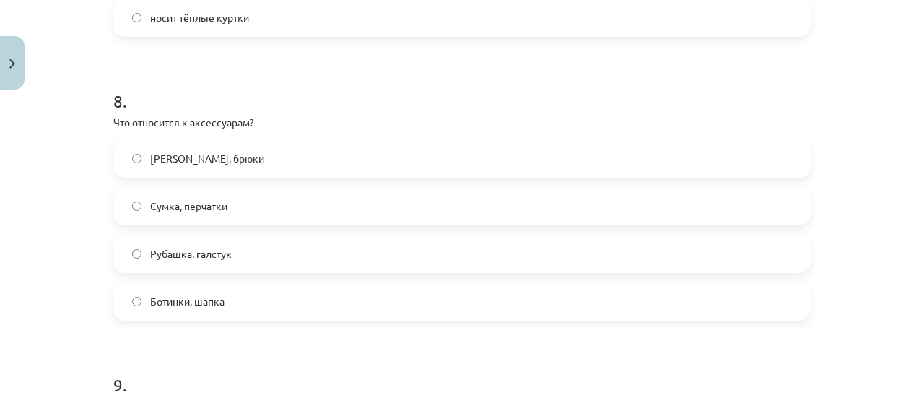
click at [211, 206] on span "Сумка, перчатки" at bounding box center [188, 205] width 77 height 15
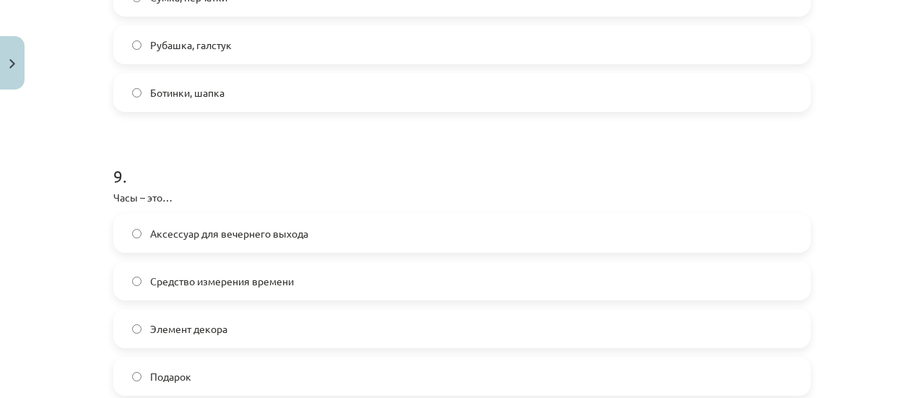
scroll to position [2444, 0]
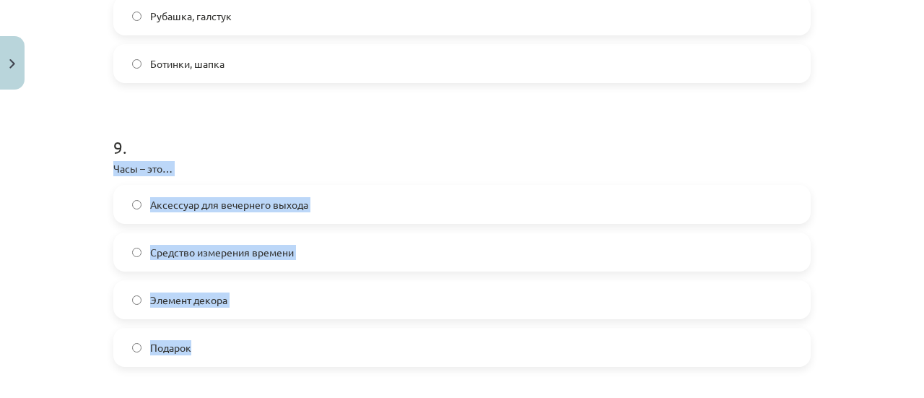
drag, startPoint x: 110, startPoint y: 162, endPoint x: 264, endPoint y: 342, distance: 236.5
click at [264, 342] on div "9 . Часы – это… Аксессуар для вечернего выхода Средство измерения времени Элеме…" at bounding box center [461, 239] width 697 height 255
copy div "Часы – это… Аксессуар для вечернего выхода Средство измерения времени Элемент д…"
click at [255, 251] on span "Средство измерения времени" at bounding box center [222, 252] width 144 height 15
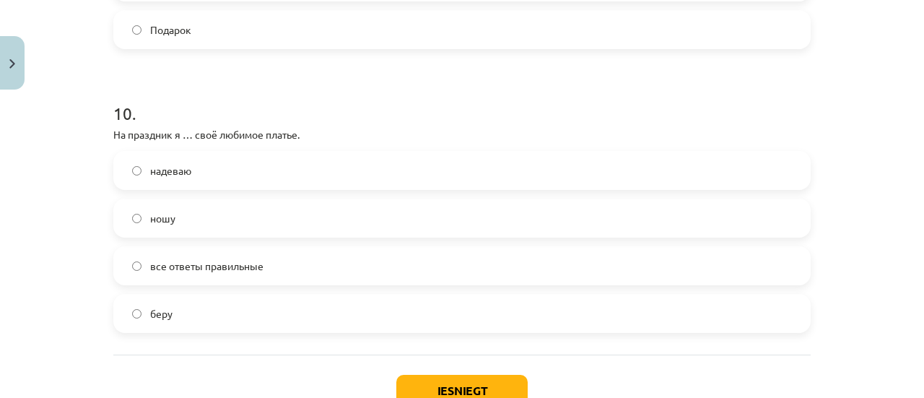
scroll to position [2763, 0]
click at [218, 171] on label "надеваю" at bounding box center [462, 169] width 694 height 36
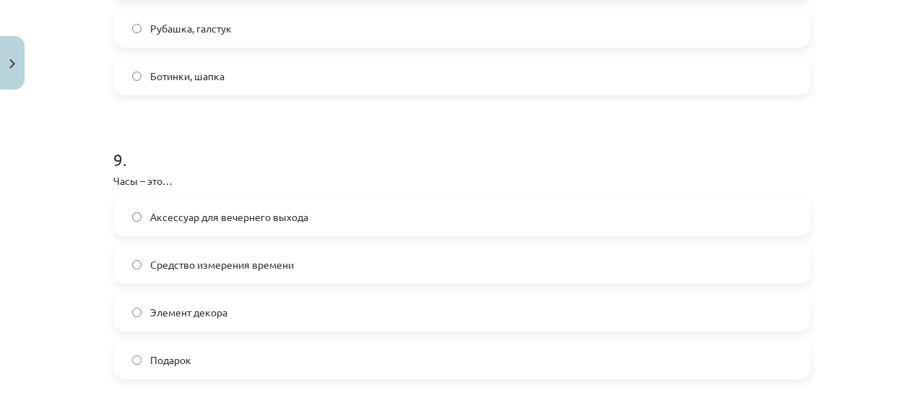
scroll to position [2863, 0]
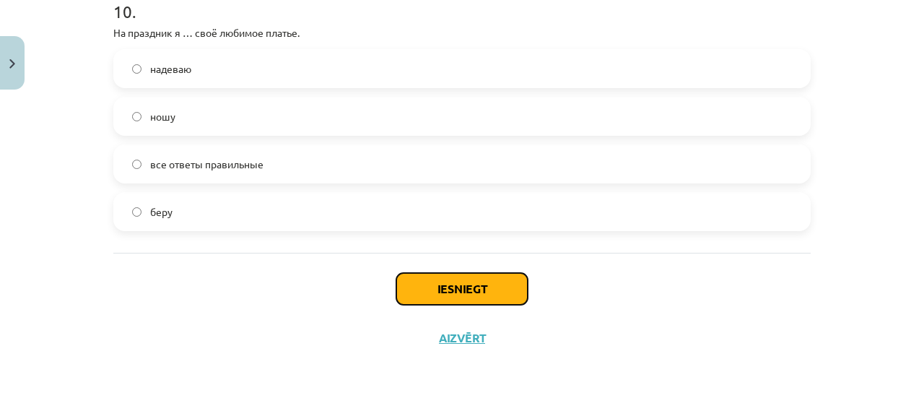
click at [460, 294] on button "Iesniegt" at bounding box center [461, 289] width 131 height 32
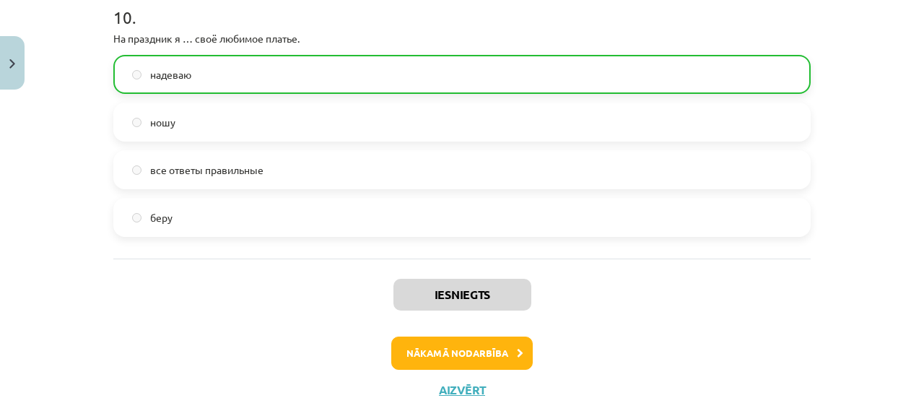
scroll to position [2908, 0]
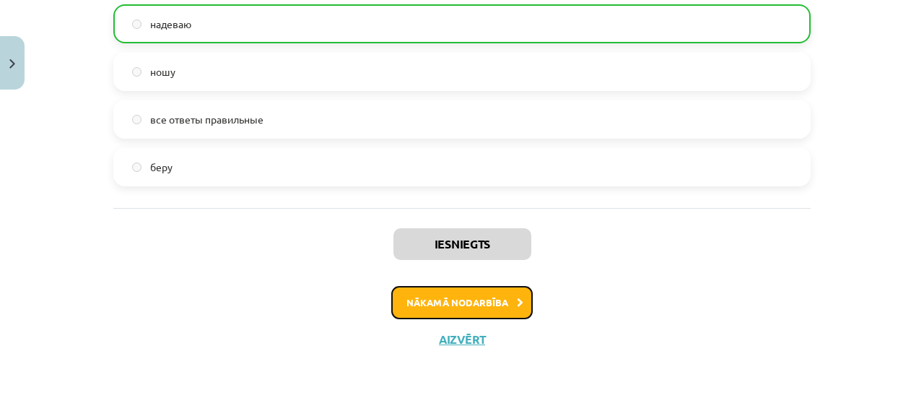
click at [458, 297] on button "Nākamā nodarbība" at bounding box center [461, 302] width 141 height 33
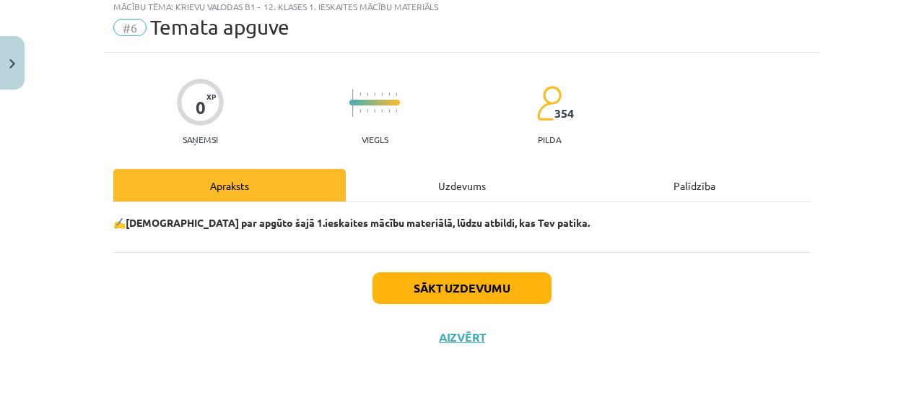
scroll to position [36, 0]
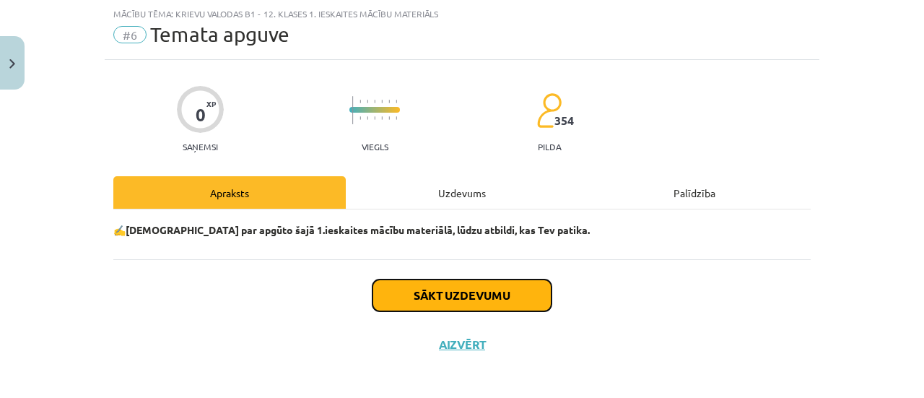
drag, startPoint x: 458, startPoint y: 297, endPoint x: 425, endPoint y: 294, distance: 32.6
click at [425, 294] on button "Sākt uzdevumu" at bounding box center [461, 295] width 179 height 32
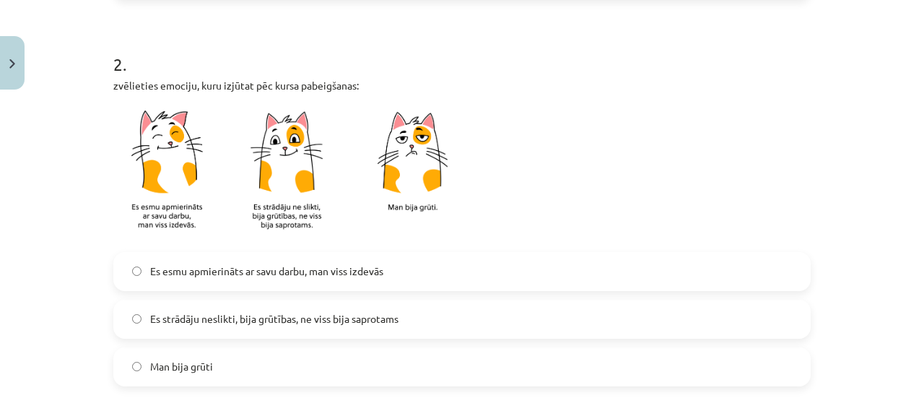
scroll to position [447, 0]
click at [136, 320] on label "Es strādāju neslikti, bija grūtības, ne viss bija saprotams" at bounding box center [462, 318] width 694 height 36
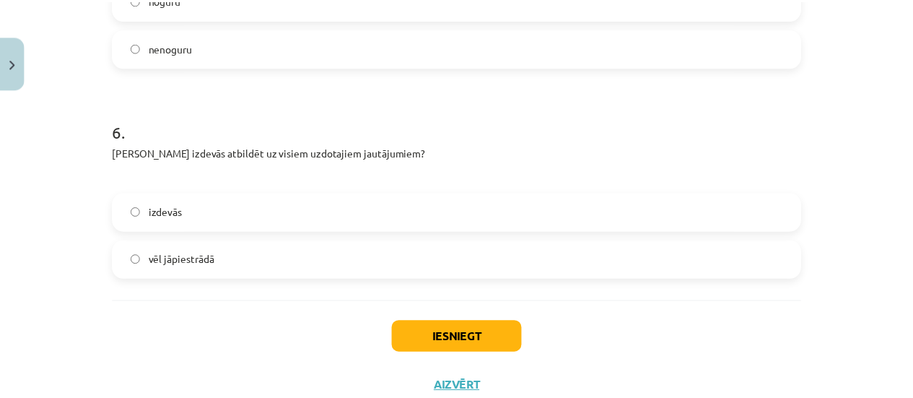
scroll to position [1333, 0]
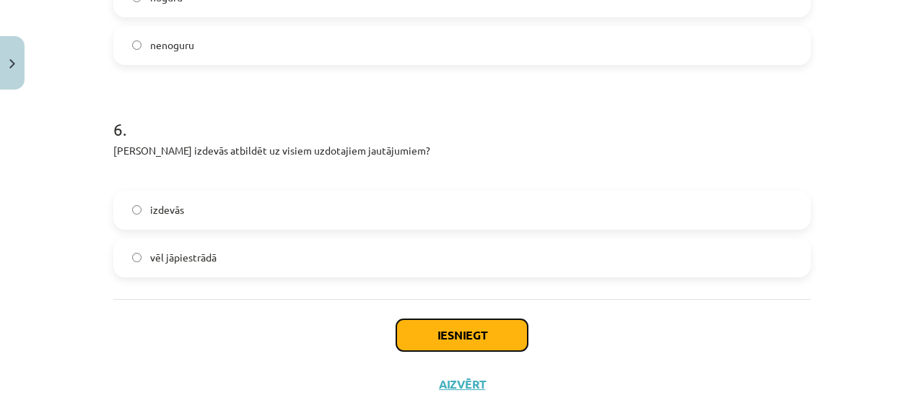
click at [466, 328] on button "Iesniegt" at bounding box center [461, 335] width 131 height 32
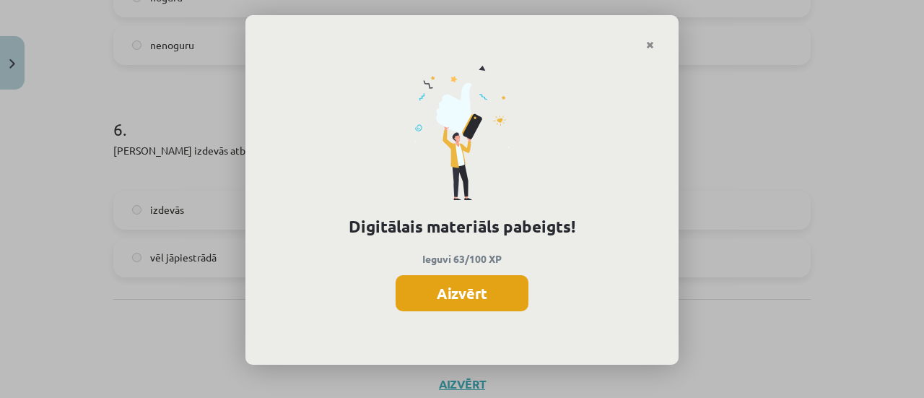
click at [467, 288] on button "Aizvērt" at bounding box center [461, 293] width 133 height 36
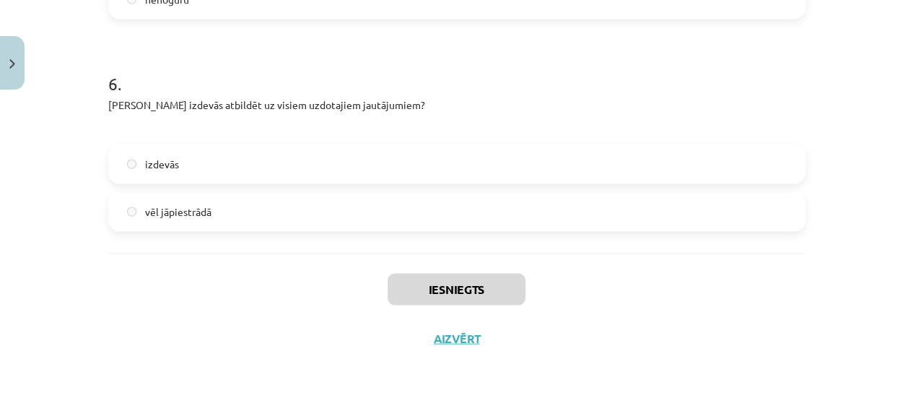
scroll to position [508, 0]
click at [451, 336] on button "Aizvērt" at bounding box center [456, 338] width 55 height 14
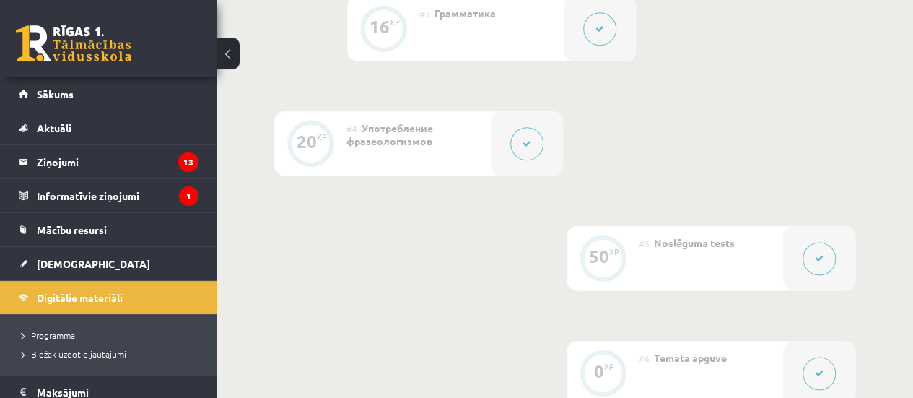
scroll to position [794, 0]
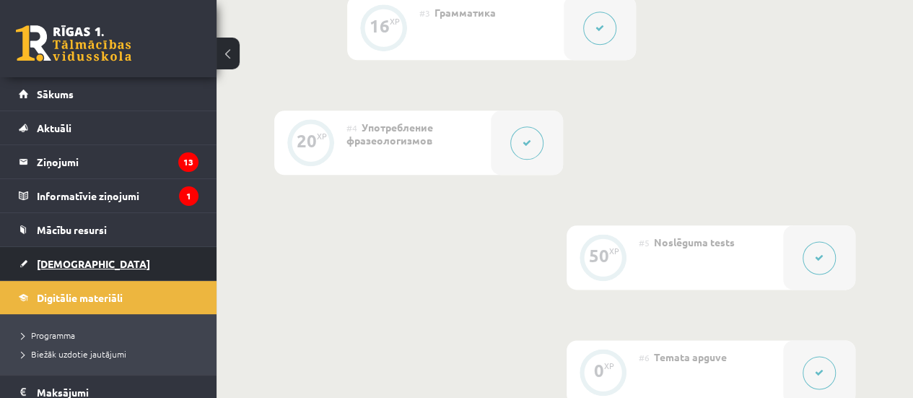
click at [92, 253] on link "[DEMOGRAPHIC_DATA]" at bounding box center [109, 263] width 180 height 33
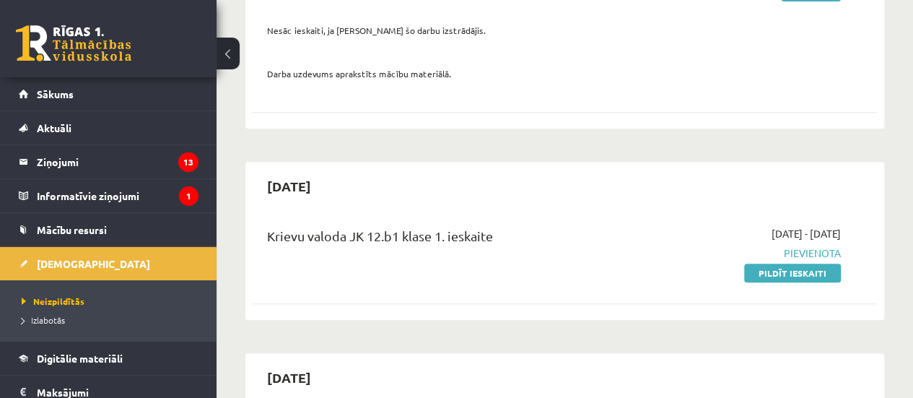
scroll to position [263, 0]
click at [795, 273] on link "Pildīt ieskaiti" at bounding box center [792, 271] width 97 height 19
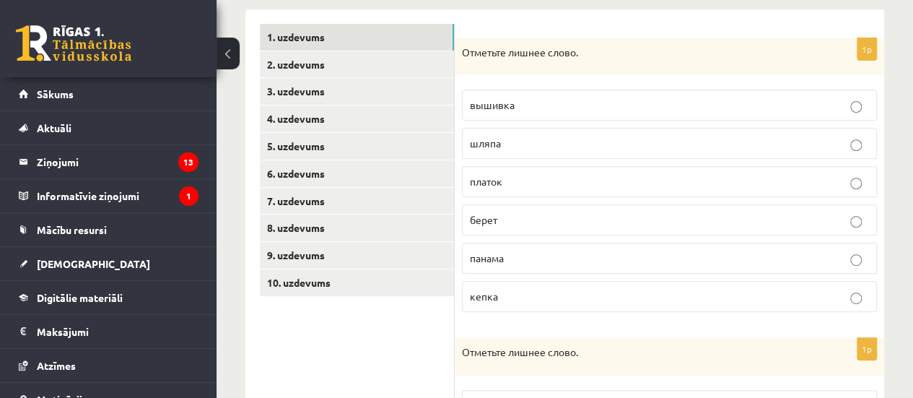
scroll to position [217, 0]
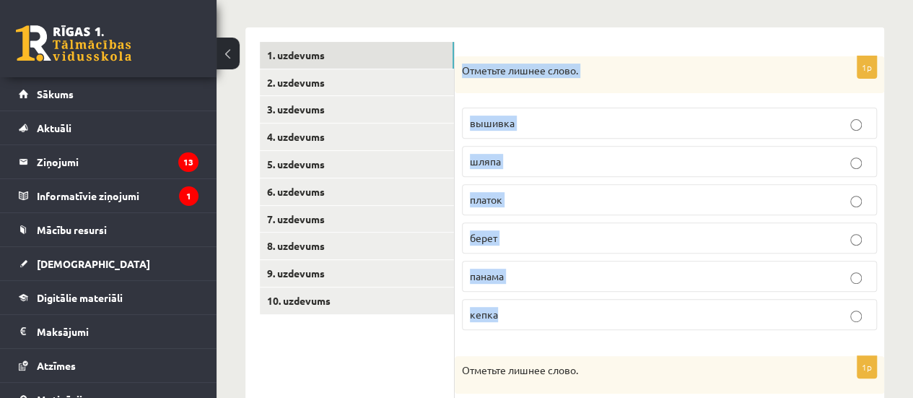
drag, startPoint x: 463, startPoint y: 69, endPoint x: 546, endPoint y: 302, distance: 247.9
click at [546, 302] on div "1p Отметьте лишнее слово. вышивка [GEOGRAPHIC_DATA] платок берет [GEOGRAPHIC_DA…" at bounding box center [669, 199] width 429 height 286
copy div "Отметьте лишнее слово. вышивка шляпа платок берет панама кепка"
click at [539, 123] on p "вышивка" at bounding box center [669, 122] width 399 height 15
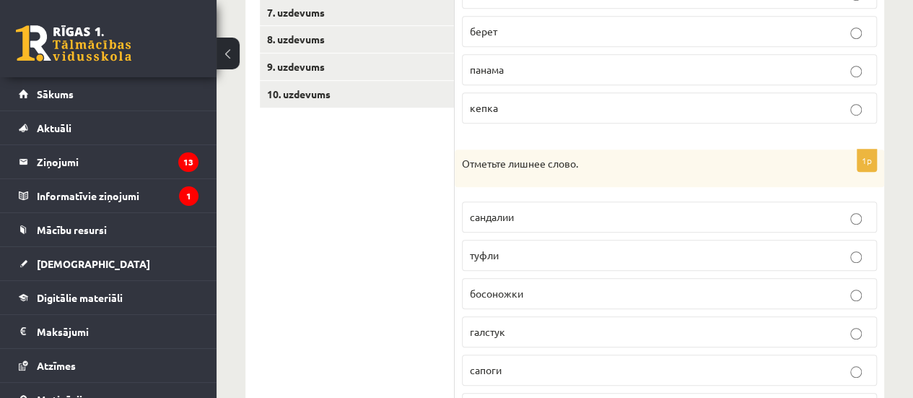
click at [539, 123] on fieldset "вышивка [GEOGRAPHIC_DATA] платок берет [GEOGRAPHIC_DATA] кепка" at bounding box center [669, 11] width 415 height 234
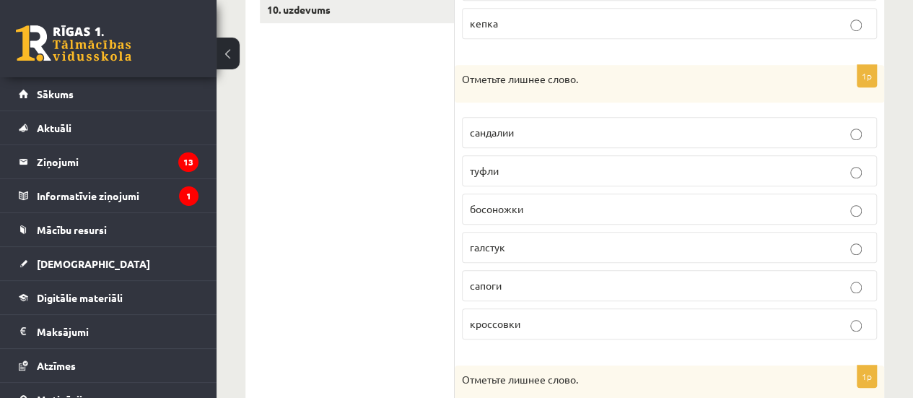
scroll to position [509, 0]
click at [517, 240] on p "галстук" at bounding box center [669, 246] width 399 height 15
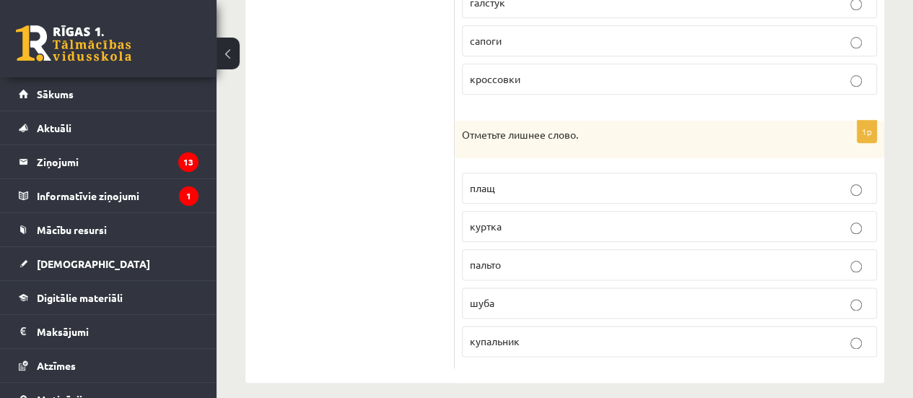
scroll to position [757, 0]
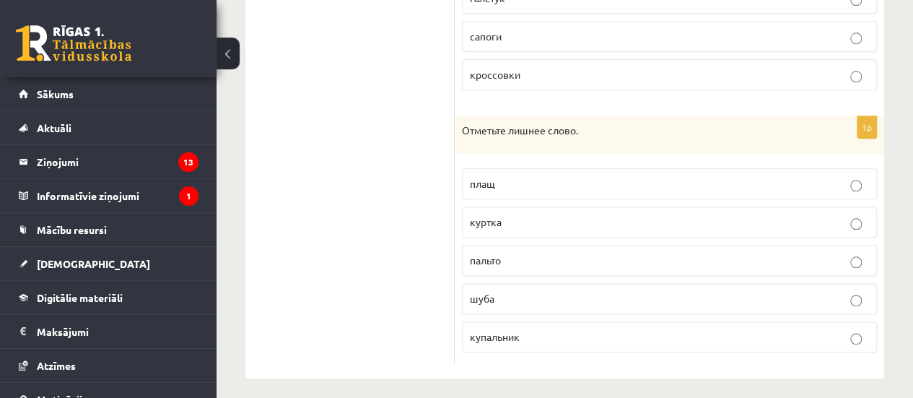
click at [539, 329] on p "купальник" at bounding box center [669, 336] width 399 height 15
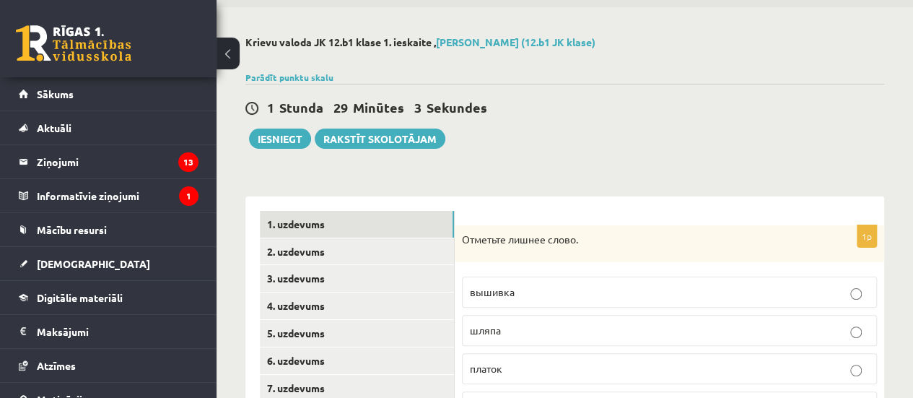
scroll to position [0, 0]
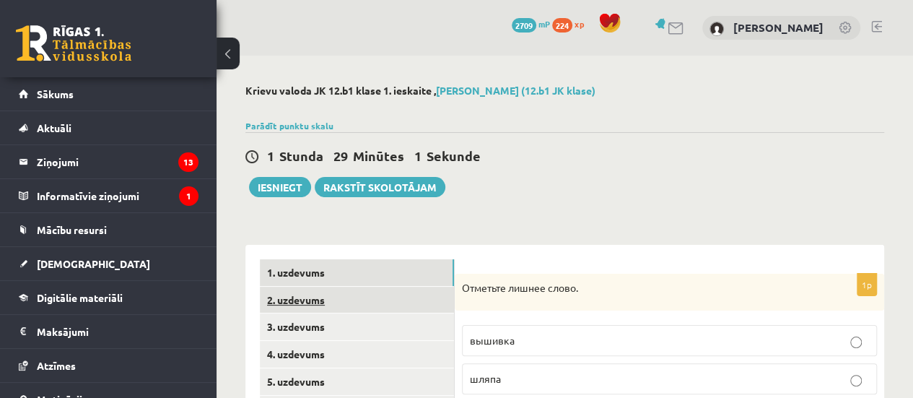
click at [312, 298] on link "2. uzdevums" at bounding box center [357, 299] width 194 height 27
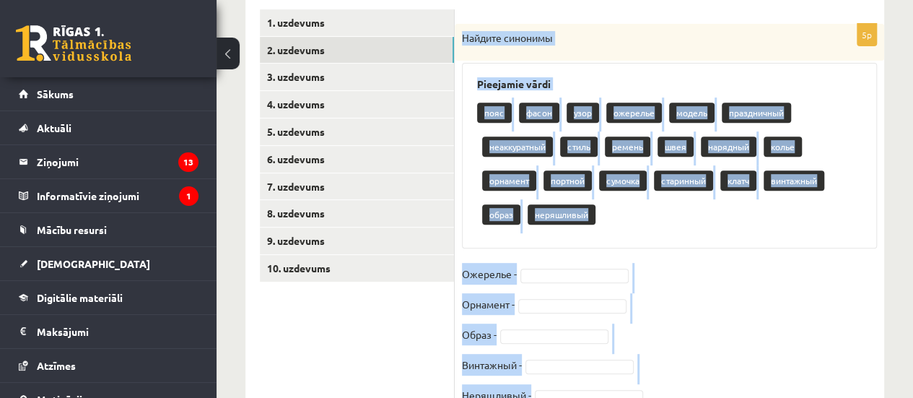
scroll to position [316, 0]
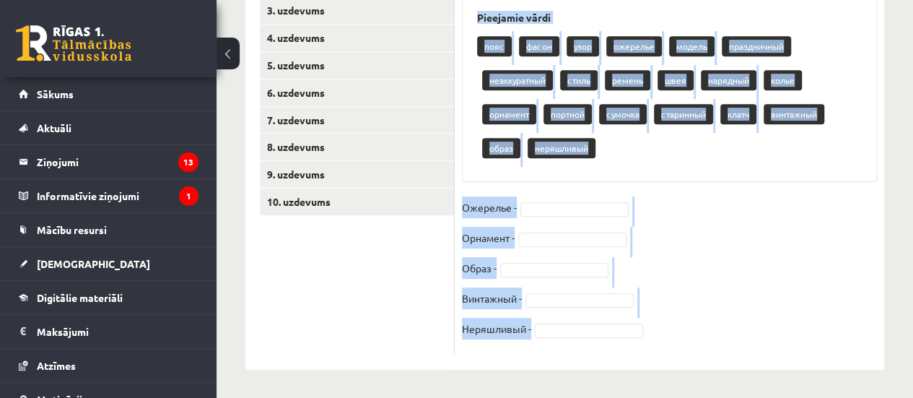
drag, startPoint x: 463, startPoint y: 38, endPoint x: 645, endPoint y: 395, distance: 400.2
click at [645, 395] on div "**********" at bounding box center [564, 68] width 696 height 659
copy div "Найдите синонимы Pieejamie vārdi пояс фасон узор ожерелье модель праздничный не…"
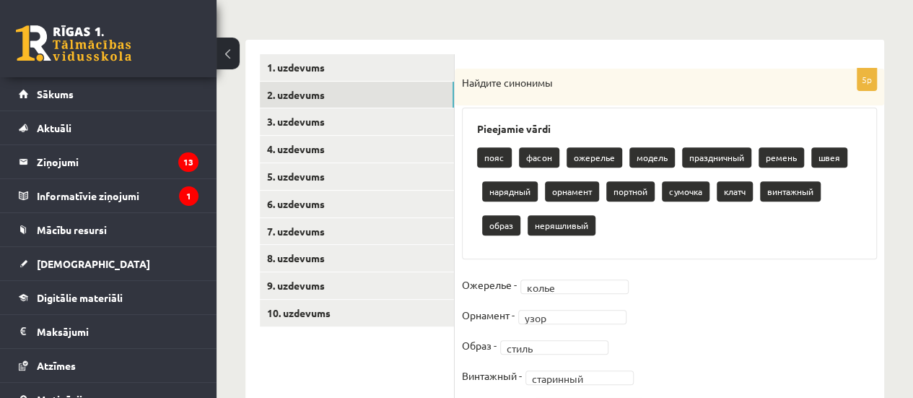
scroll to position [204, 0]
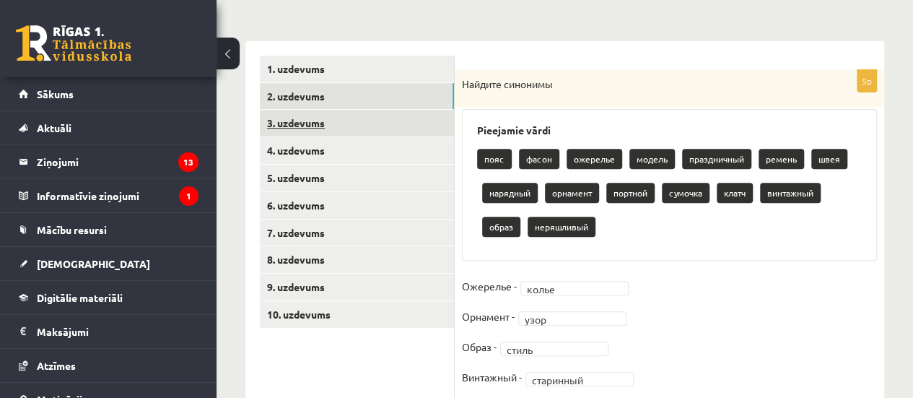
click at [305, 121] on link "3. uzdevums" at bounding box center [357, 123] width 194 height 27
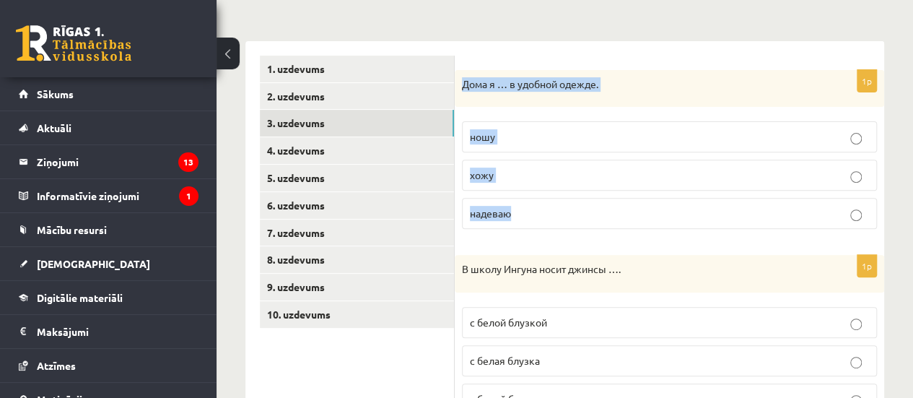
drag, startPoint x: 465, startPoint y: 80, endPoint x: 579, endPoint y: 199, distance: 164.9
click at [579, 199] on div "1p Дома я … в удобной одежде. ношу хожу надеваю" at bounding box center [669, 155] width 429 height 171
copy div "Дома я … в удобной одежде. ношу хожу надеваю"
click at [577, 139] on p "ношу" at bounding box center [669, 136] width 399 height 15
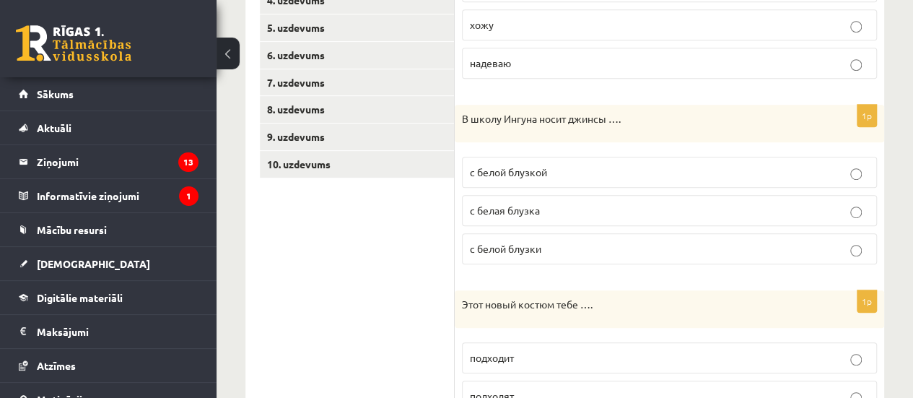
scroll to position [359, 0]
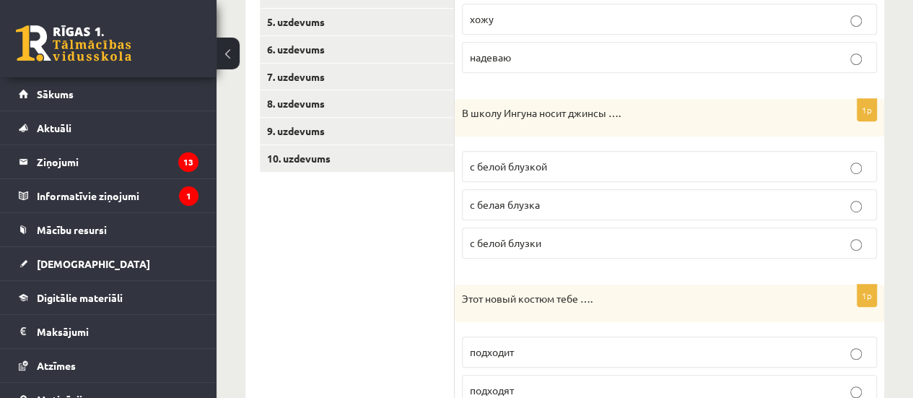
click at [579, 164] on p "с белой блузкой" at bounding box center [669, 166] width 399 height 15
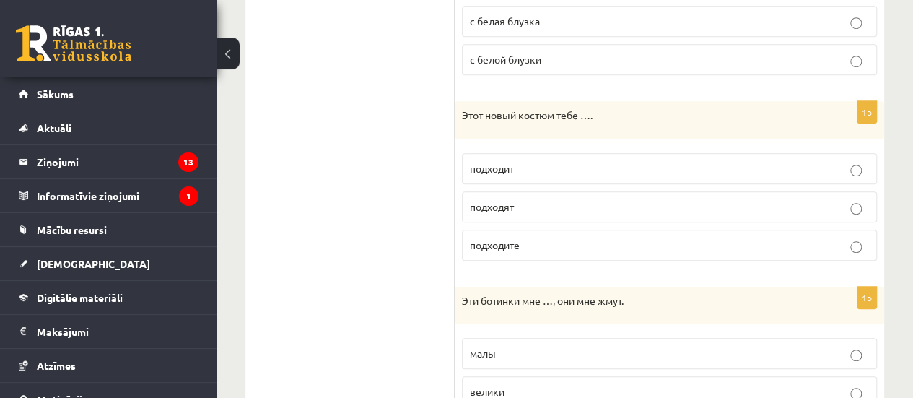
scroll to position [544, 0]
click at [556, 167] on p "подходит" at bounding box center [669, 166] width 399 height 15
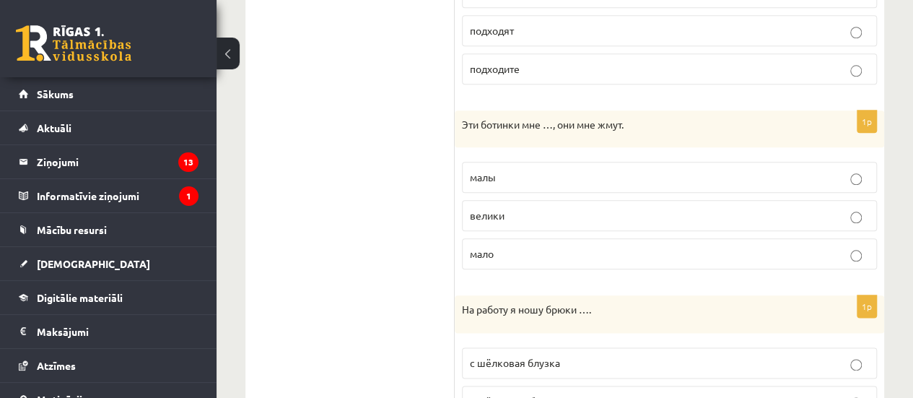
scroll to position [720, 0]
click at [548, 176] on p "малы" at bounding box center [669, 175] width 399 height 15
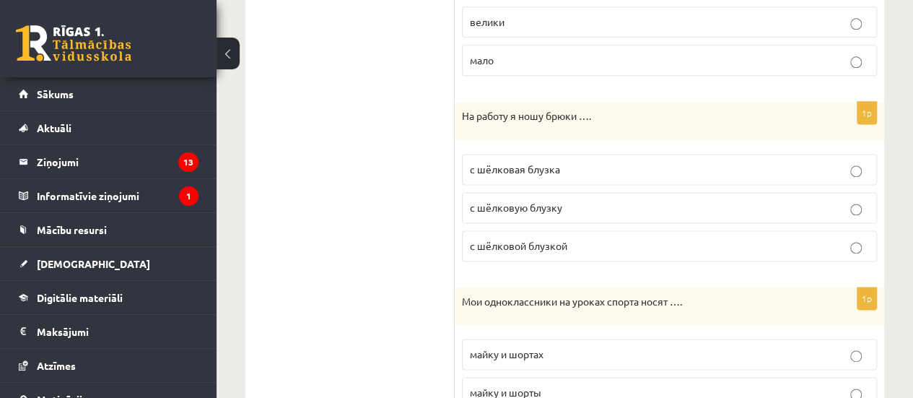
scroll to position [912, 0]
click at [589, 238] on p "с шёлковой блузкой" at bounding box center [669, 245] width 399 height 15
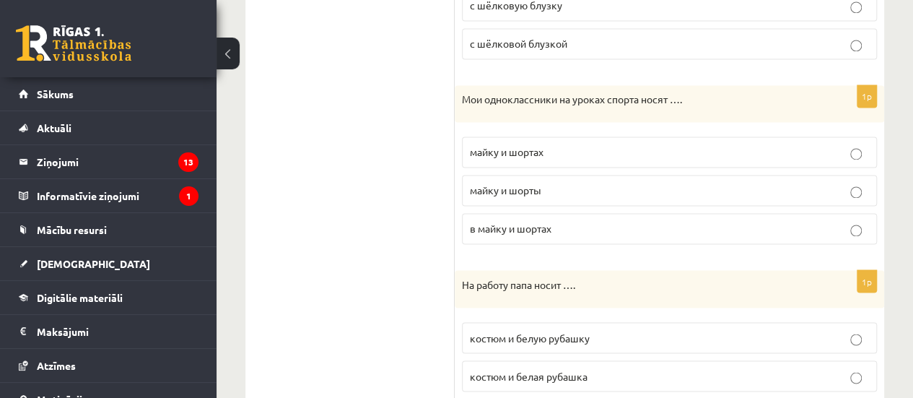
scroll to position [1126, 0]
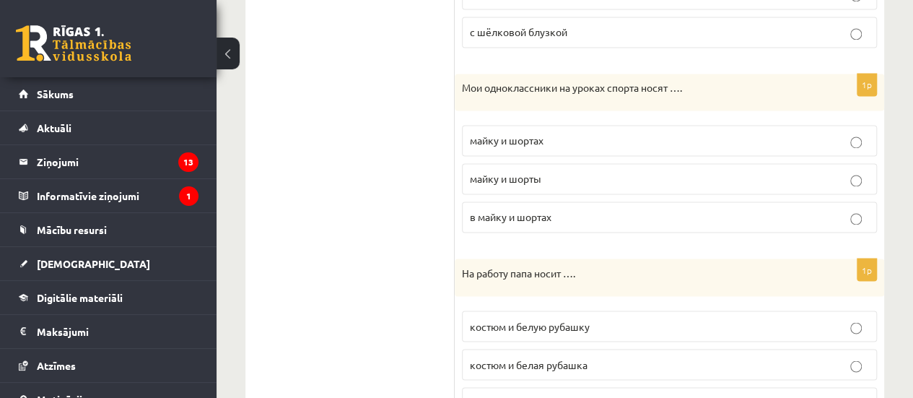
click at [544, 171] on p "майку и шорты" at bounding box center [669, 178] width 399 height 15
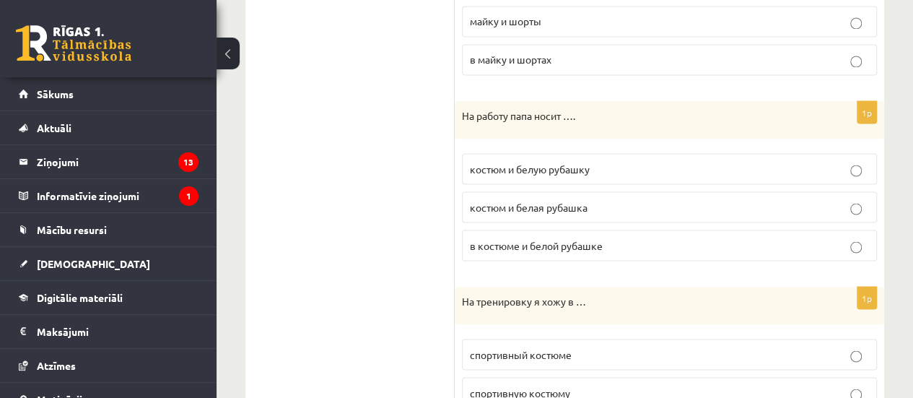
scroll to position [1285, 0]
click at [611, 159] on p "костюм и белую рубашку" at bounding box center [669, 166] width 399 height 15
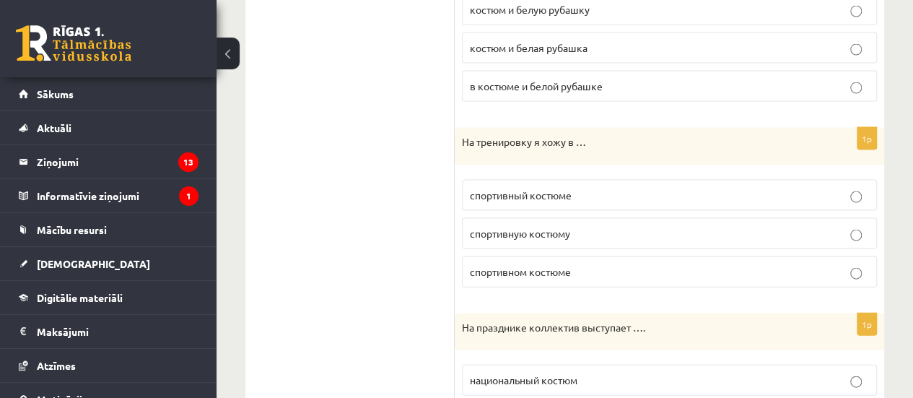
scroll to position [1478, 0]
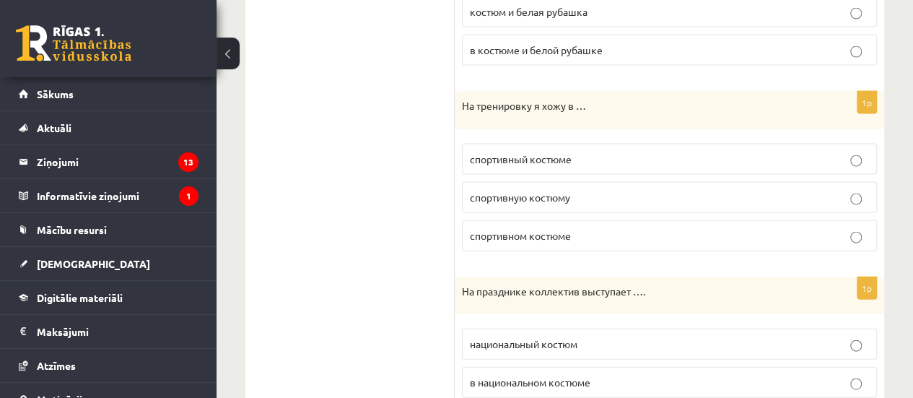
click at [593, 228] on p "спортивном костюме" at bounding box center [669, 235] width 399 height 15
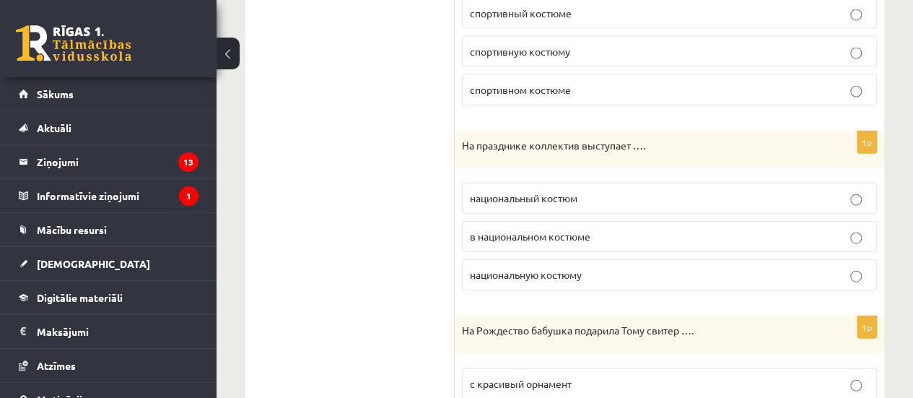
scroll to position [1624, 0]
click at [617, 229] on p "в национальном костюме" at bounding box center [669, 236] width 399 height 15
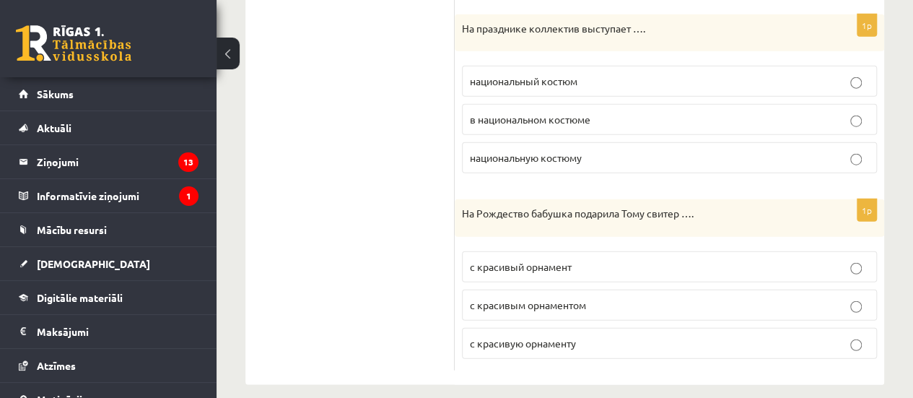
scroll to position [1741, 0]
click at [620, 297] on p "с красивым орнаментом" at bounding box center [669, 304] width 399 height 15
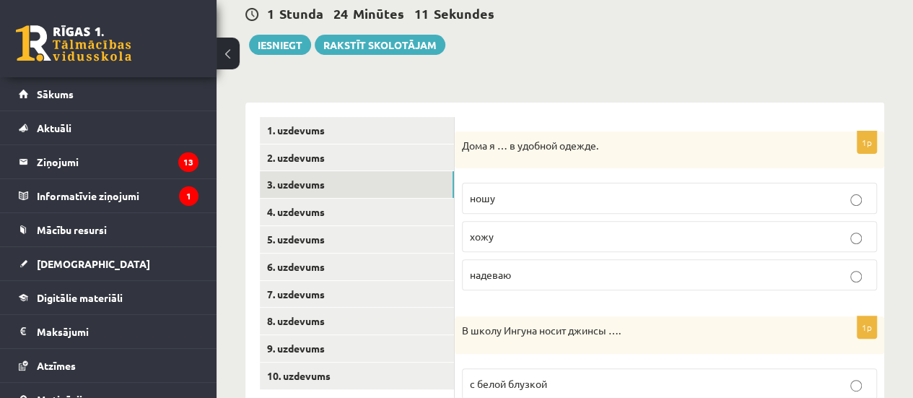
scroll to position [156, 0]
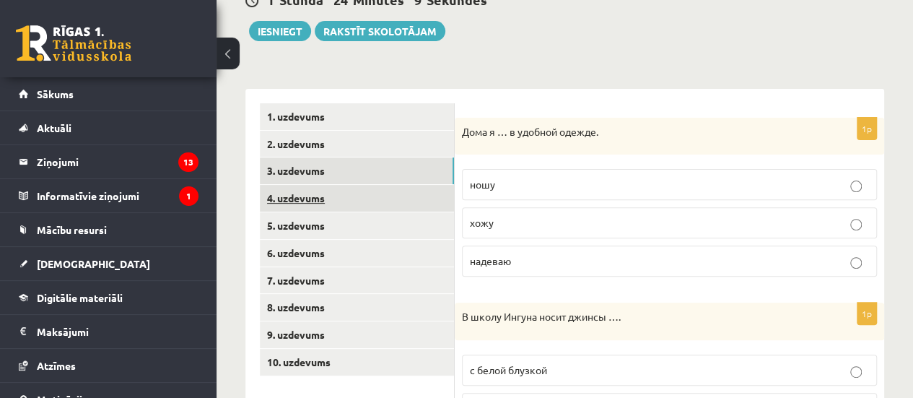
click at [309, 197] on link "4. uzdevums" at bounding box center [357, 198] width 194 height 27
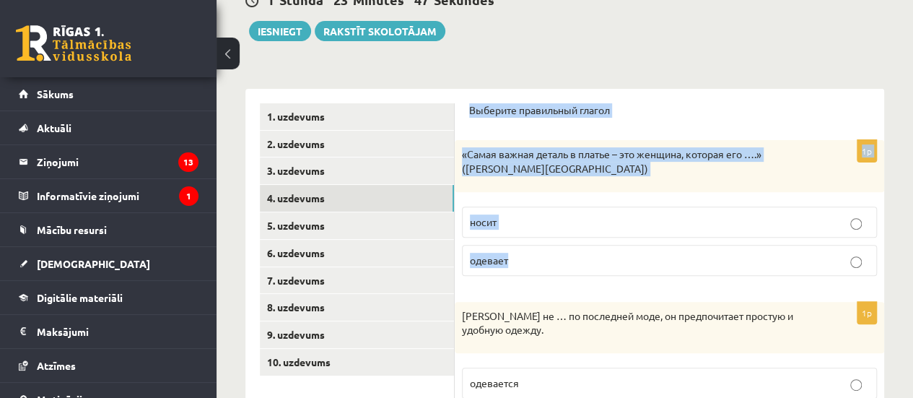
drag, startPoint x: 471, startPoint y: 105, endPoint x: 522, endPoint y: 241, distance: 145.3
copy form "Выберите правильный глагол 1p «Самая важная деталь в платье – это женщина, кото…"
click at [520, 217] on p "носит" at bounding box center [669, 221] width 399 height 15
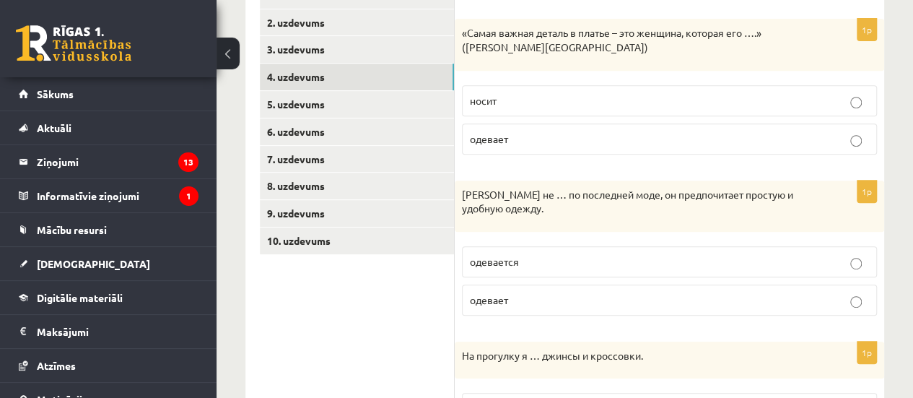
scroll to position [279, 0]
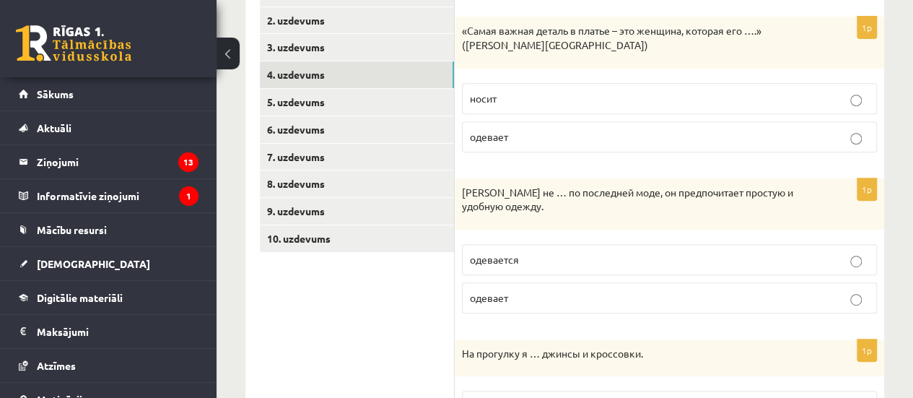
click at [547, 249] on label "одевается" at bounding box center [669, 259] width 415 height 31
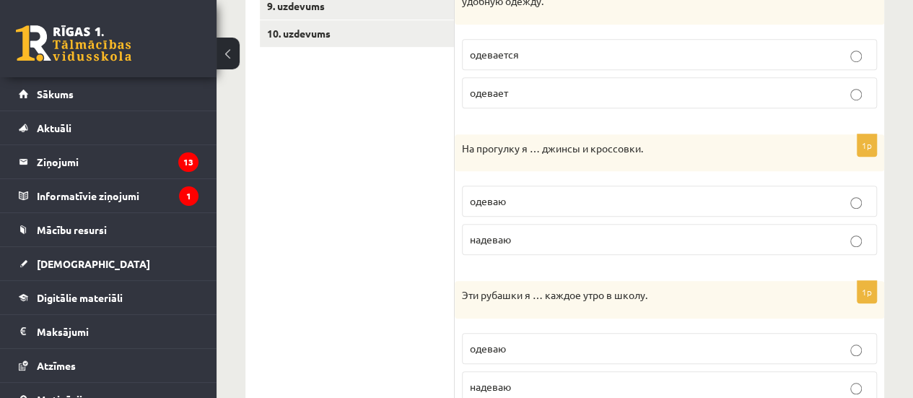
scroll to position [496, 0]
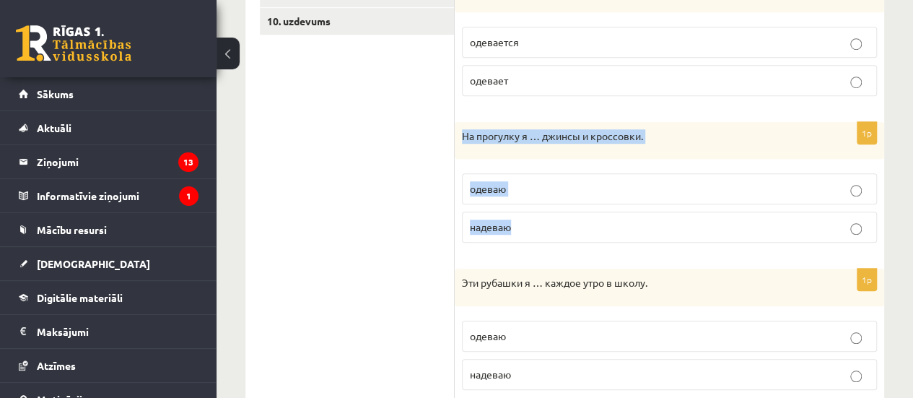
drag, startPoint x: 462, startPoint y: 134, endPoint x: 539, endPoint y: 214, distance: 111.3
click at [539, 214] on div "1p На прогулку я … джинсы и кроссовки. одеваю надеваю" at bounding box center [669, 188] width 429 height 133
copy div "На прогулку я … джинсы и кроссовки. одеваю надеваю"
click at [520, 220] on p "надеваю" at bounding box center [669, 226] width 399 height 15
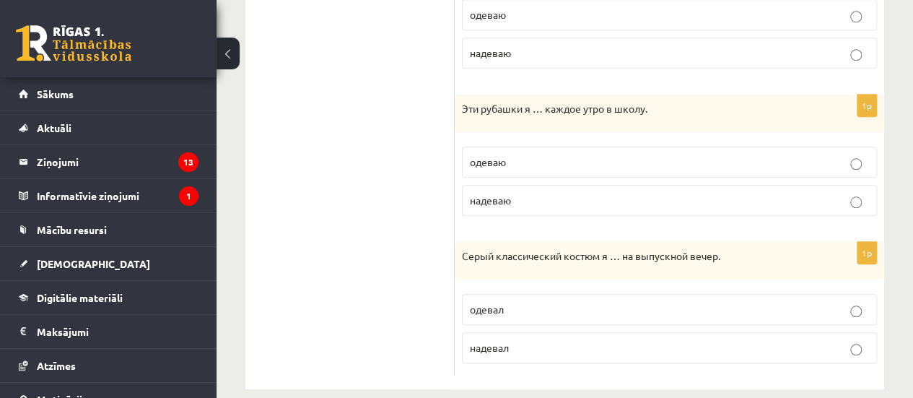
scroll to position [673, 0]
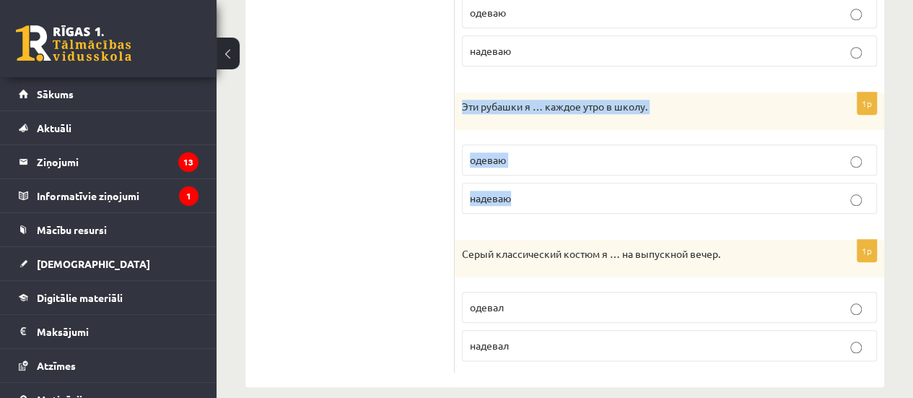
drag, startPoint x: 462, startPoint y: 102, endPoint x: 544, endPoint y: 198, distance: 126.4
click at [544, 198] on div "1p Эти рубашки я … каждое утро в школу. одеваю надеваю" at bounding box center [669, 158] width 429 height 133
copy div "Эти рубашки я … каждое утро в школу. одеваю надеваю"
click at [574, 193] on p "надеваю" at bounding box center [669, 198] width 399 height 15
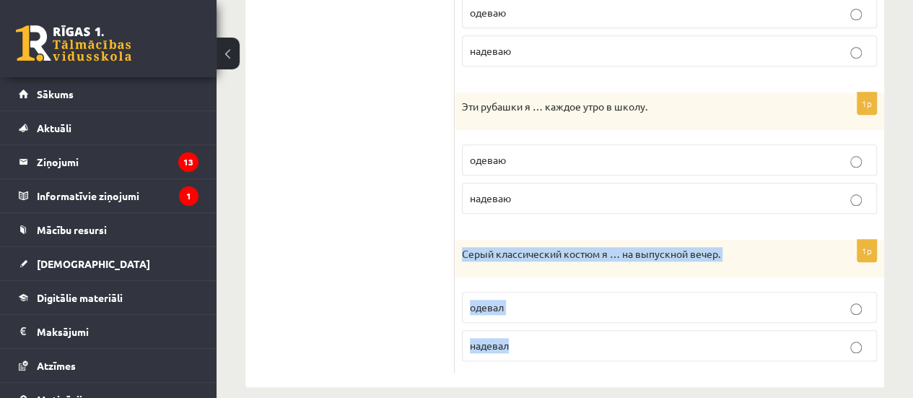
drag, startPoint x: 463, startPoint y: 247, endPoint x: 527, endPoint y: 324, distance: 100.0
click at [527, 324] on div "1p Серый классический костюм я … на выпускной вечер. одевал надевал" at bounding box center [669, 306] width 429 height 133
copy div "Серый классический костюм я … на выпускной вечер. одевал надевал"
click at [538, 338] on p "надевал" at bounding box center [669, 345] width 399 height 15
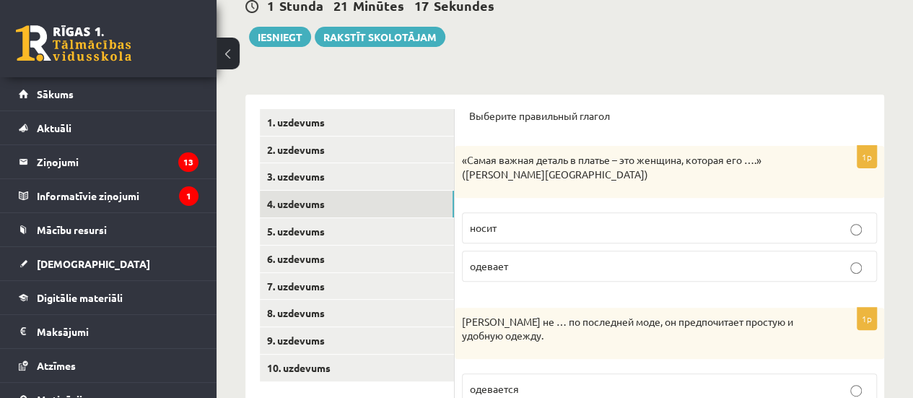
scroll to position [154, 0]
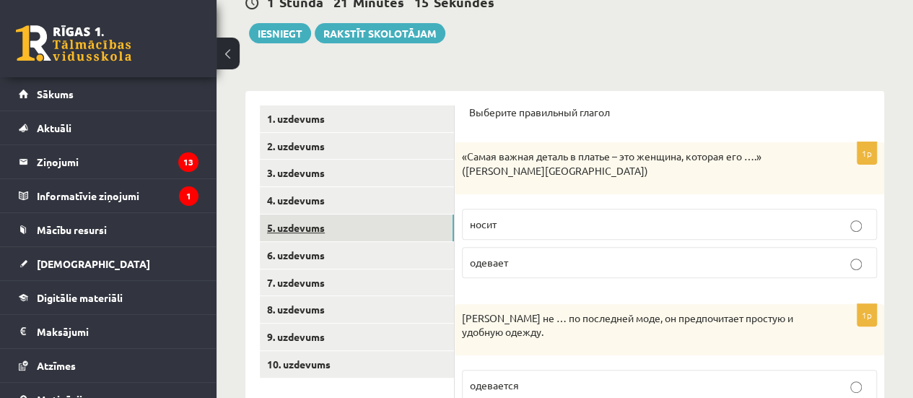
click at [320, 227] on link "5. uzdevums" at bounding box center [357, 227] width 194 height 27
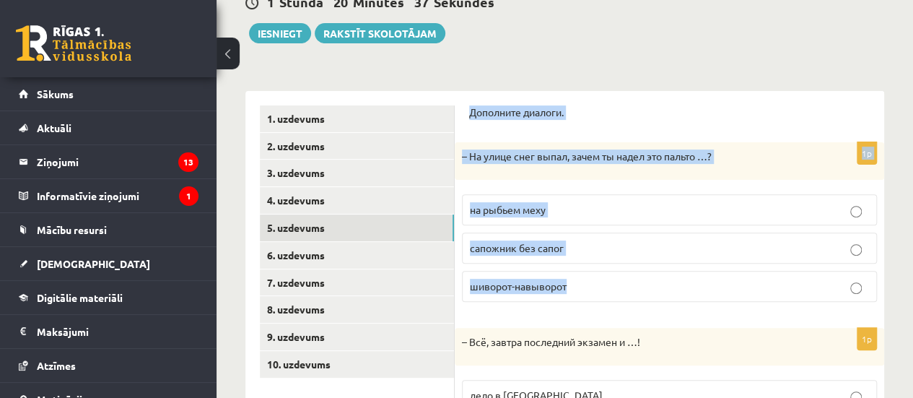
drag, startPoint x: 471, startPoint y: 110, endPoint x: 585, endPoint y: 266, distance: 193.1
click at [585, 266] on form "Дополните диалоги. 1p – На улице снег выпал, зачем ты надел это пальто …? на ры…" at bounding box center [669, 394] width 401 height 578
copy form "Дополните диалоги. 1p – На улице снег выпал, зачем ты надел это пальто …? на ры…"
click at [585, 285] on p "шиворот-навыворот" at bounding box center [669, 286] width 399 height 15
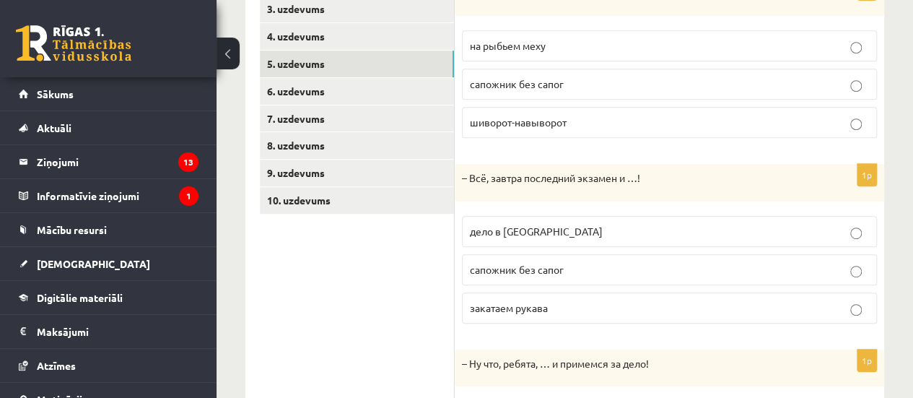
scroll to position [318, 0]
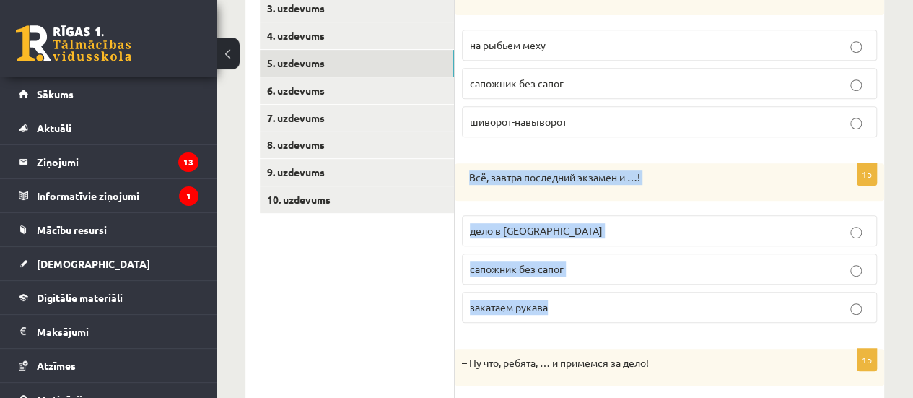
drag, startPoint x: 471, startPoint y: 176, endPoint x: 572, endPoint y: 293, distance: 154.0
click at [572, 293] on div "1p – Всё, завтра последний экзамен и …! дело в шляпе сапожник без сапог закатае…" at bounding box center [669, 248] width 429 height 171
copy div "Всё, завтра последний экзамен и …! дело в шляпе сапожник без сапог закатаем рук…"
click at [571, 223] on p "дело в шляпе" at bounding box center [669, 230] width 399 height 15
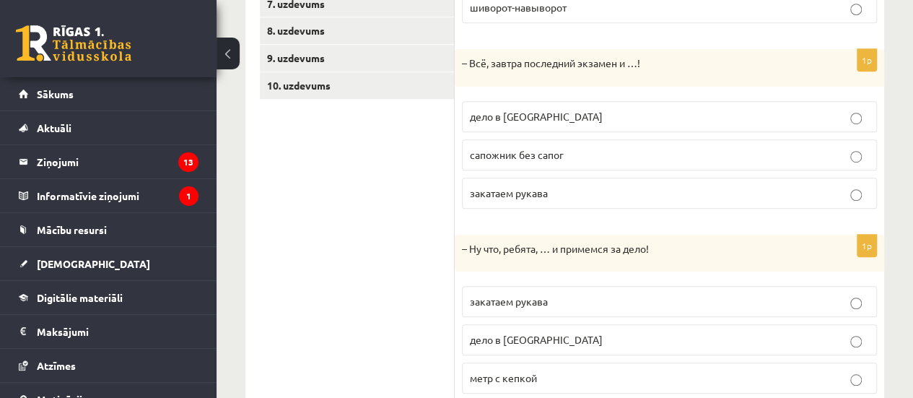
scroll to position [478, 0]
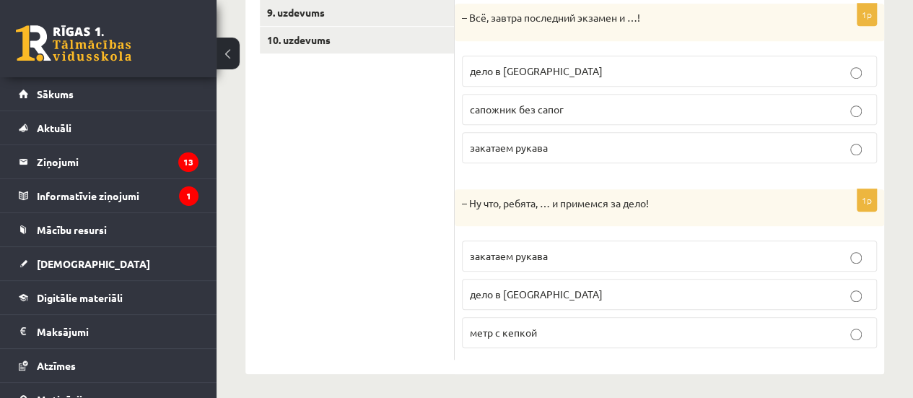
click at [568, 254] on p "закатаем рукава" at bounding box center [669, 255] width 399 height 15
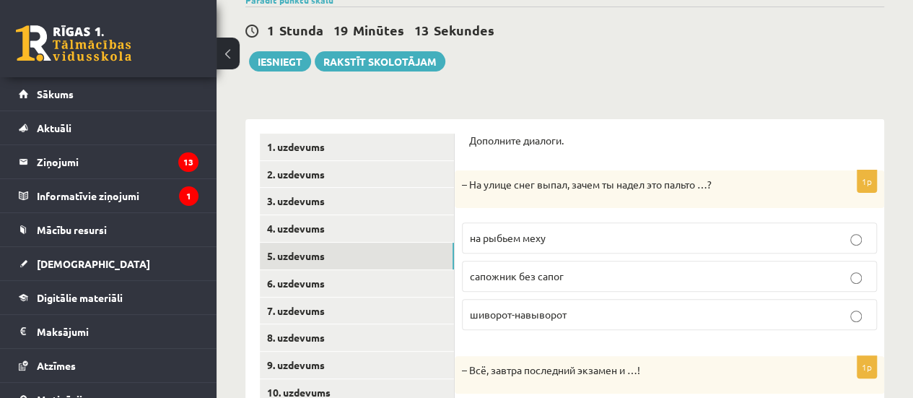
scroll to position [120, 0]
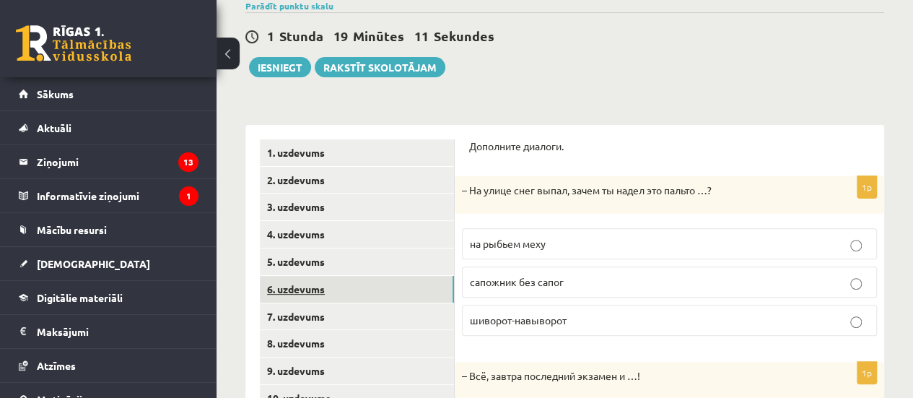
click at [312, 289] on link "6. uzdevums" at bounding box center [357, 289] width 194 height 27
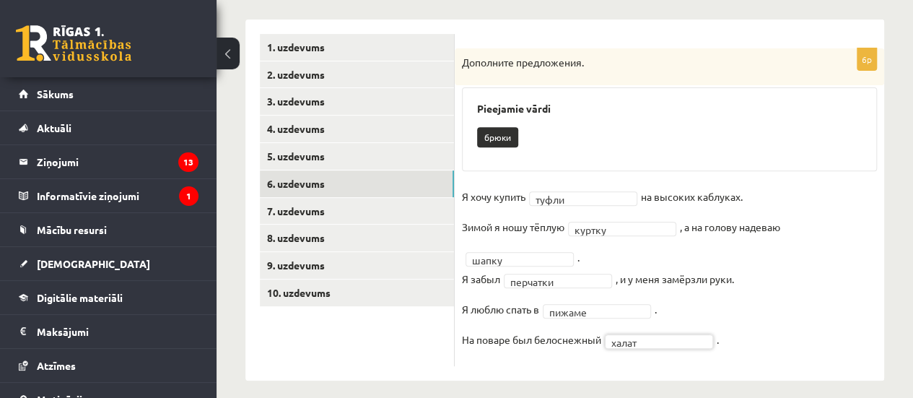
scroll to position [235, 0]
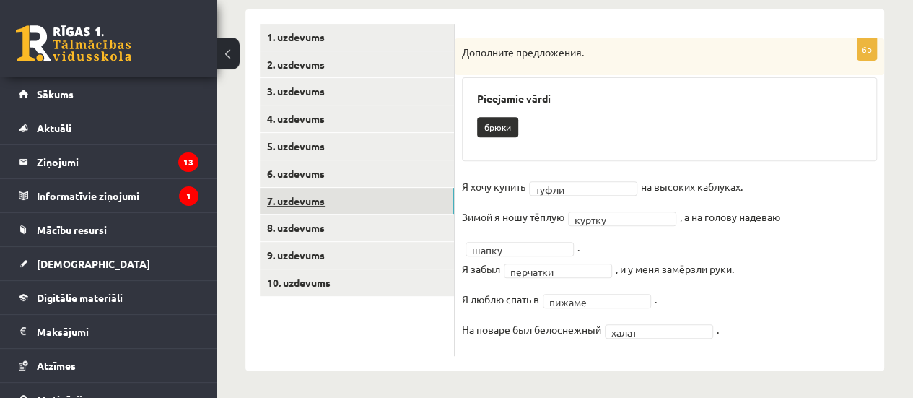
click at [310, 197] on link "7. uzdevums" at bounding box center [357, 201] width 194 height 27
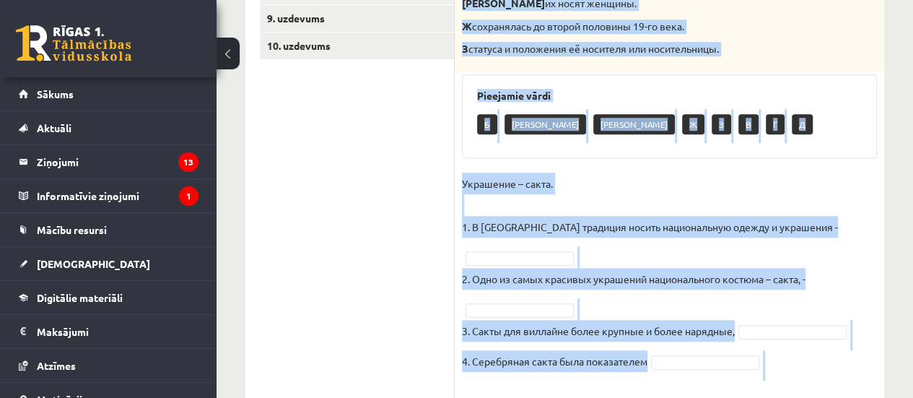
scroll to position [525, 0]
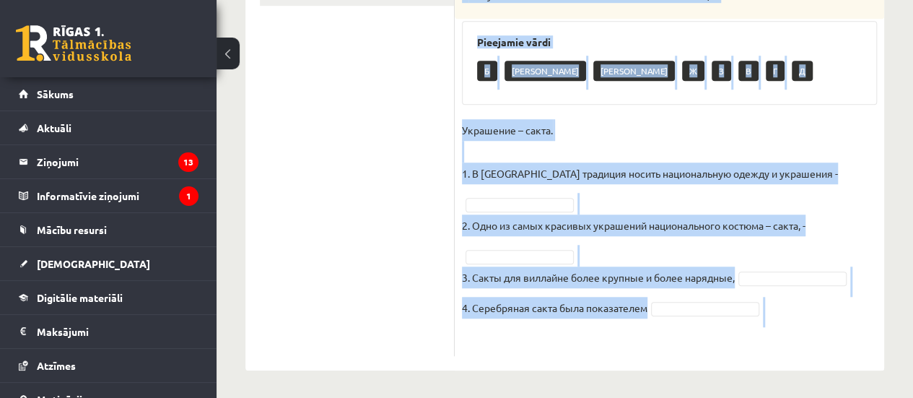
drag, startPoint x: 464, startPoint y: 35, endPoint x: 631, endPoint y: 418, distance: 417.2
copy div "Соотнесите начало и конец предложений. А изначально носила практический характе…"
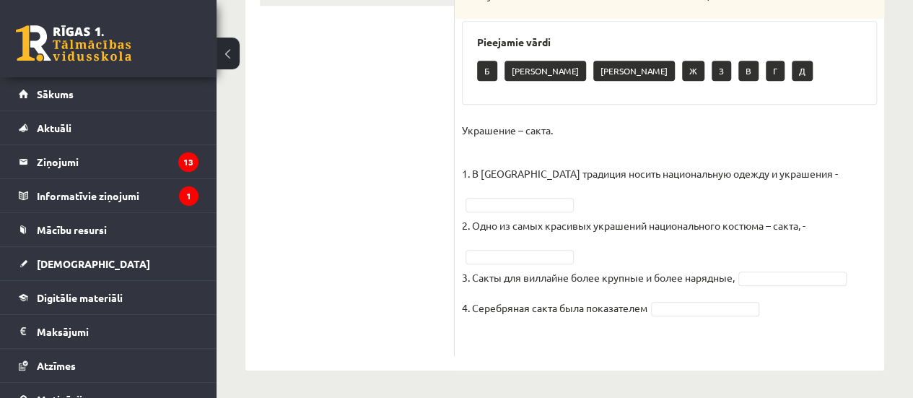
click at [369, 116] on ul "1. uzdevums 2. uzdevums 3. uzdevums 4. uzdevums 5. uzdevums 6. uzdevums 7. uzde…" at bounding box center [357, 45] width 195 height 622
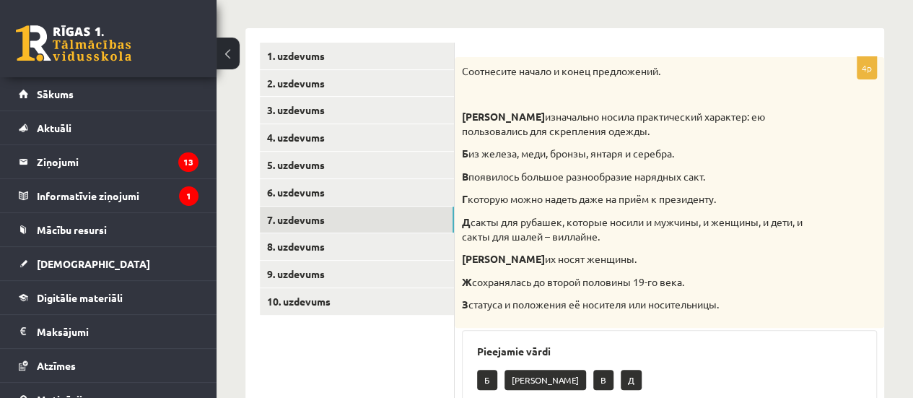
scroll to position [229, 0]
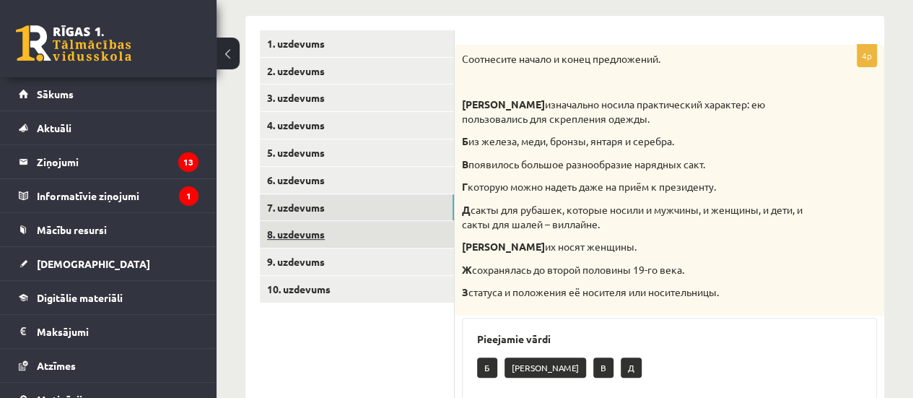
click at [308, 236] on link "8. uzdevums" at bounding box center [357, 234] width 194 height 27
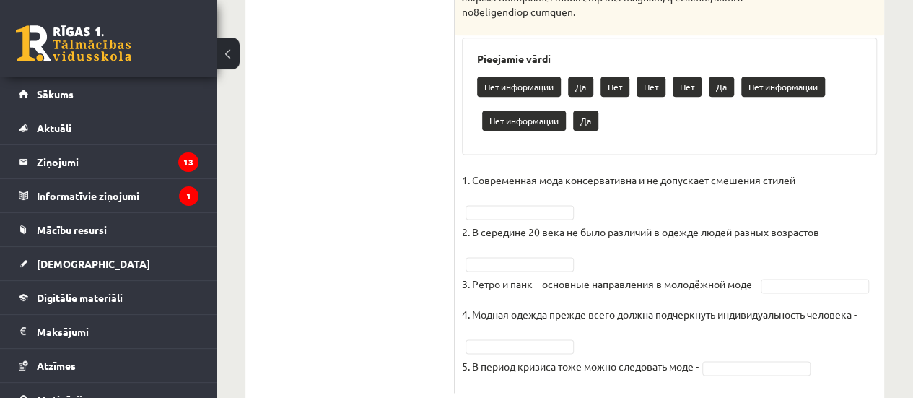
scroll to position [876, 0]
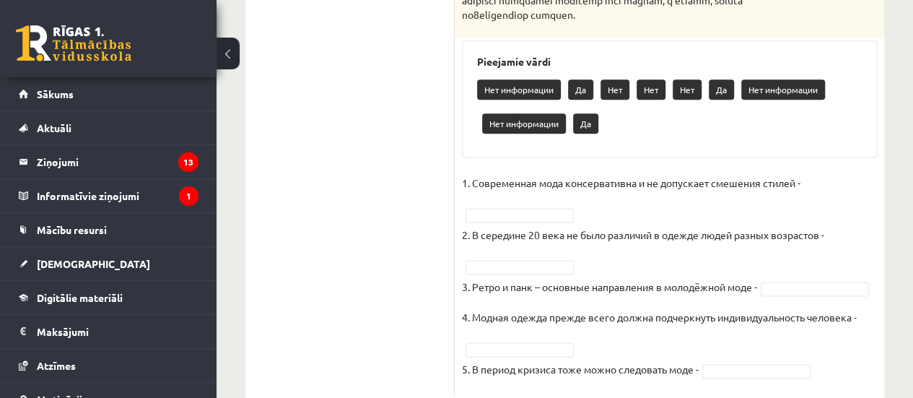
click at [579, 286] on fieldset "1. Современная мода консервативна и не допускает смешения стилей - 2. В середин…" at bounding box center [669, 280] width 415 height 216
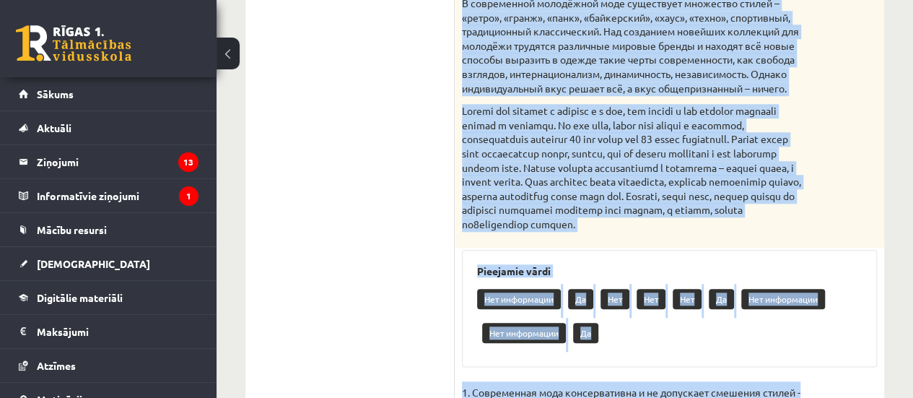
scroll to position [966, 0]
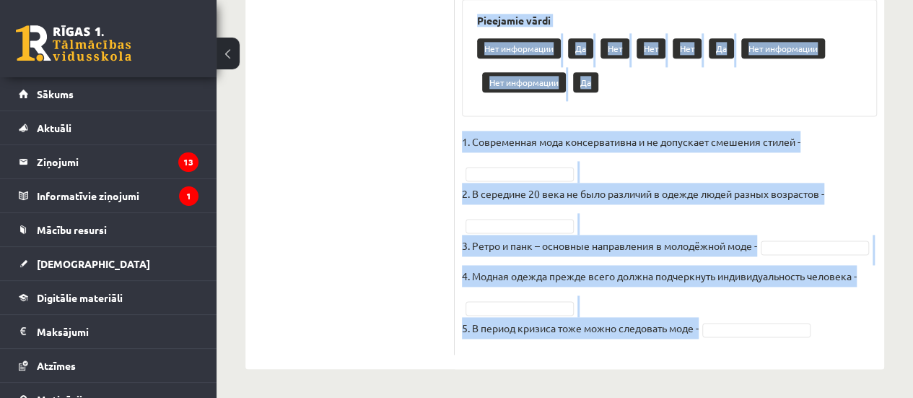
drag, startPoint x: 462, startPoint y: 133, endPoint x: 716, endPoint y: 432, distance: 392.1
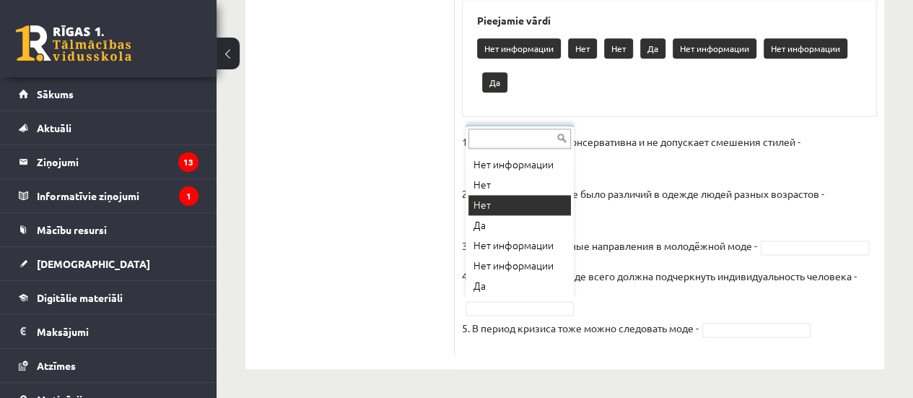
scroll to position [932, 0]
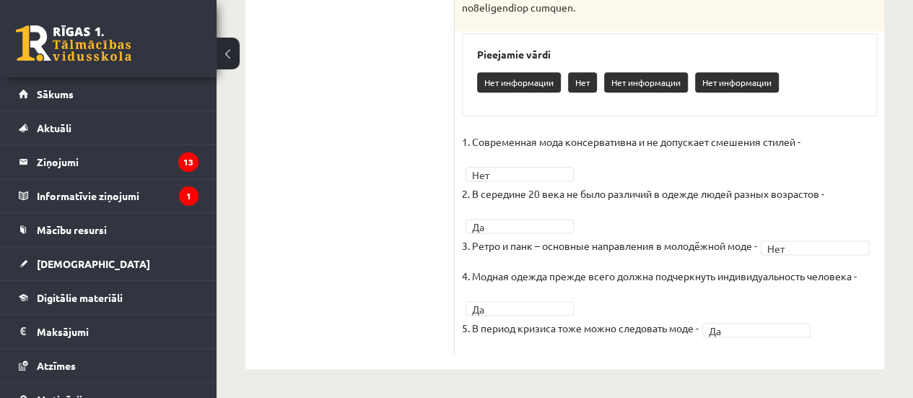
click at [733, 309] on fieldset "1. Современная мода консервативна и не допускает смешения стилей - Нет *** 2. В…" at bounding box center [669, 239] width 415 height 216
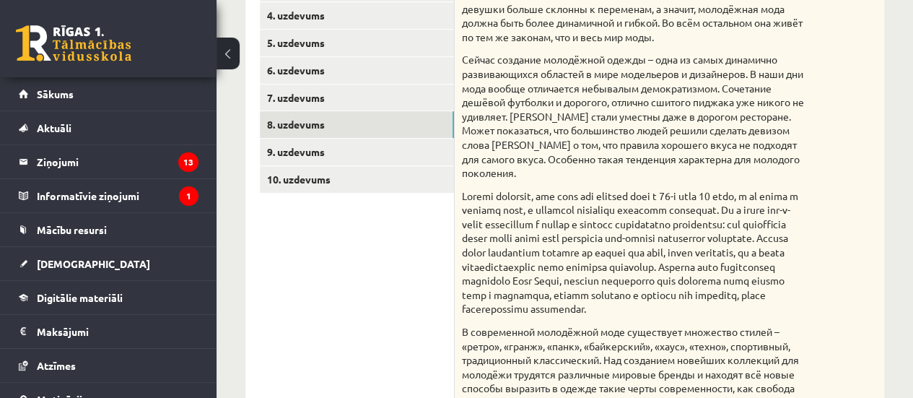
scroll to position [336, 0]
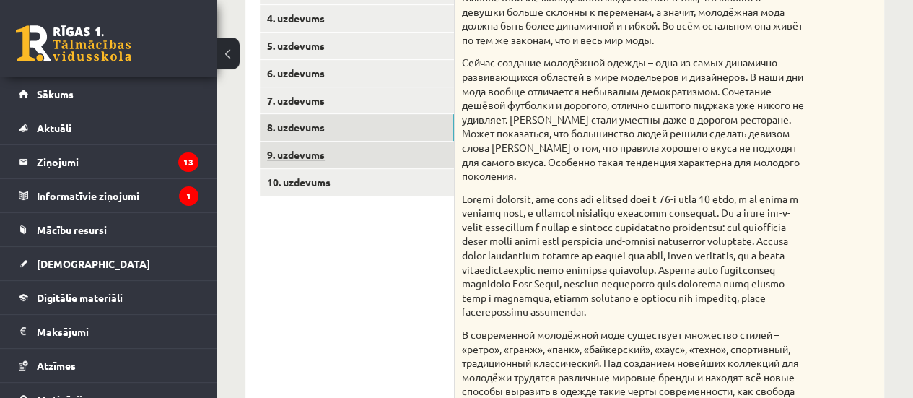
click at [305, 155] on link "9. uzdevums" at bounding box center [357, 154] width 194 height 27
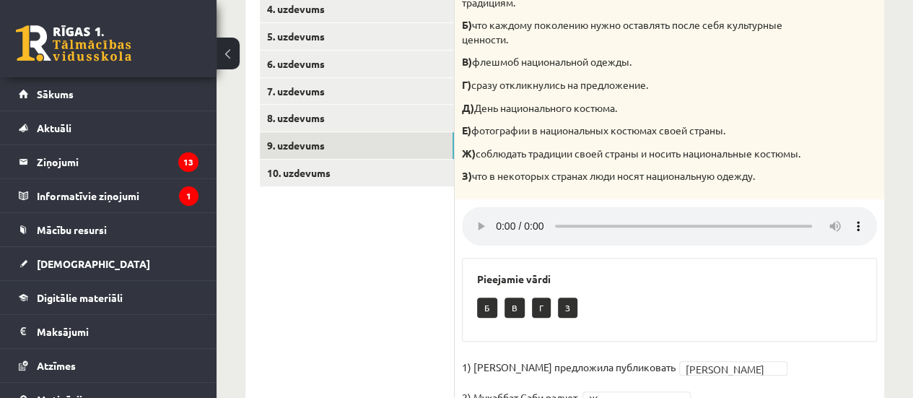
scroll to position [345, 0]
click at [577, 183] on p "З) что в некоторых странах люди носят национальную одежду." at bounding box center [633, 176] width 343 height 14
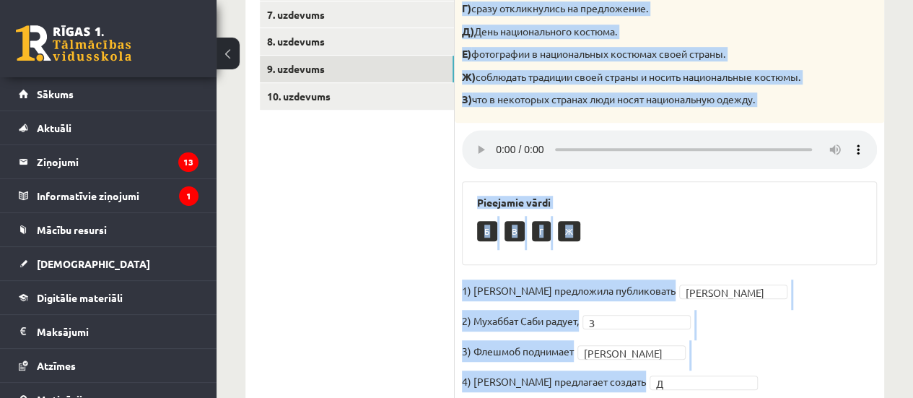
scroll to position [488, 0]
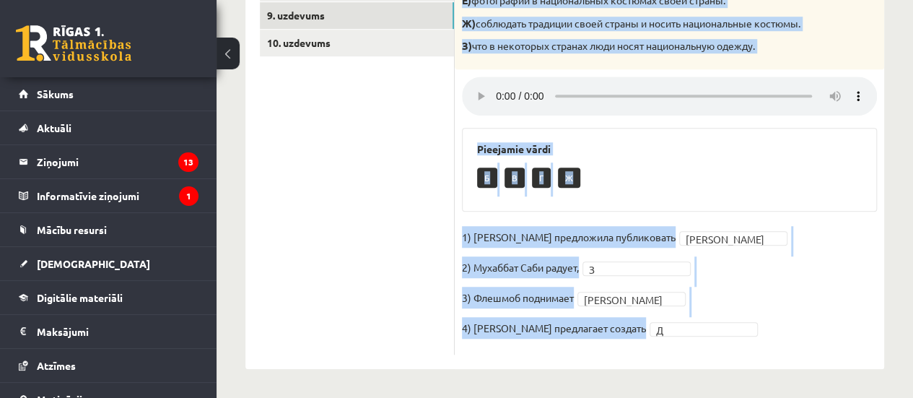
drag, startPoint x: 462, startPoint y: 113, endPoint x: 618, endPoint y: 432, distance: 354.4
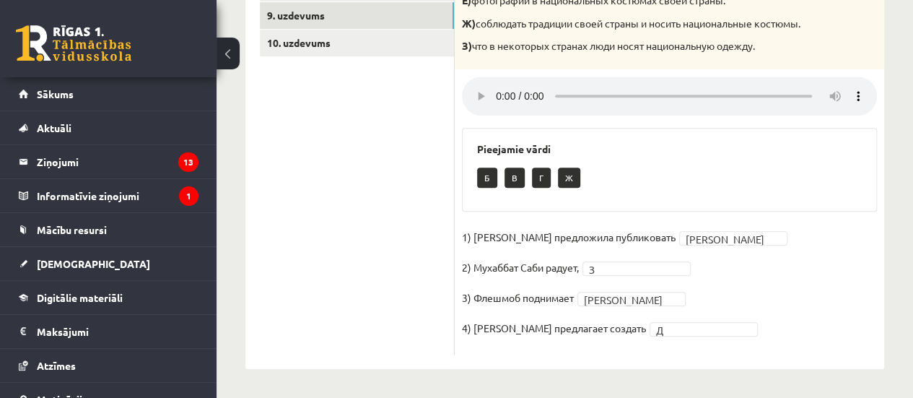
click at [378, 142] on ul "1. uzdevums 2. uzdevums 3. uzdevums 4. uzdevums 5. uzdevums 6. uzdevums 7. uzde…" at bounding box center [357, 69] width 195 height 570
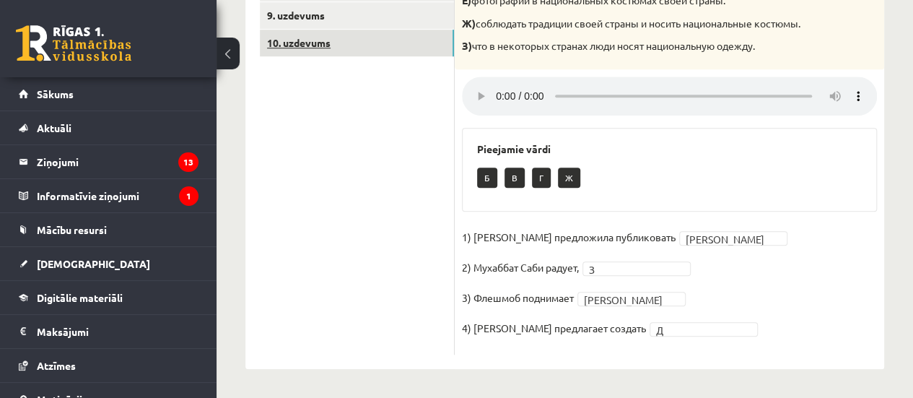
click at [312, 30] on link "10. uzdevums" at bounding box center [357, 43] width 194 height 27
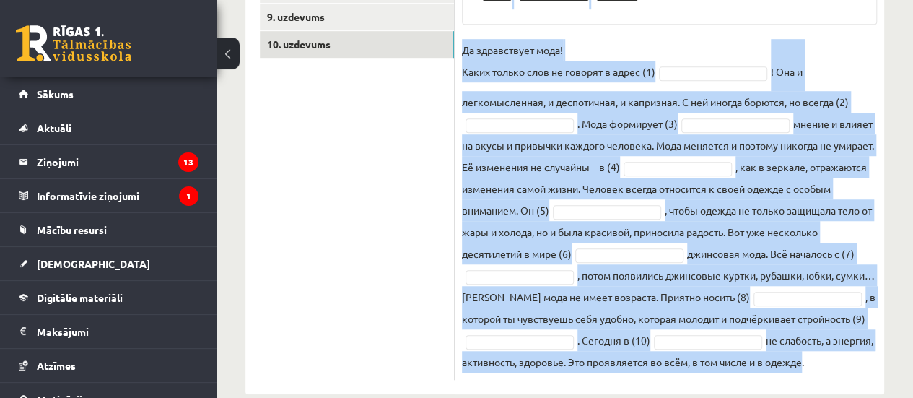
scroll to position [520, 0]
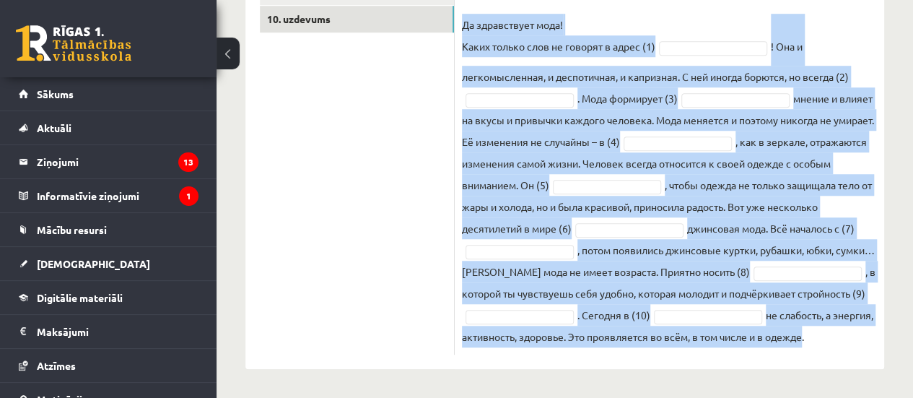
drag, startPoint x: 463, startPoint y: 31, endPoint x: 683, endPoint y: 432, distance: 456.7
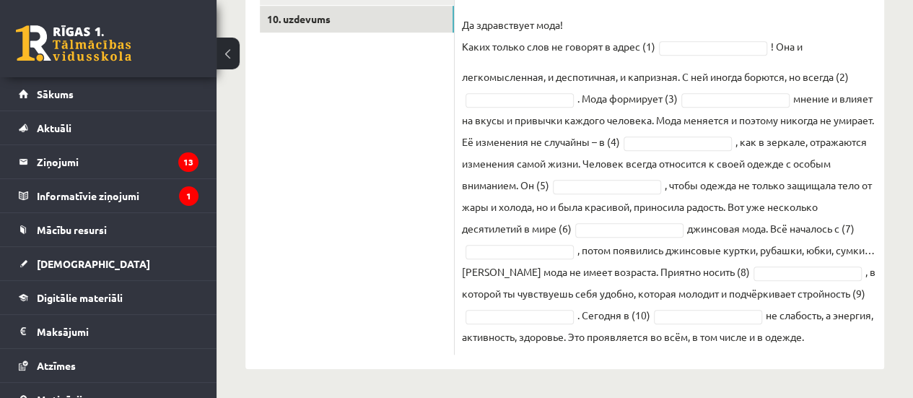
click at [374, 72] on ul "1. uzdevums 2. uzdevums 3. uzdevums 4. uzdevums 5. uzdevums 6. uzdevums 7. uzde…" at bounding box center [357, 57] width 195 height 594
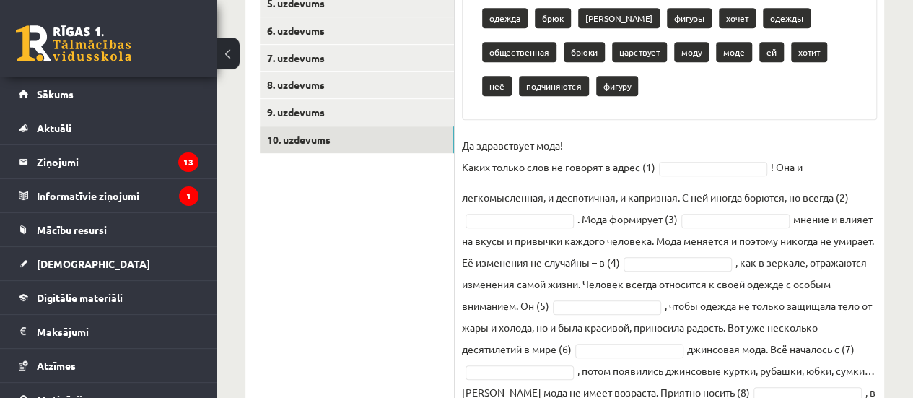
scroll to position [380, 0]
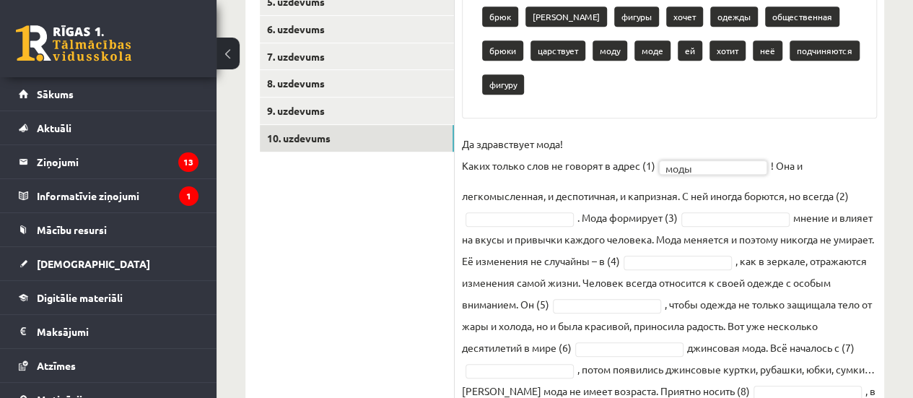
drag, startPoint x: 697, startPoint y: 242, endPoint x: 759, endPoint y: 115, distance: 142.0
click at [759, 133] on fieldset "Да здравствует мода! Каких только слов не говорят в адрес (1) моды **** ! Она и…" at bounding box center [669, 299] width 415 height 333
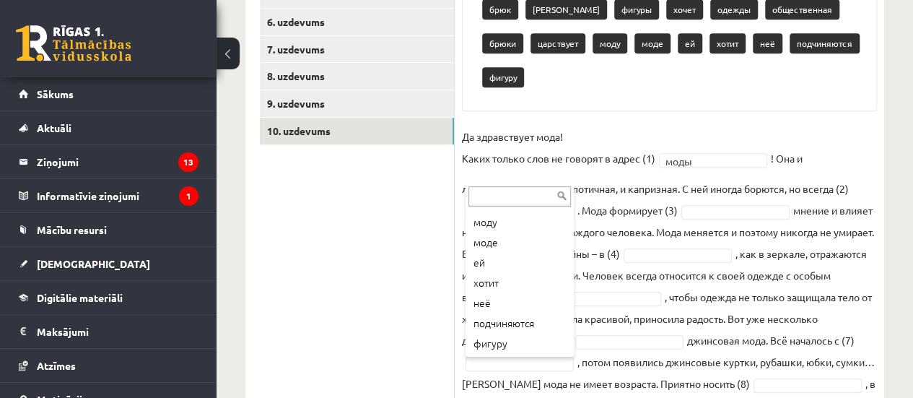
scroll to position [299, 0]
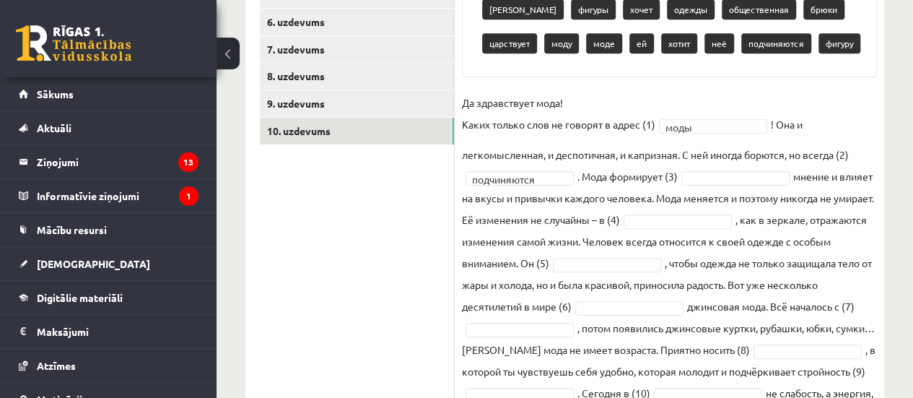
click at [419, 247] on ul "1. uzdevums 2. uzdevums 3. uzdevums 4. uzdevums 5. uzdevums 6. uzdevums 7. uzde…" at bounding box center [357, 152] width 195 height 560
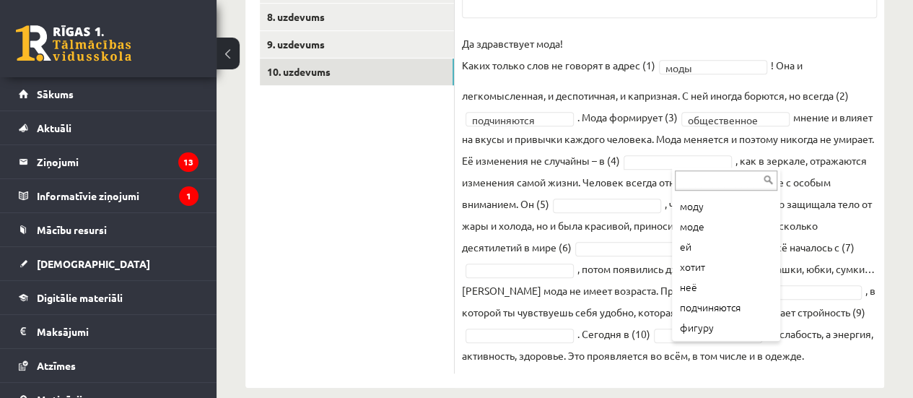
scroll to position [485, 0]
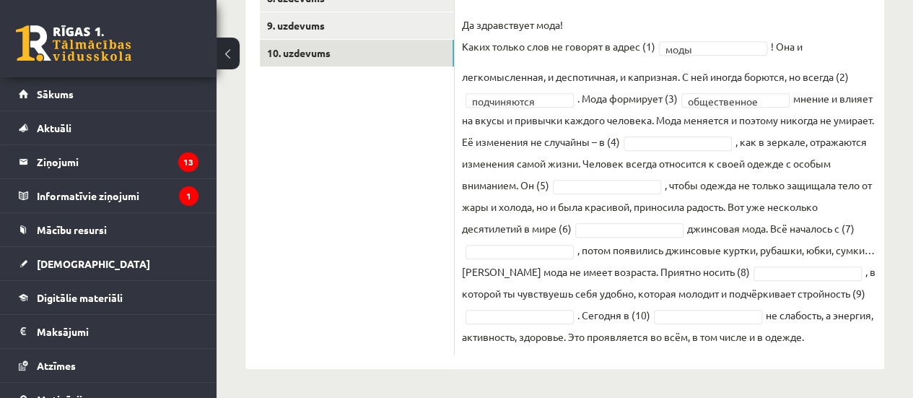
click at [645, 155] on fieldset "**********" at bounding box center [669, 180] width 415 height 333
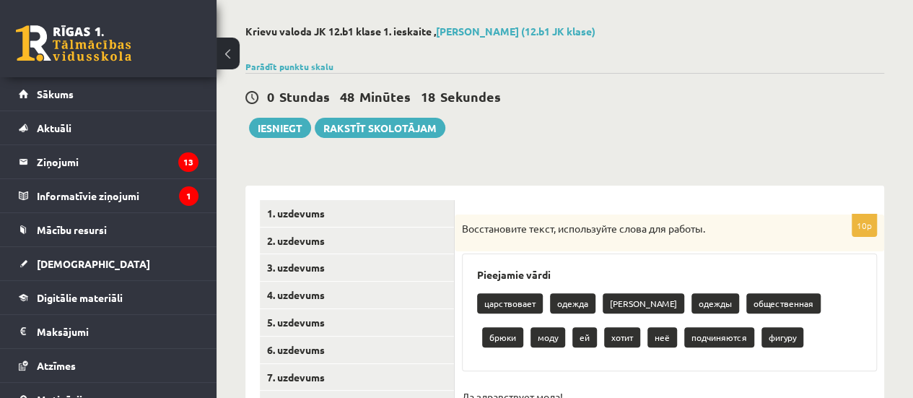
scroll to position [58, 0]
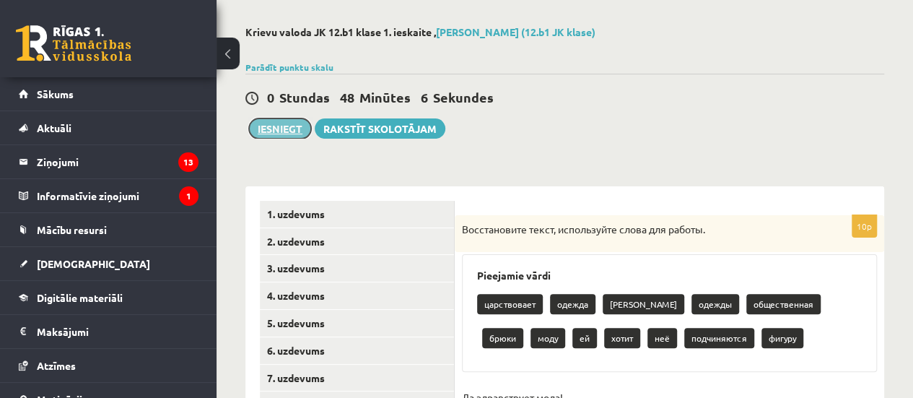
click at [277, 131] on button "Iesniegt" at bounding box center [280, 128] width 62 height 20
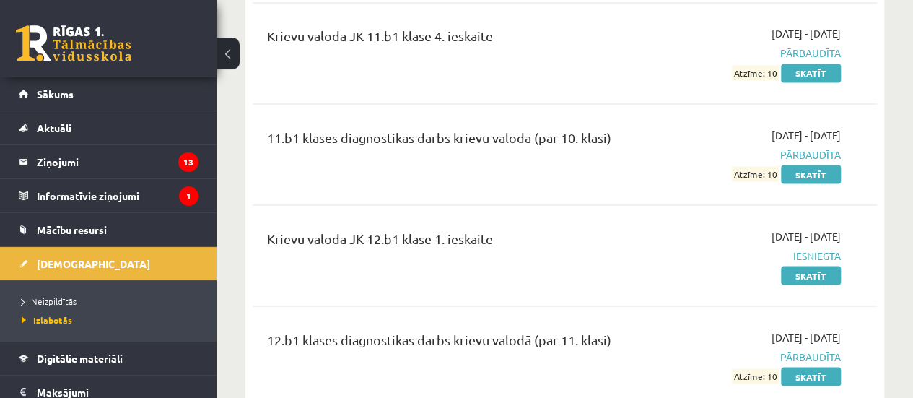
scroll to position [1348, 0]
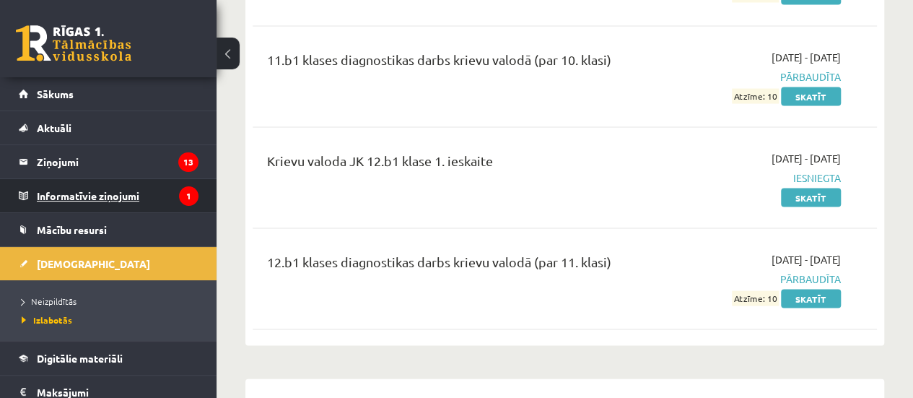
click at [102, 207] on legend "Informatīvie ziņojumi 1" at bounding box center [118, 195] width 162 height 33
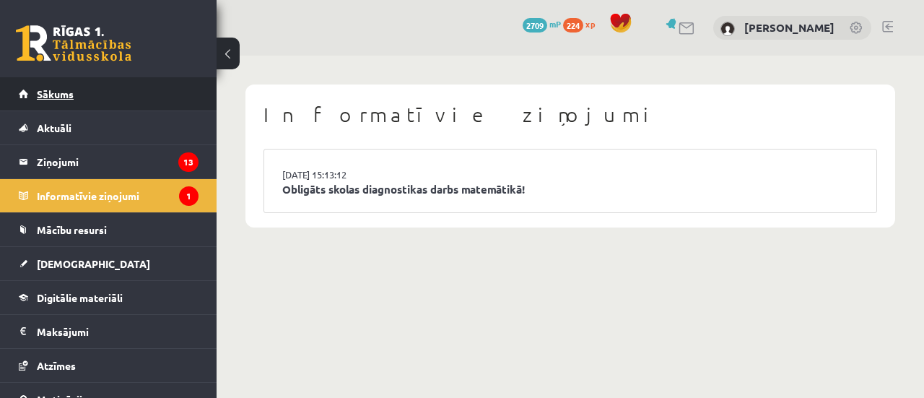
click at [75, 105] on link "Sākums" at bounding box center [109, 93] width 180 height 33
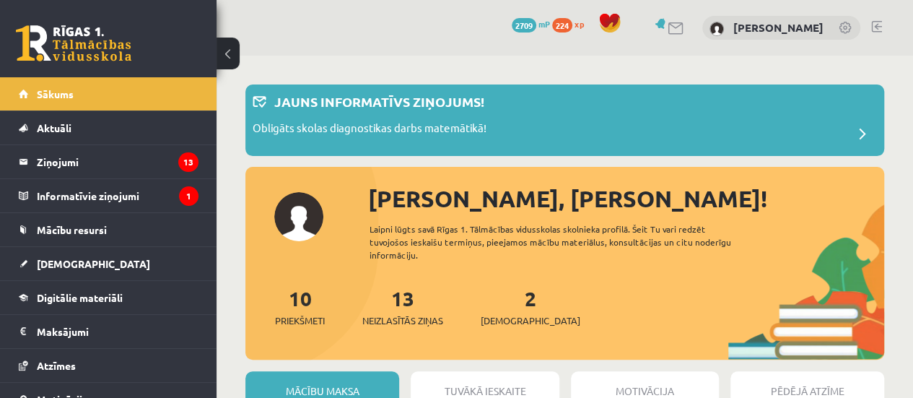
click at [878, 21] on link at bounding box center [876, 27] width 11 height 12
